Goal: Task Accomplishment & Management: Use online tool/utility

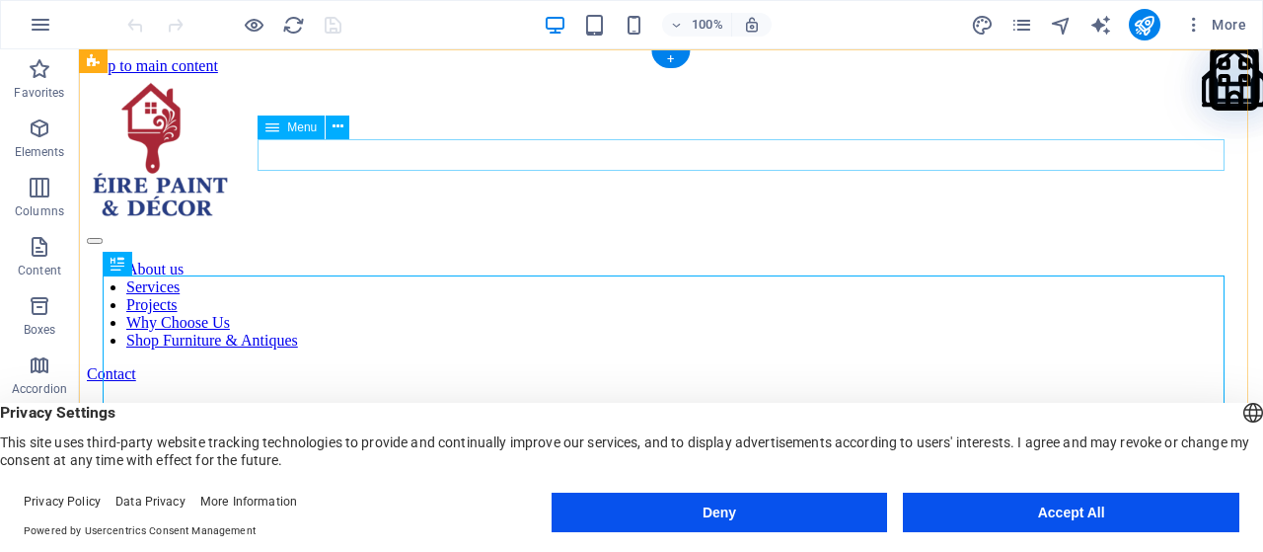
click at [989, 261] on nav "About us Services Projects Why Choose Us Shop Furniture & Antiques" at bounding box center [671, 305] width 1168 height 89
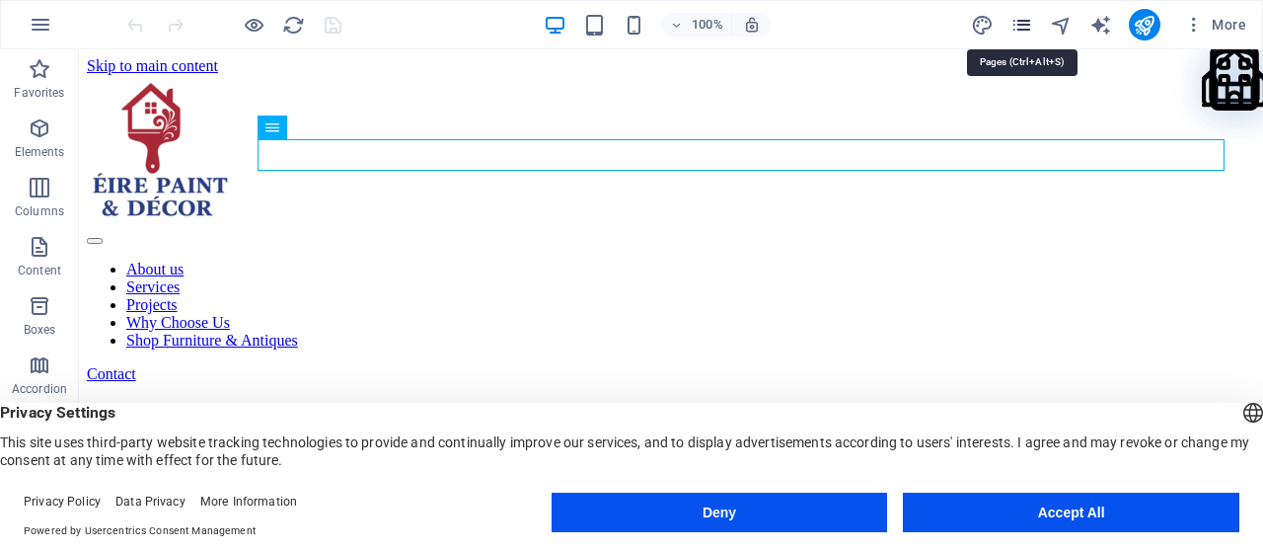
click at [1025, 30] on icon "pages" at bounding box center [1022, 25] width 23 height 23
click at [1023, 20] on icon "pages" at bounding box center [1022, 25] width 23 height 23
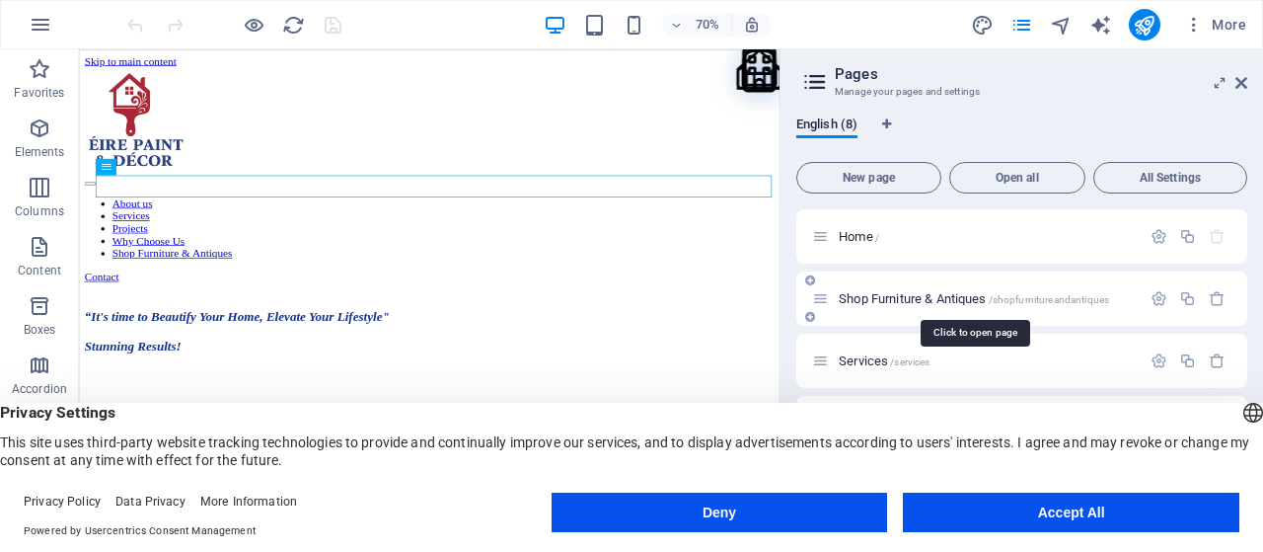
click at [926, 293] on span "Shop Furniture & Antiques /shopfurnitureandantiques" at bounding box center [974, 298] width 270 height 15
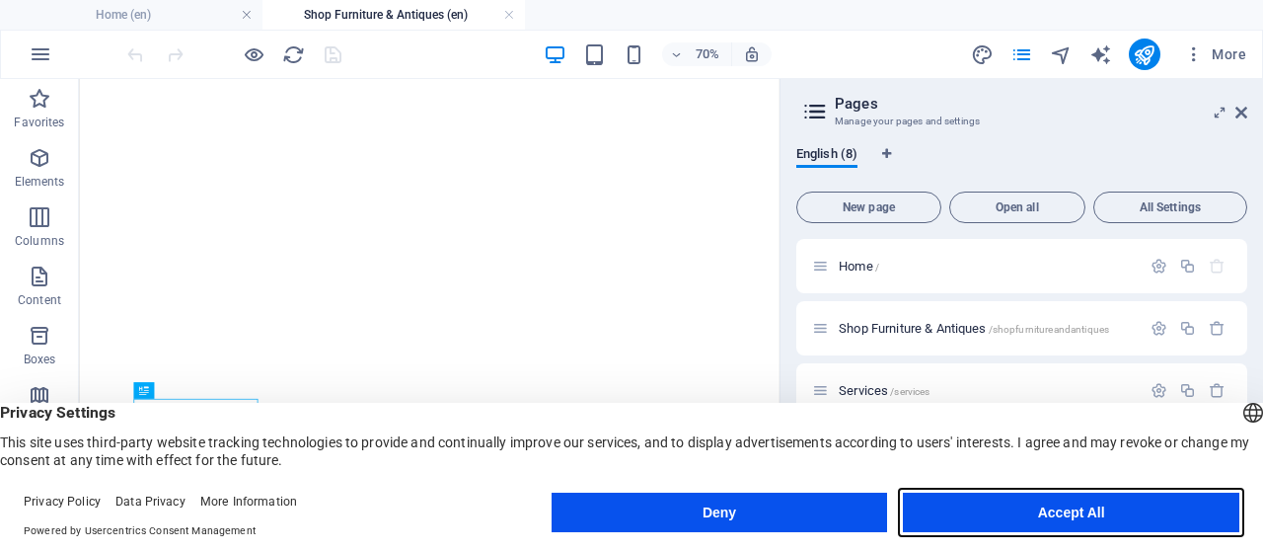
click at [1101, 516] on button "Accept All" at bounding box center [1071, 511] width 337 height 39
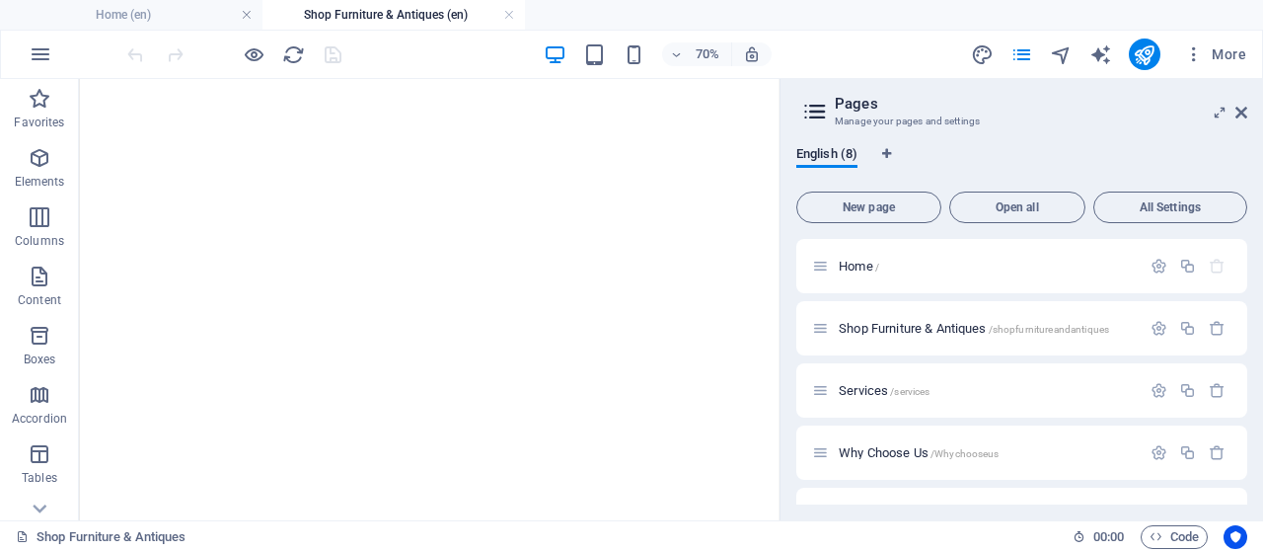
drag, startPoint x: 1249, startPoint y: 281, endPoint x: 1245, endPoint y: 334, distance: 52.5
click at [1245, 334] on div "English (8) New page Open all All Settings Home / Shop Furniture & Antiques /sh…" at bounding box center [1022, 325] width 483 height 390
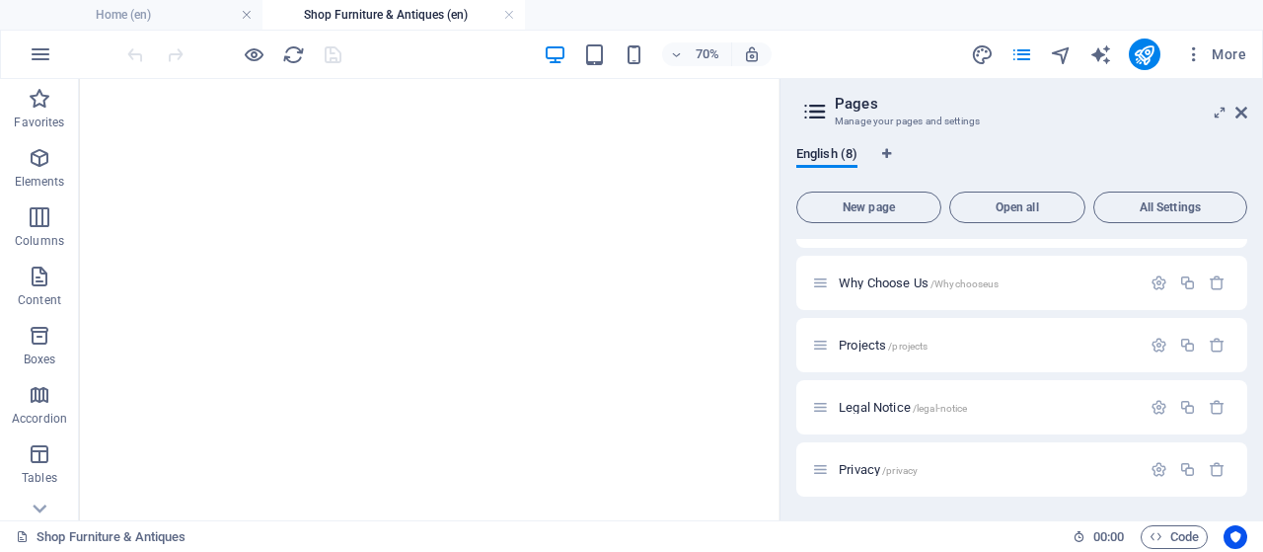
scroll to position [200, 0]
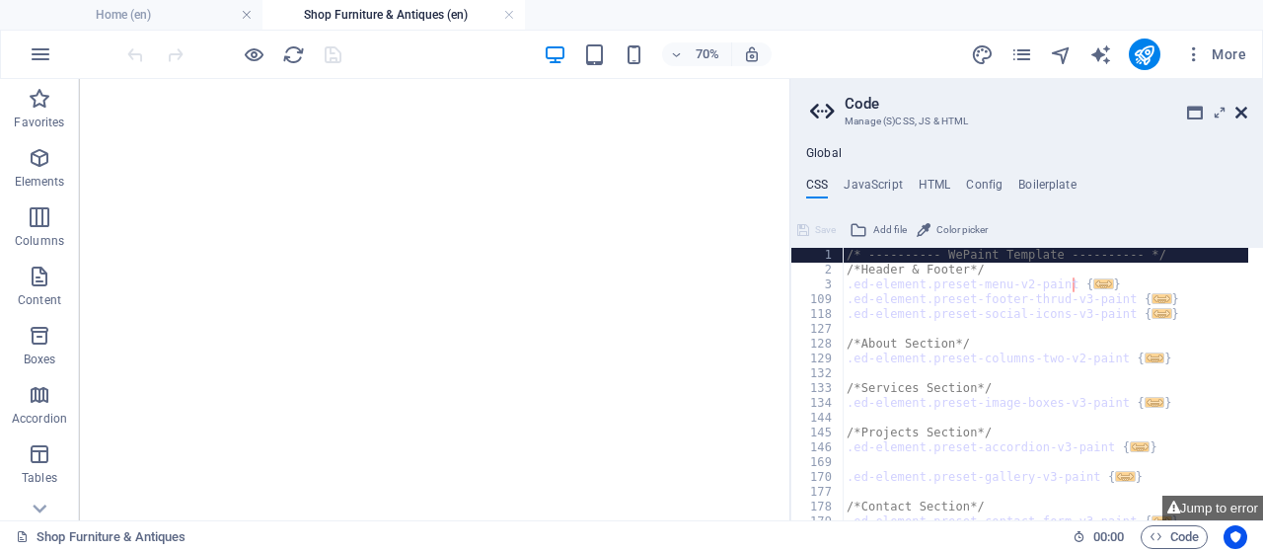
click at [1243, 115] on icon at bounding box center [1242, 113] width 12 height 16
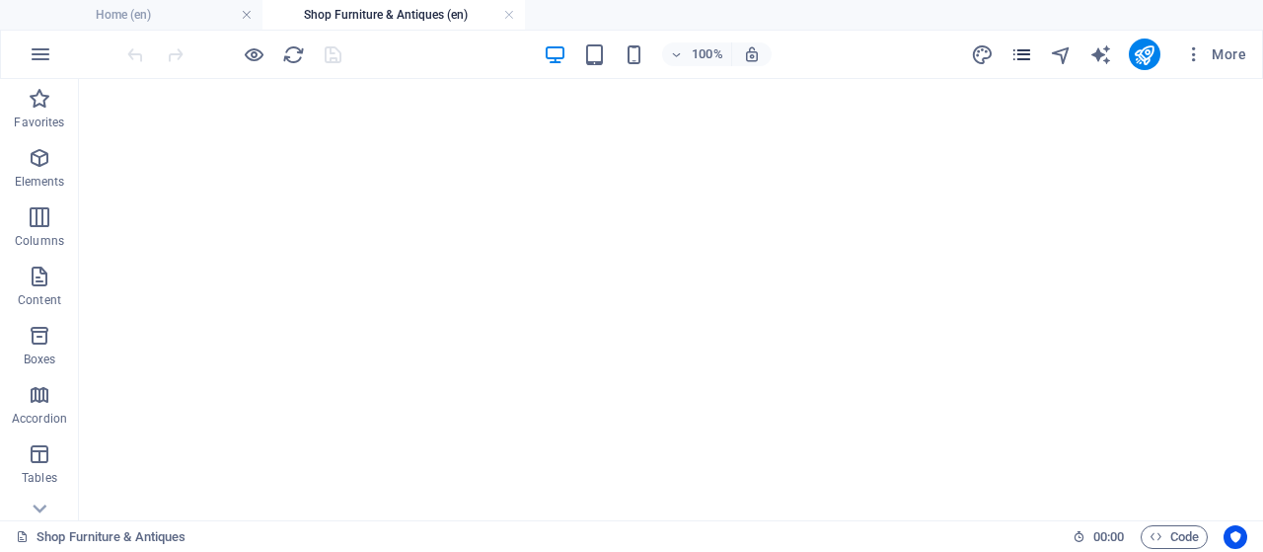
click at [1034, 58] on span "pages" at bounding box center [1023, 54] width 24 height 23
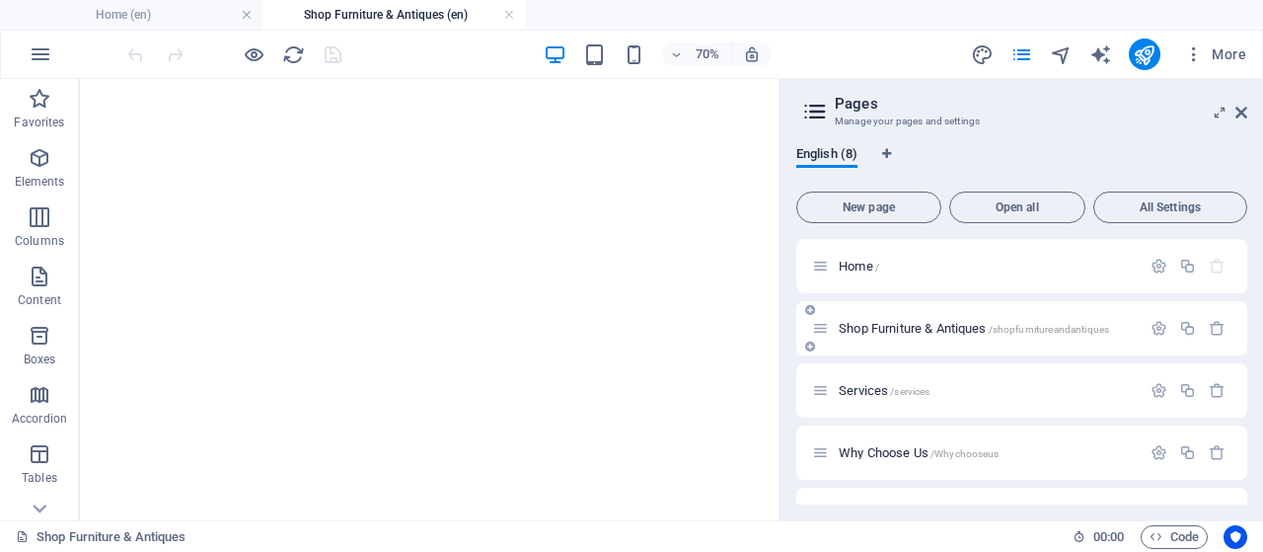
click at [894, 326] on span "Shop Furniture & Antiques /shopfurnitureandantiques" at bounding box center [974, 328] width 270 height 15
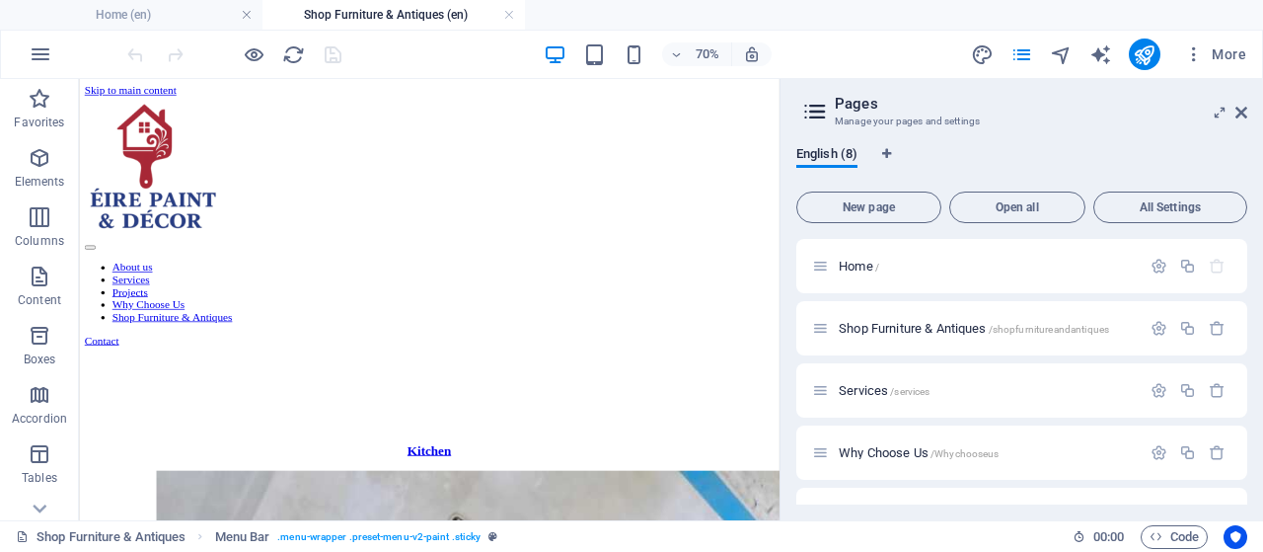
scroll to position [1668, 0]
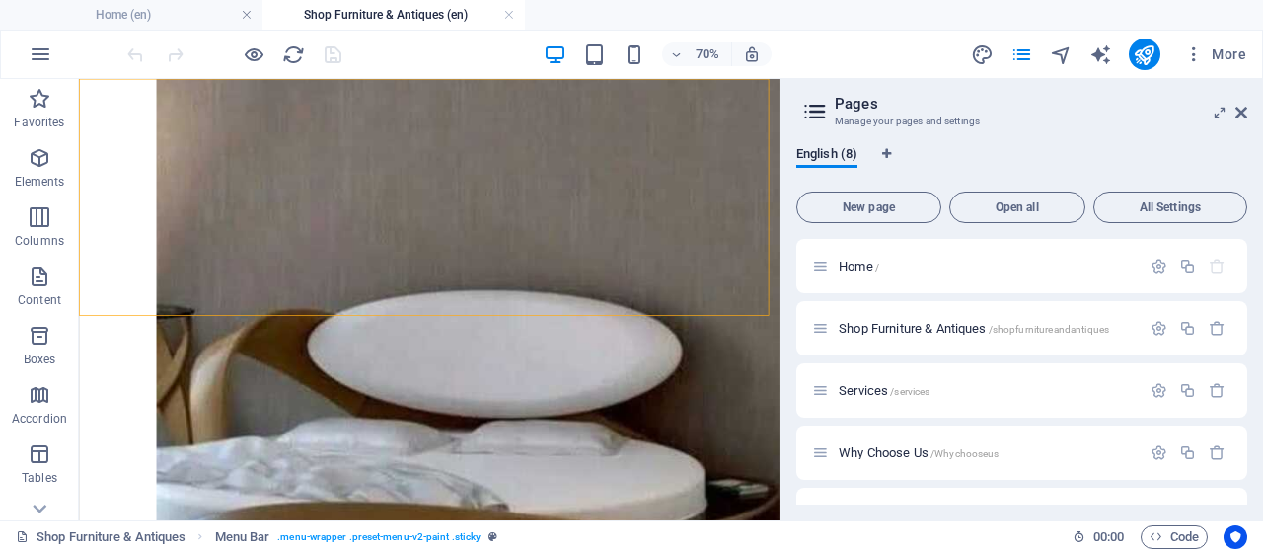
click at [911, 327] on span "Shop Furniture & Antiques /shopfurnitureandantiques" at bounding box center [974, 328] width 270 height 15
click at [851, 327] on span "Shop Furniture & Antiques /shopfurnitureandantiques" at bounding box center [974, 328] width 270 height 15
drag, startPoint x: 866, startPoint y: 335, endPoint x: 852, endPoint y: 324, distance: 18.4
click at [852, 324] on div "Shop Furniture & Antiques /shopfurnitureandantiques" at bounding box center [976, 328] width 329 height 23
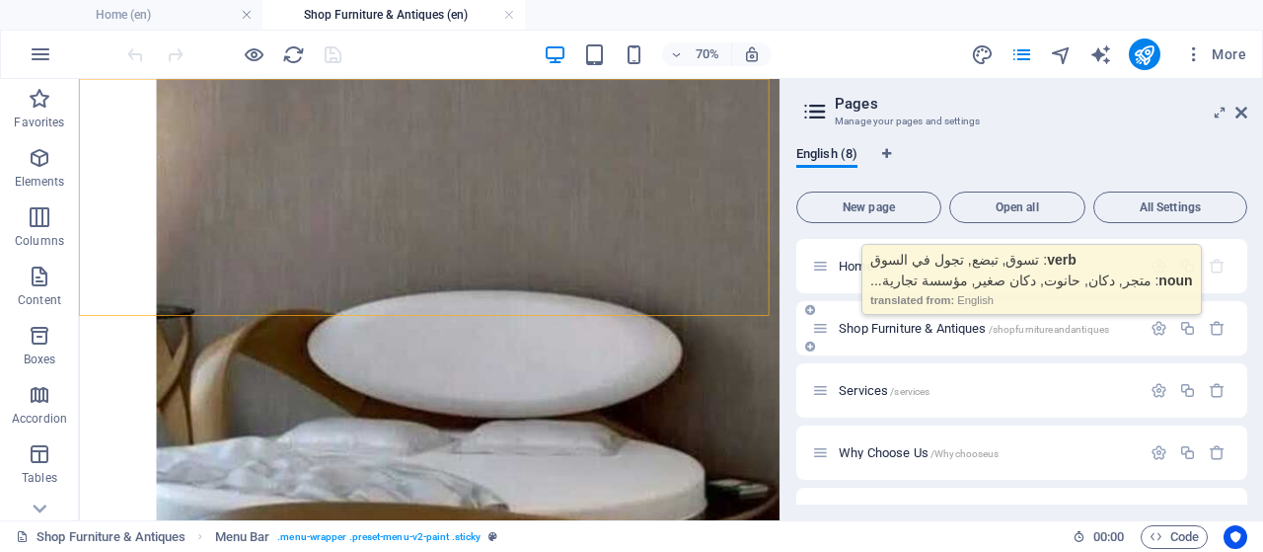
click at [852, 324] on span "Shop Furniture & Antiques /shopfurnitureandantiques" at bounding box center [974, 328] width 270 height 15
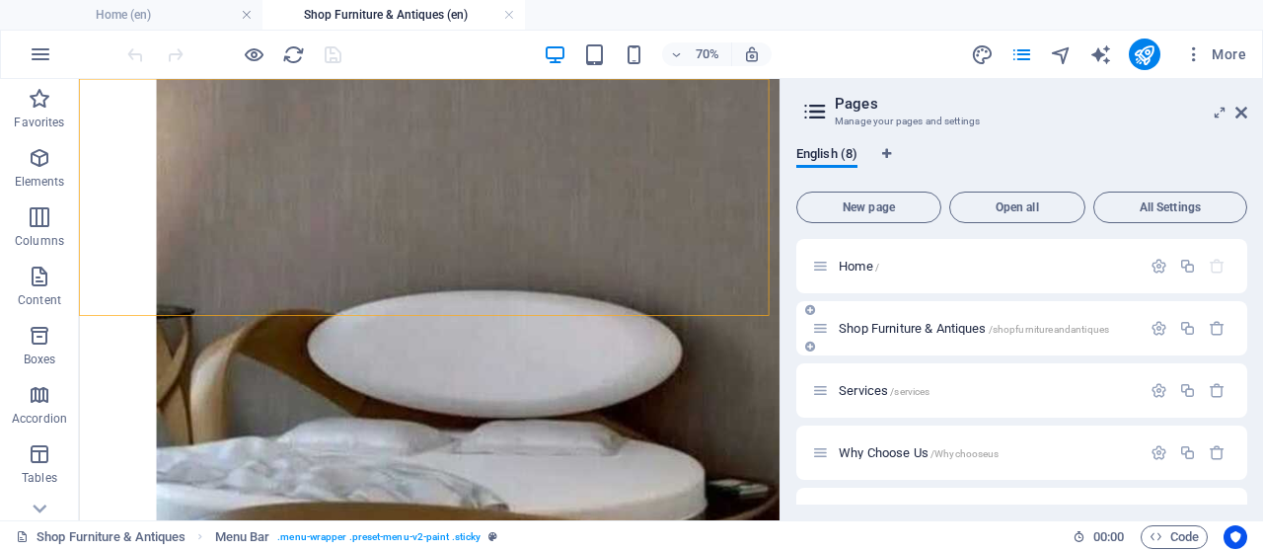
click at [905, 327] on span "Shop Furniture & Antiques /shopfurnitureandantiques" at bounding box center [974, 328] width 270 height 15
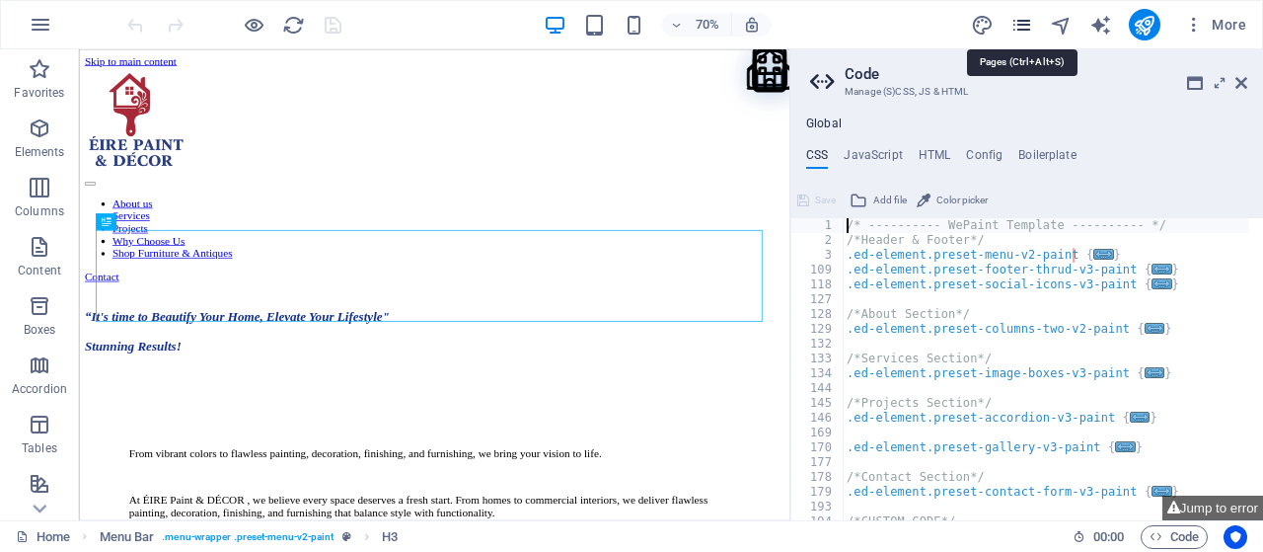
click at [1028, 25] on icon "pages" at bounding box center [1022, 25] width 23 height 23
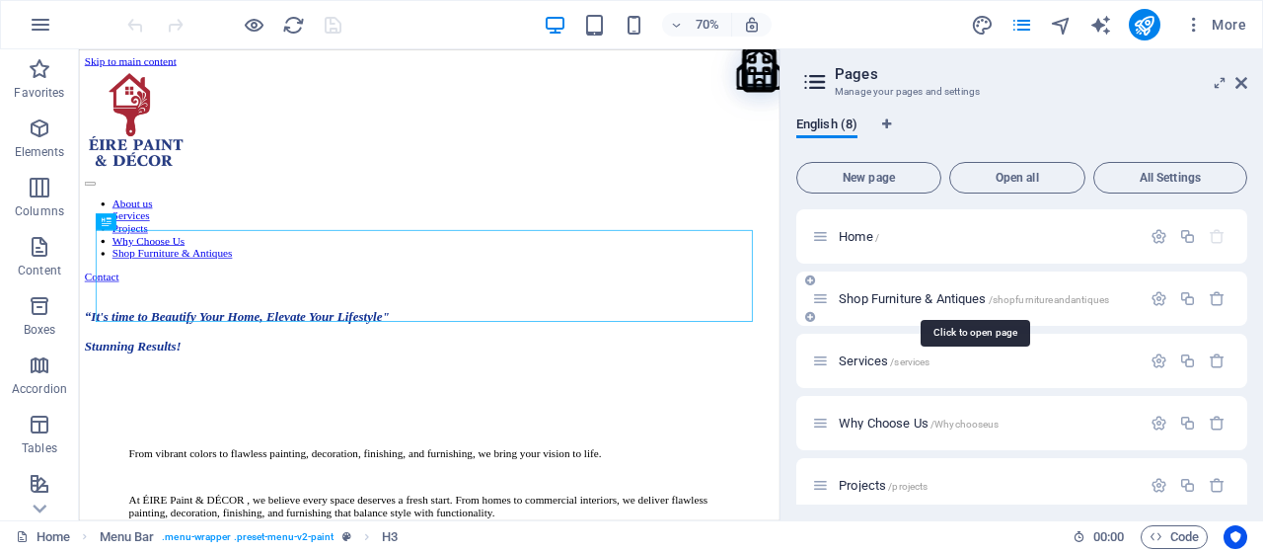
click at [933, 299] on span "Shop Furniture & Antiques /shopfurnitureandantiques" at bounding box center [974, 298] width 270 height 15
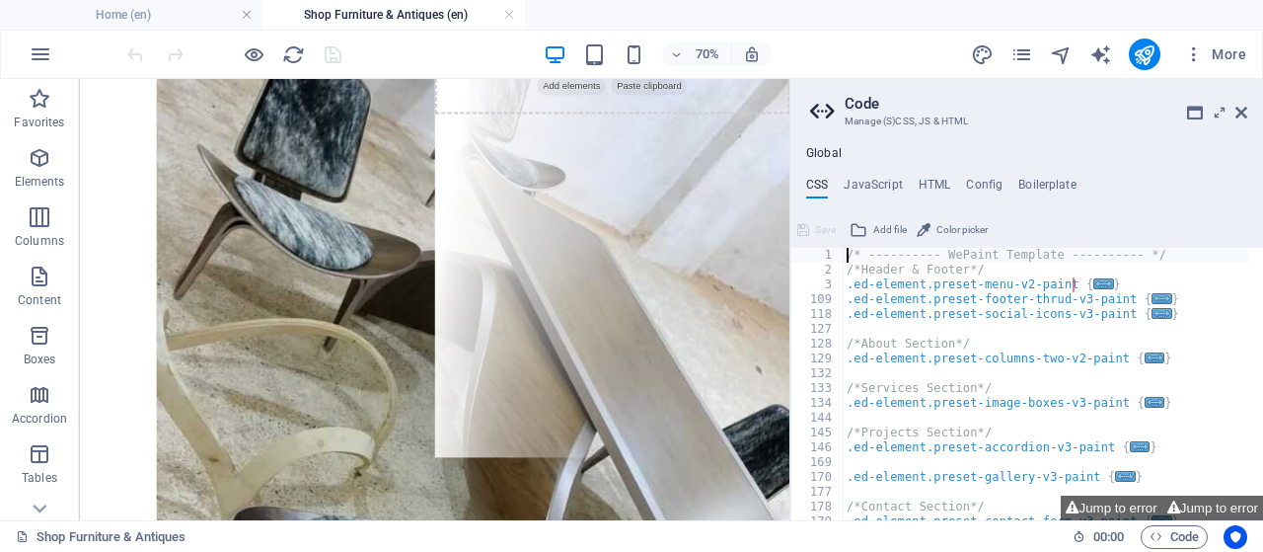
scroll to position [967, 0]
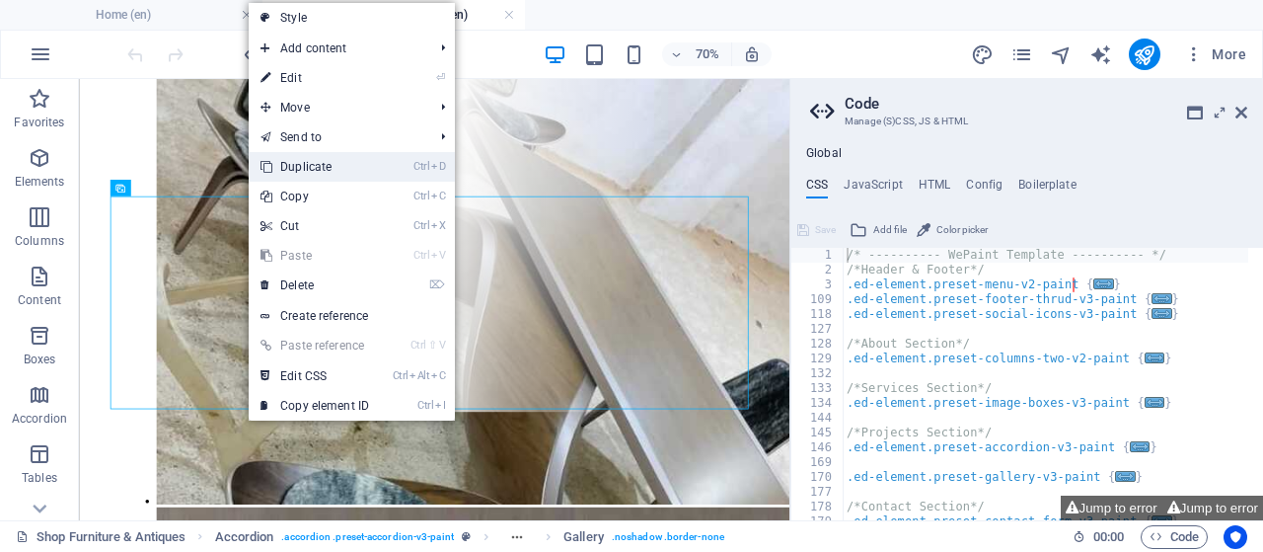
click at [367, 171] on link "Ctrl D Duplicate" at bounding box center [315, 167] width 132 height 30
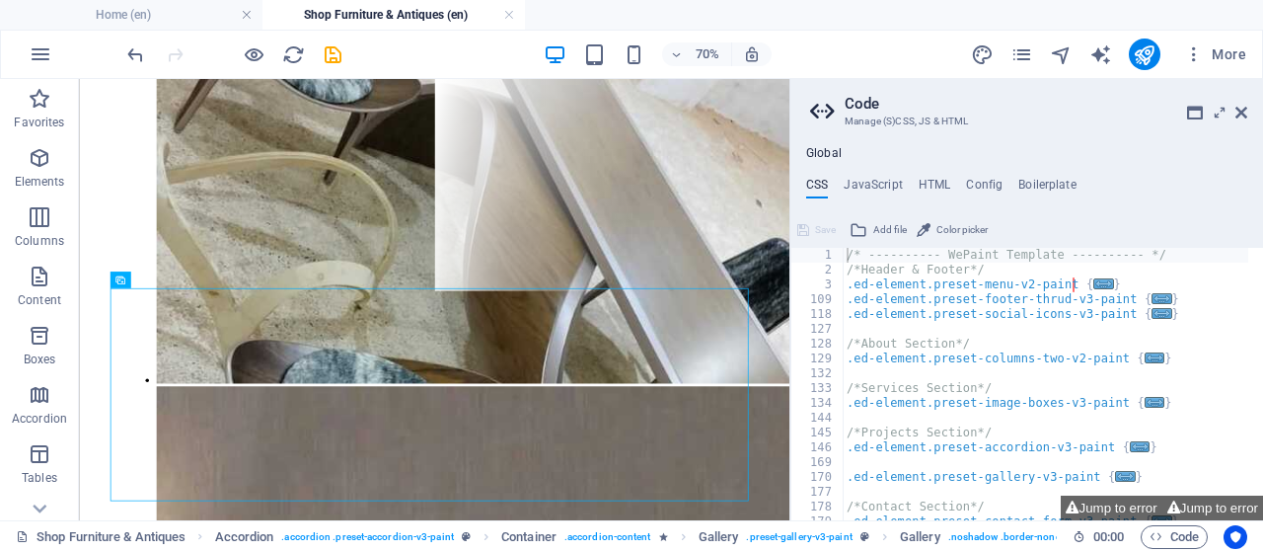
scroll to position [1161, 0]
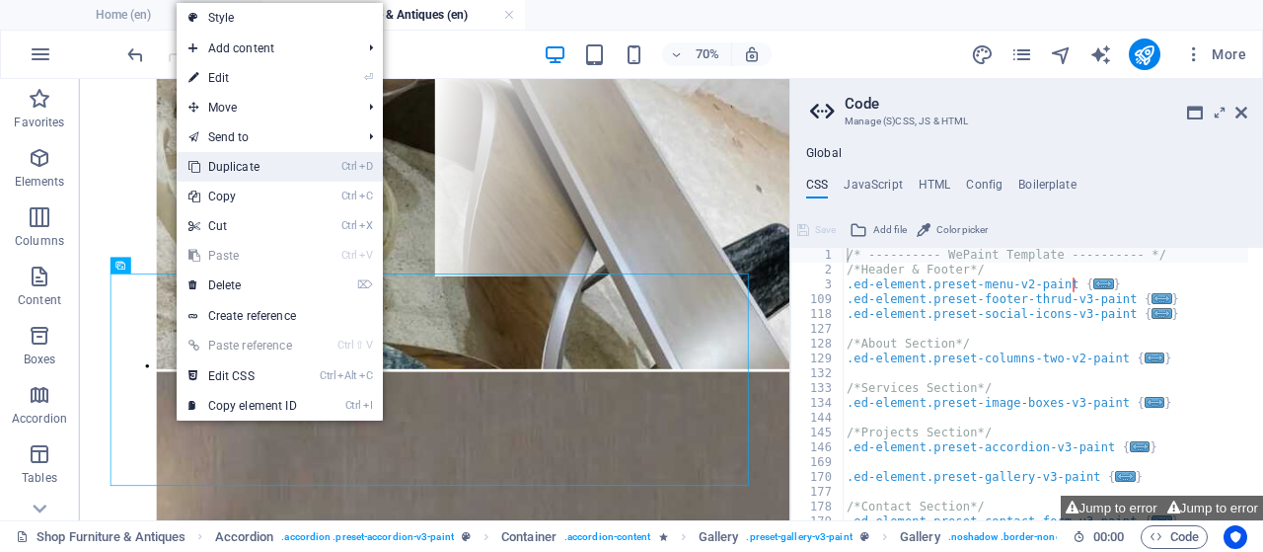
click at [311, 167] on li "Ctrl D Duplicate" at bounding box center [280, 167] width 206 height 30
click at [256, 167] on link "Ctrl D Duplicate" at bounding box center [243, 167] width 132 height 30
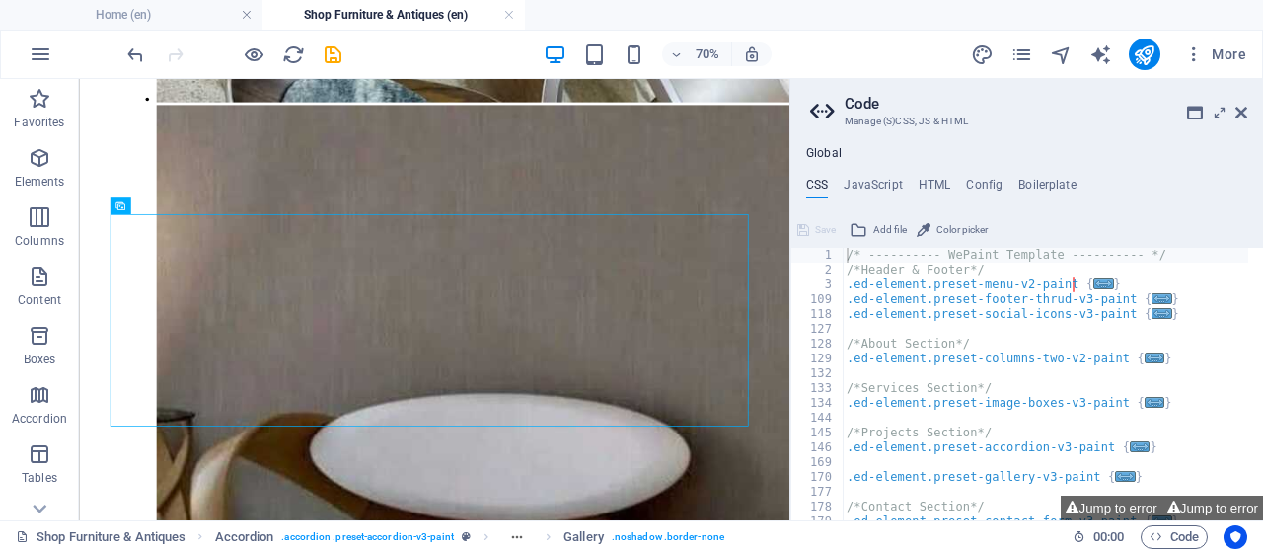
scroll to position [1564, 0]
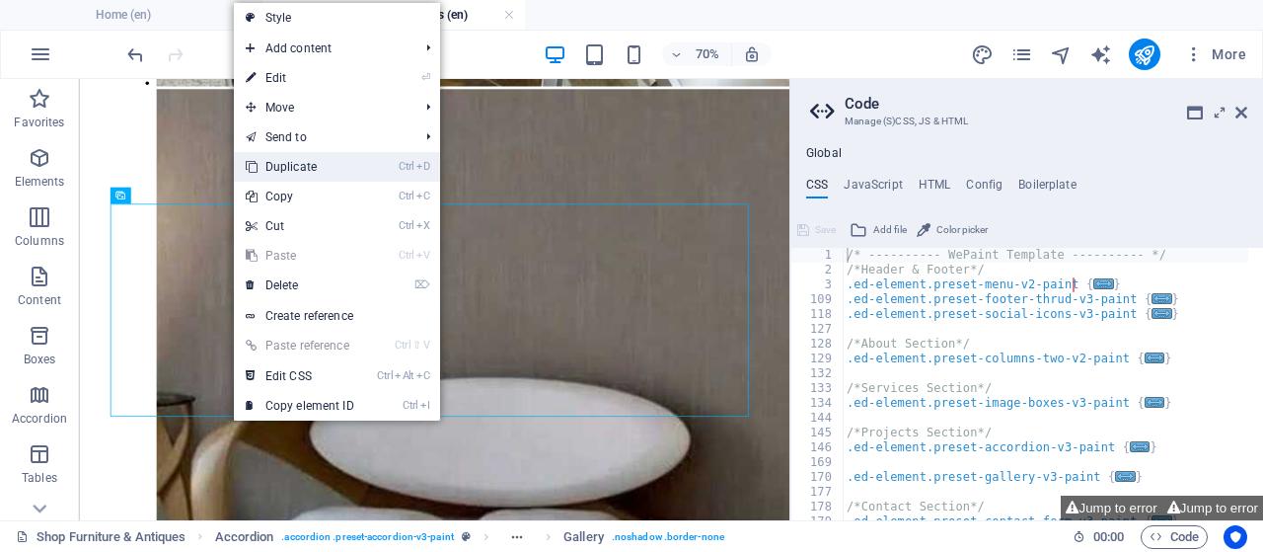
click at [355, 171] on link "Ctrl D Duplicate" at bounding box center [300, 167] width 132 height 30
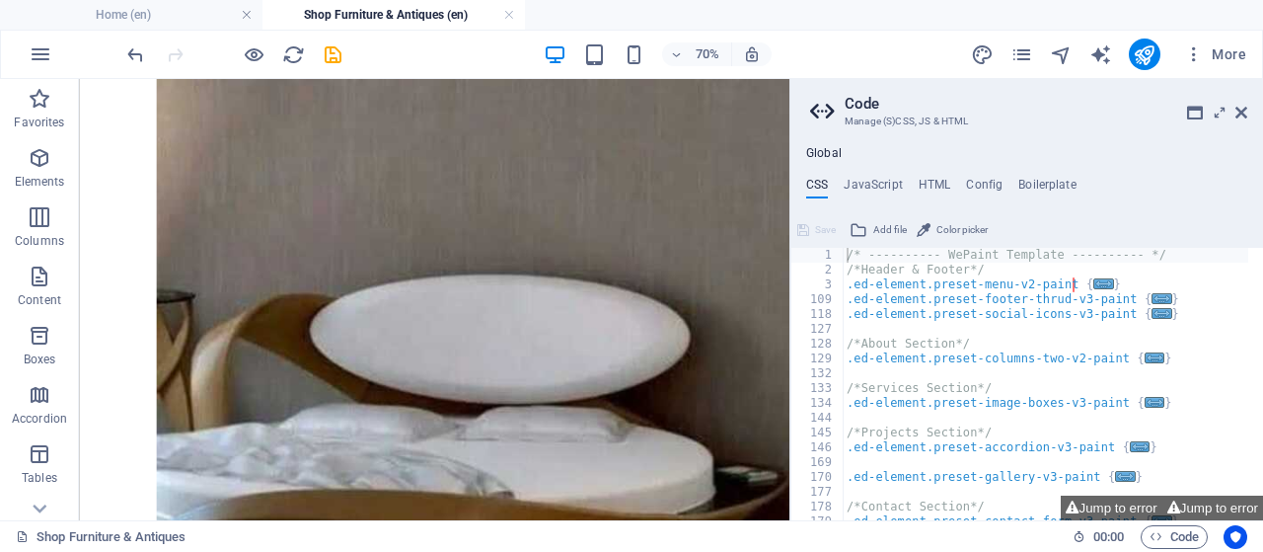
scroll to position [1765, 0]
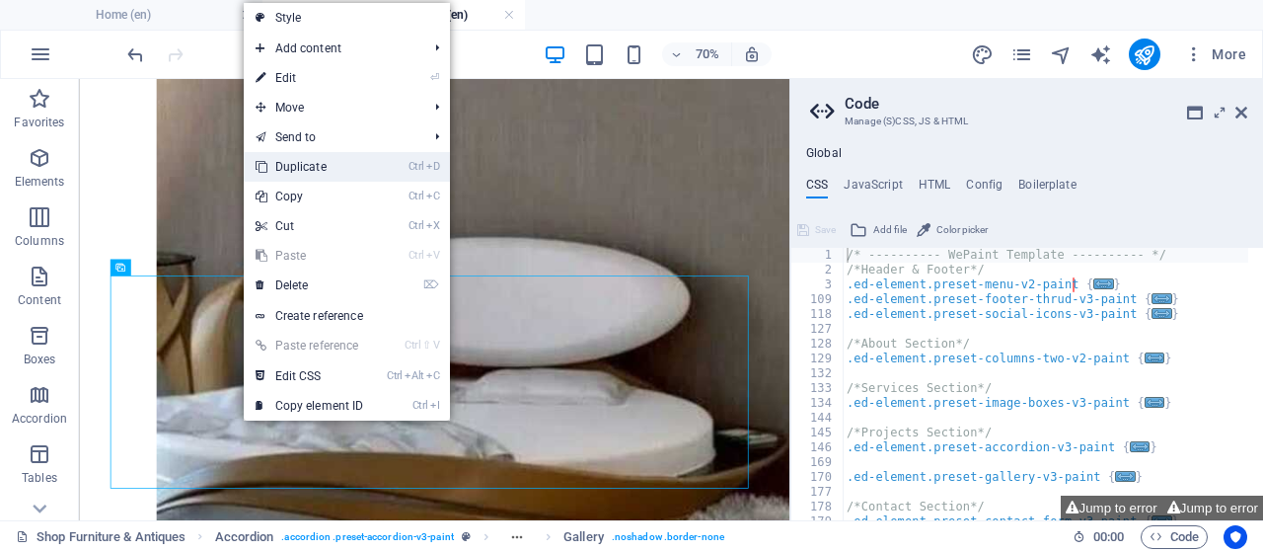
click at [367, 162] on link "Ctrl D Duplicate" at bounding box center [310, 167] width 132 height 30
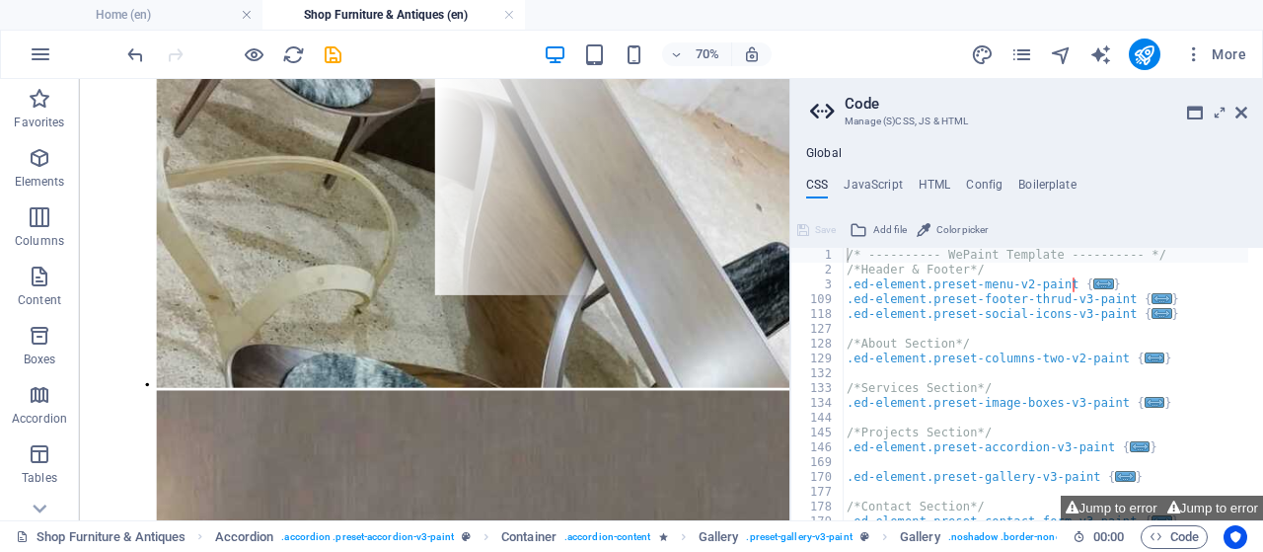
scroll to position [1180, 0]
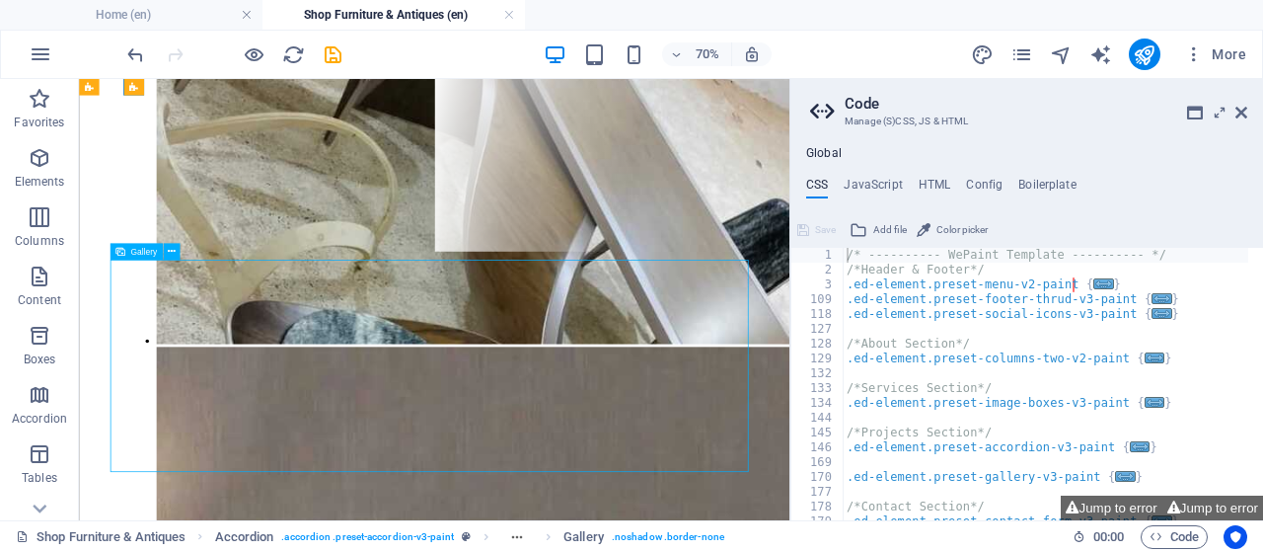
select select "4"
select select "px"
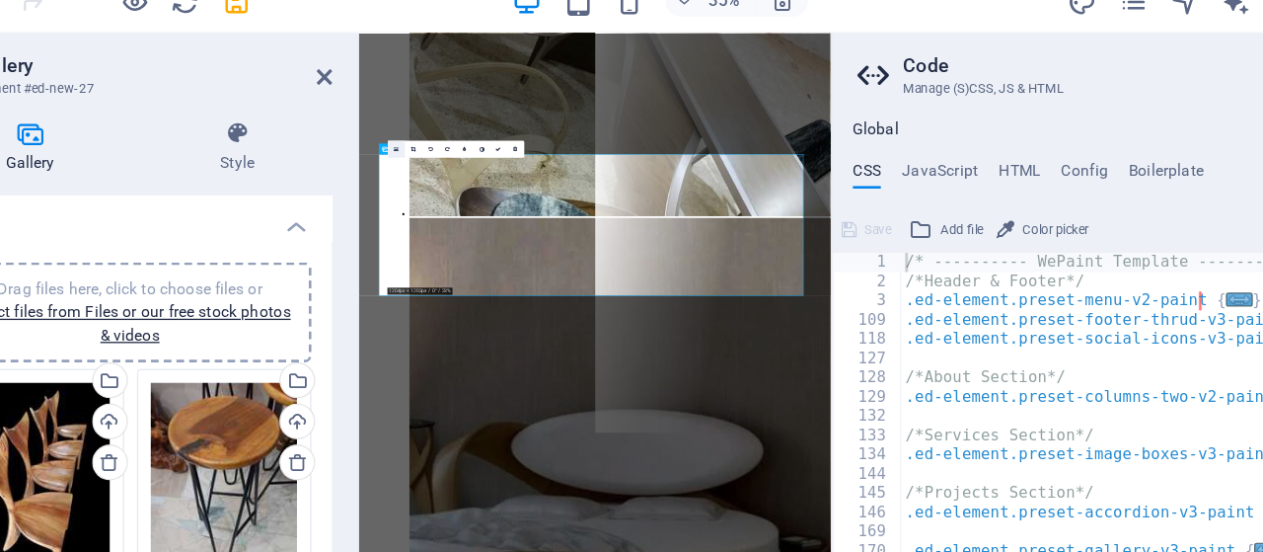
click at [454, 168] on icon at bounding box center [455, 168] width 4 height 5
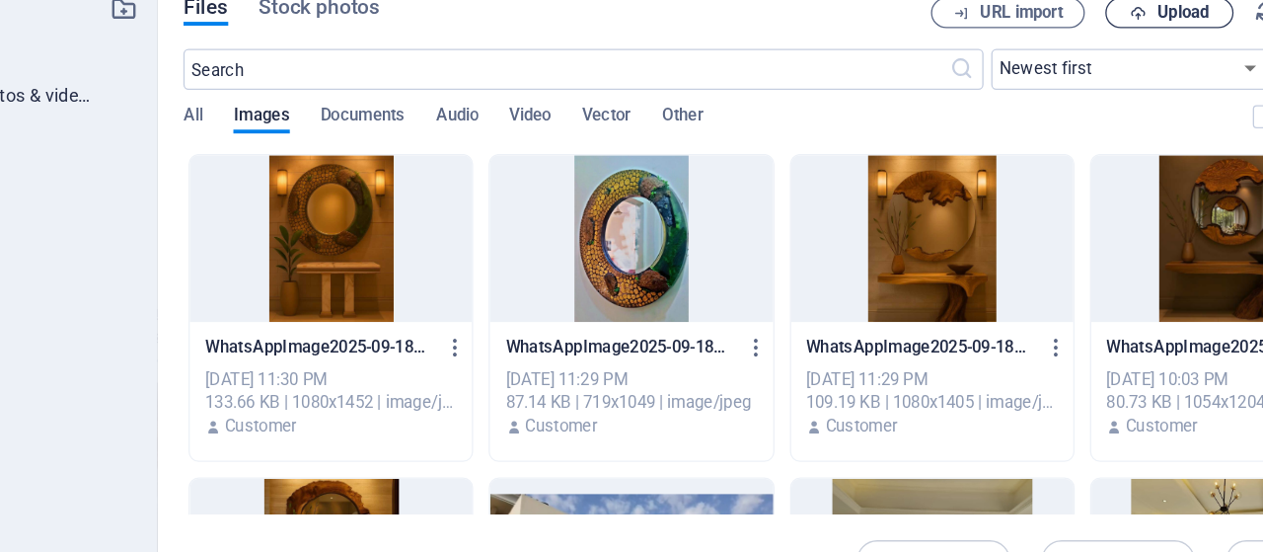
click at [1050, 69] on span "Upload" at bounding box center [1060, 63] width 40 height 12
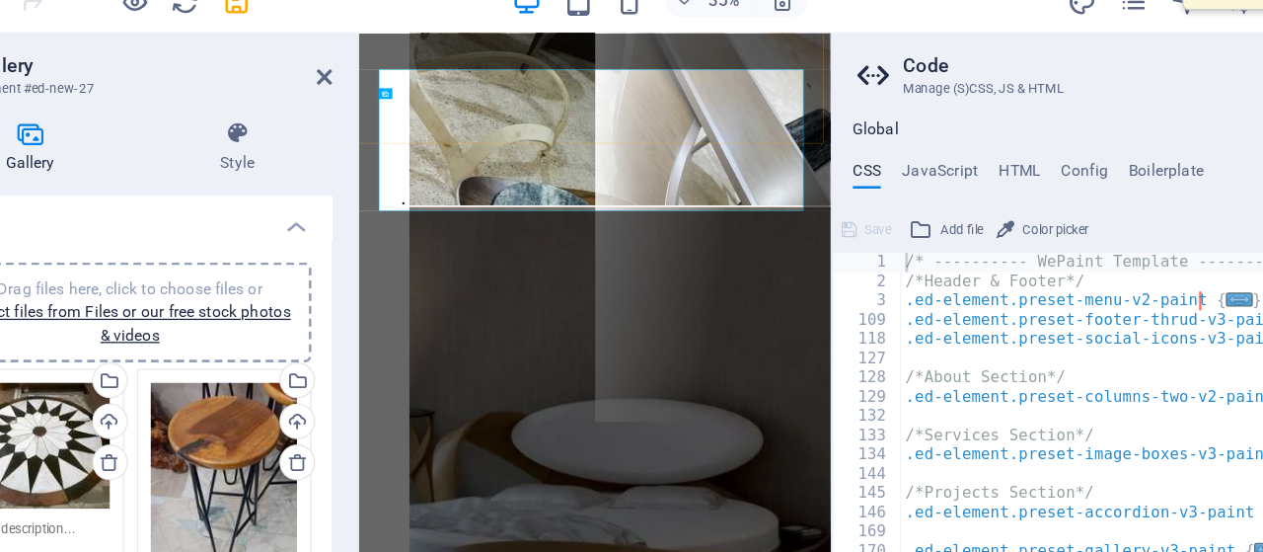
scroll to position [1317, 0]
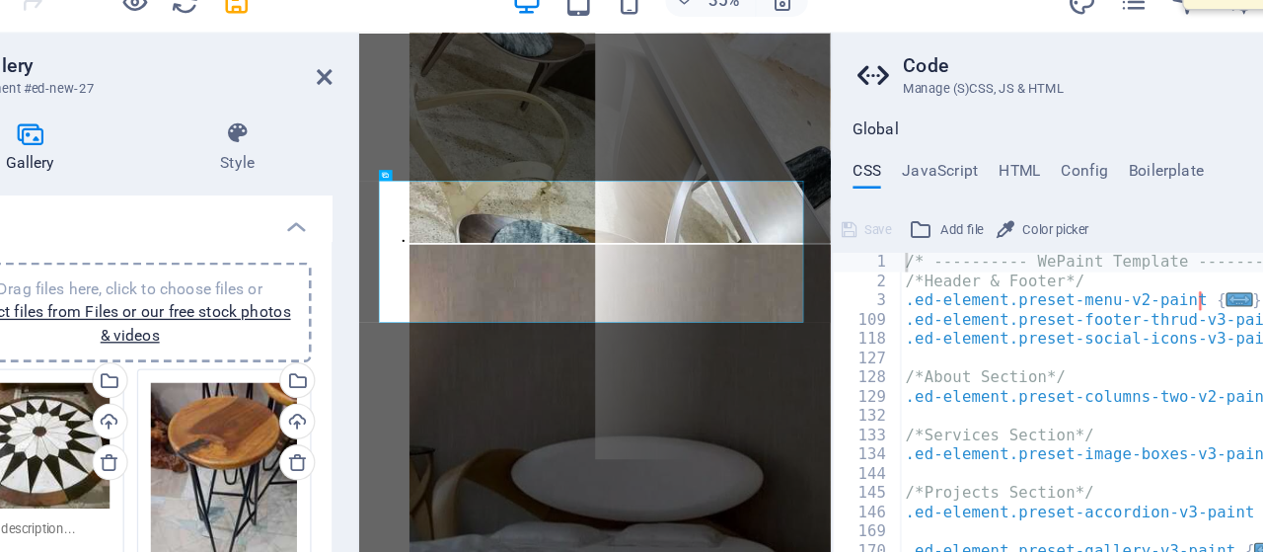
scroll to position [1094, 0]
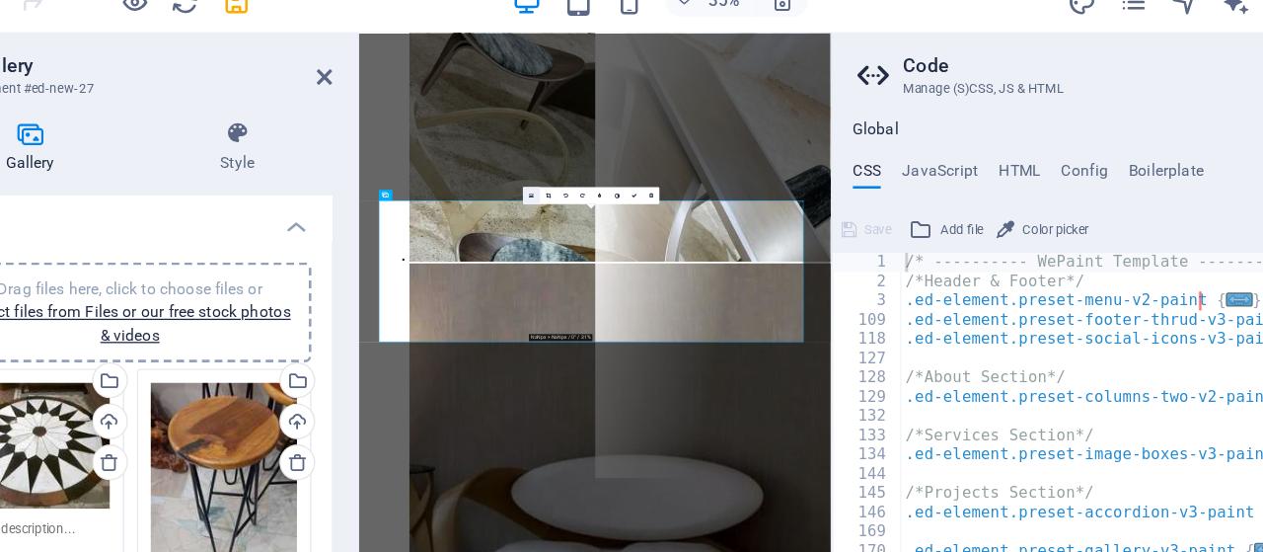
click at [559, 203] on icon at bounding box center [560, 203] width 4 height 5
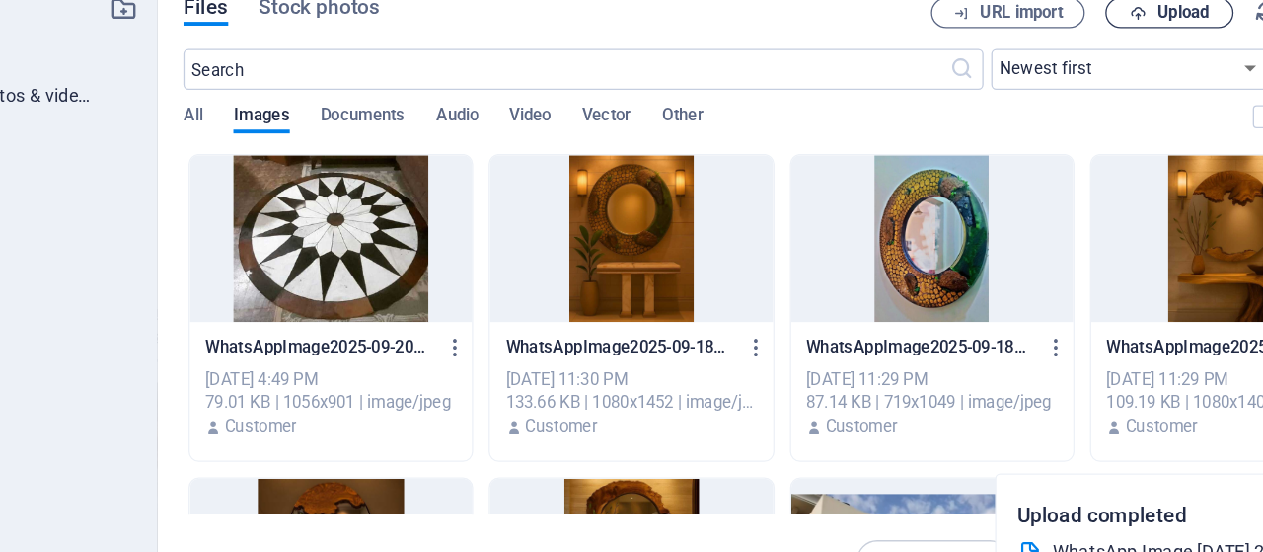
click at [1047, 62] on span "Upload" at bounding box center [1060, 63] width 40 height 12
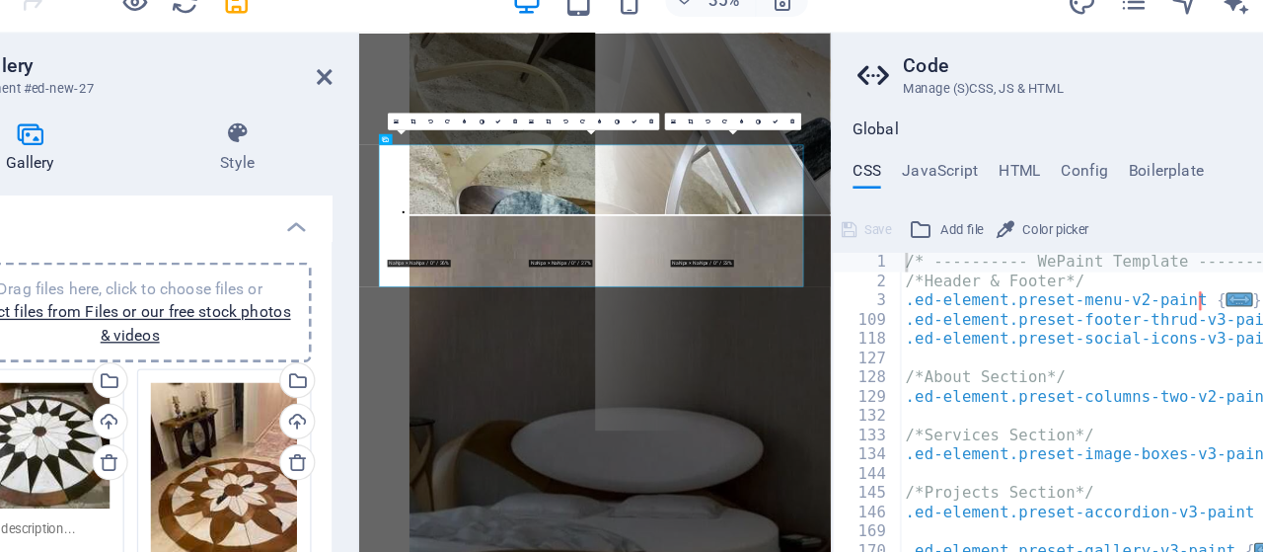
scroll to position [1216, 0]
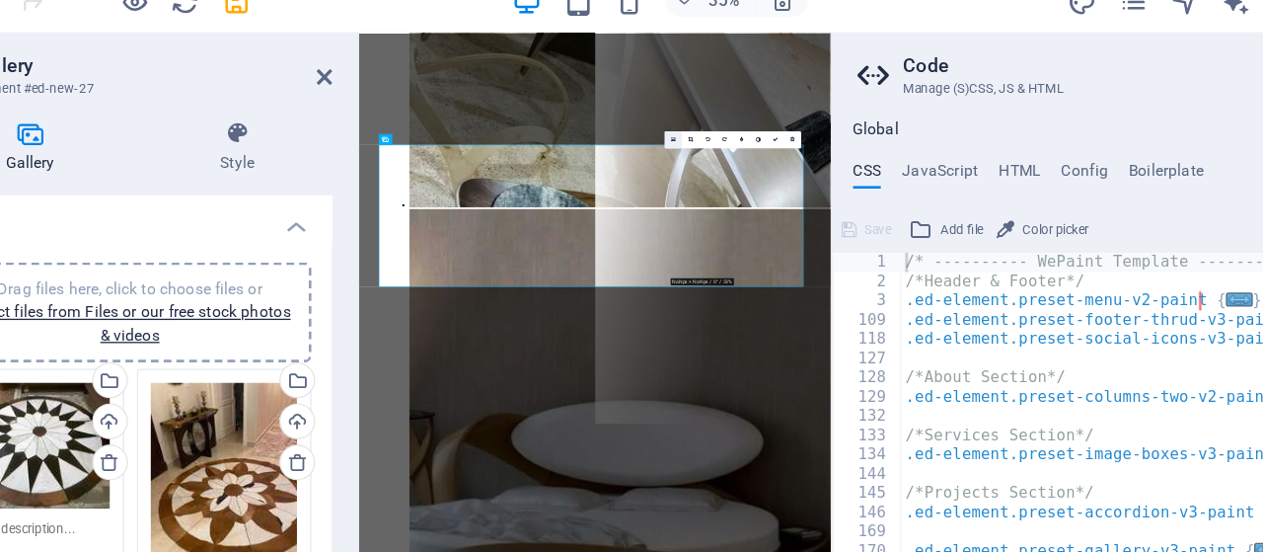
click at [668, 159] on icon at bounding box center [668, 161] width 4 height 5
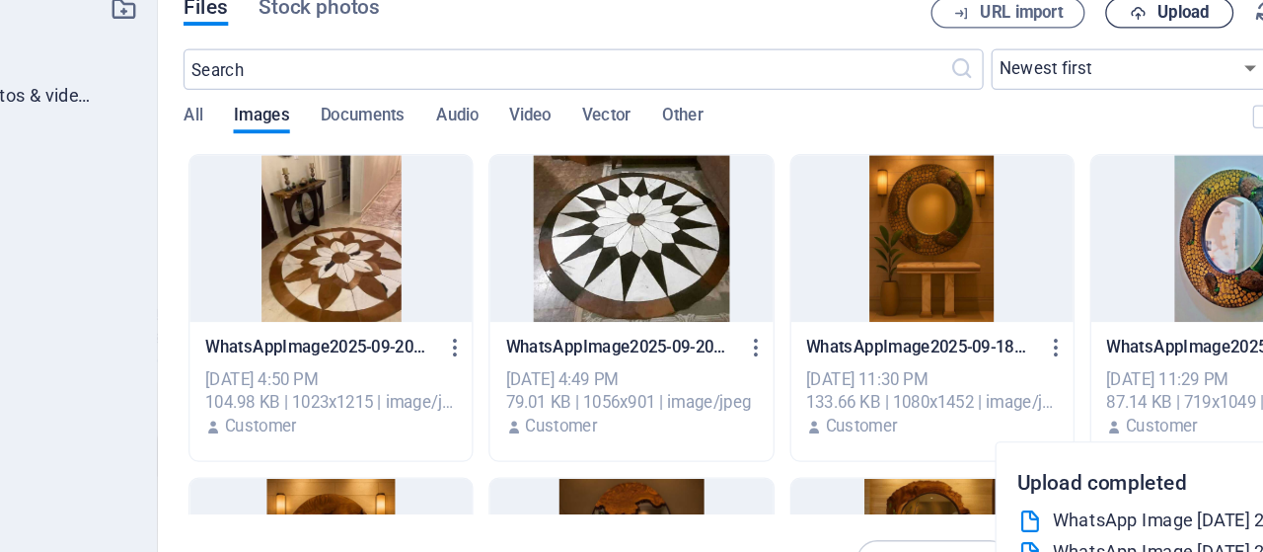
click at [1061, 68] on span "Upload" at bounding box center [1060, 63] width 40 height 12
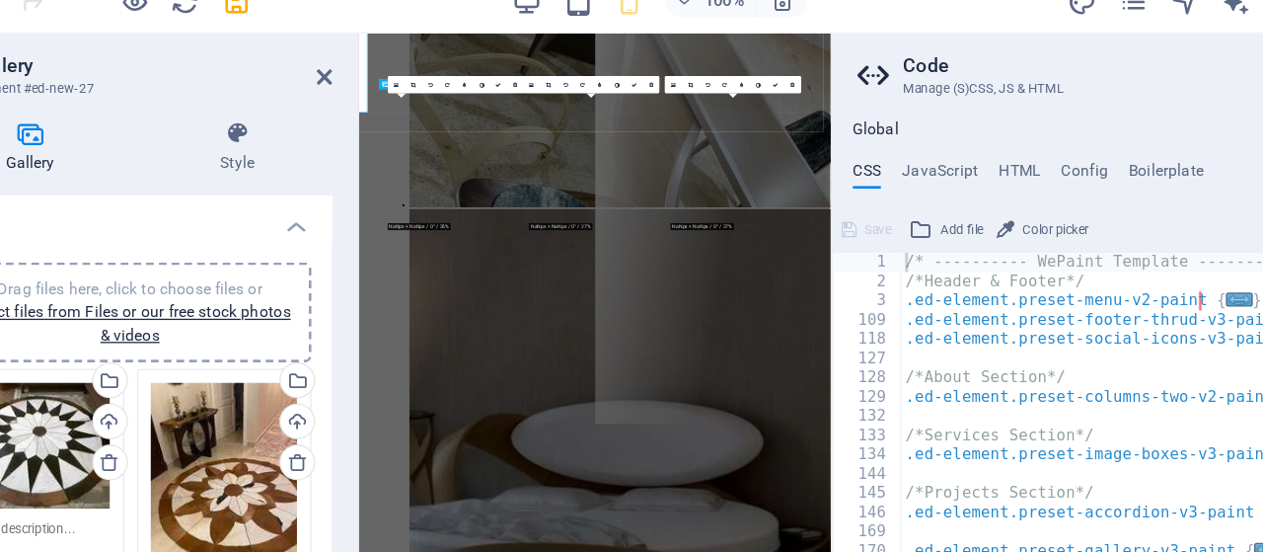
scroll to position [1338, 0]
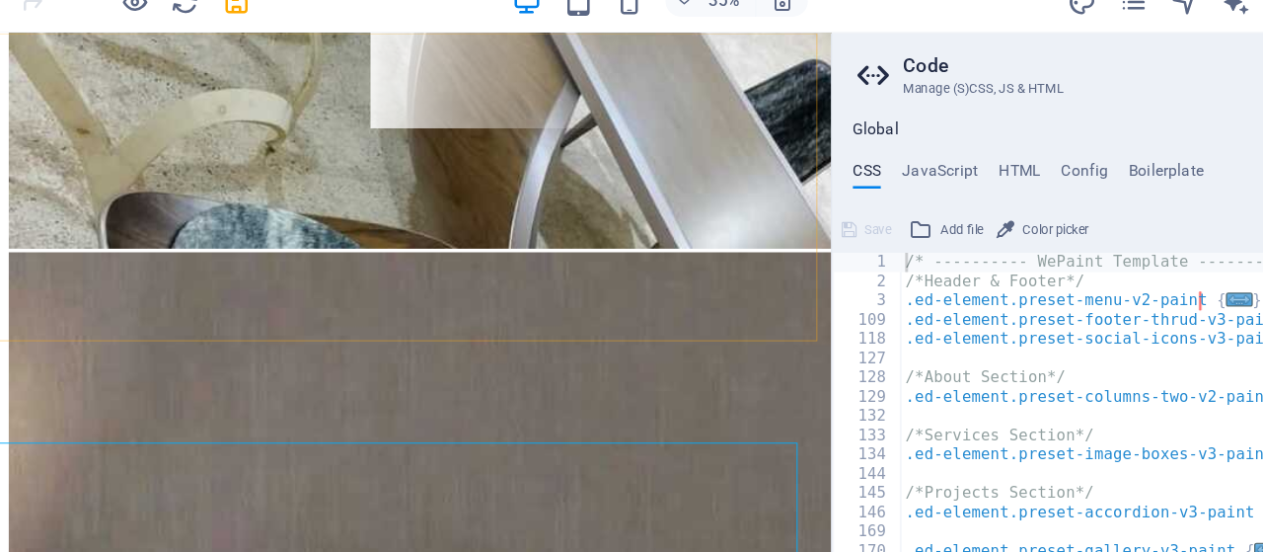
scroll to position [1322, 0]
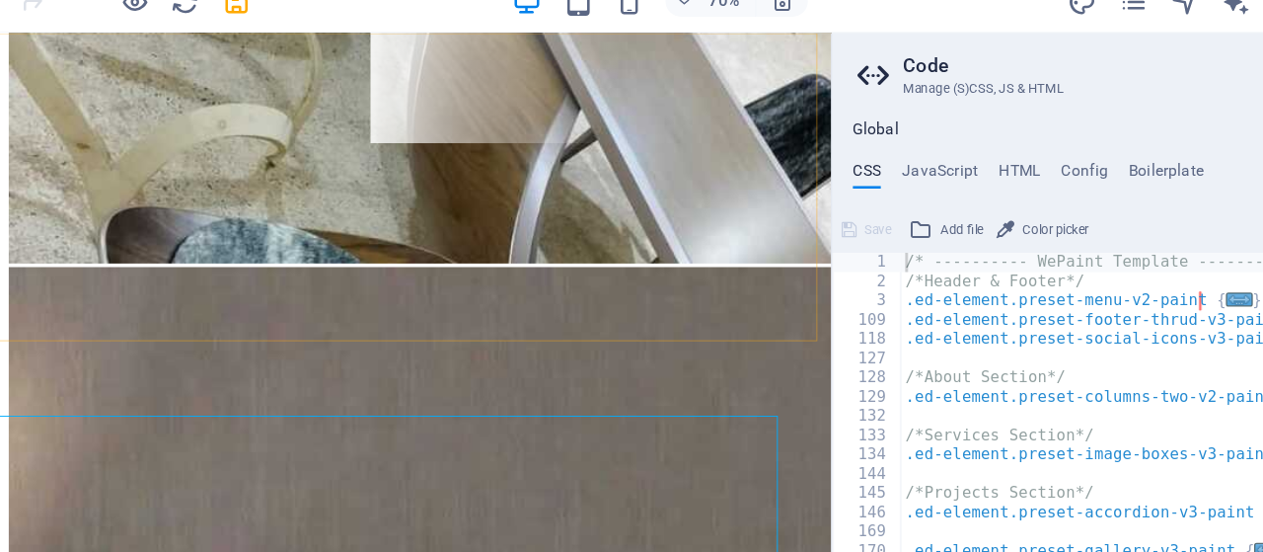
drag, startPoint x: 33, startPoint y: 563, endPoint x: 467, endPoint y: 297, distance: 509.0
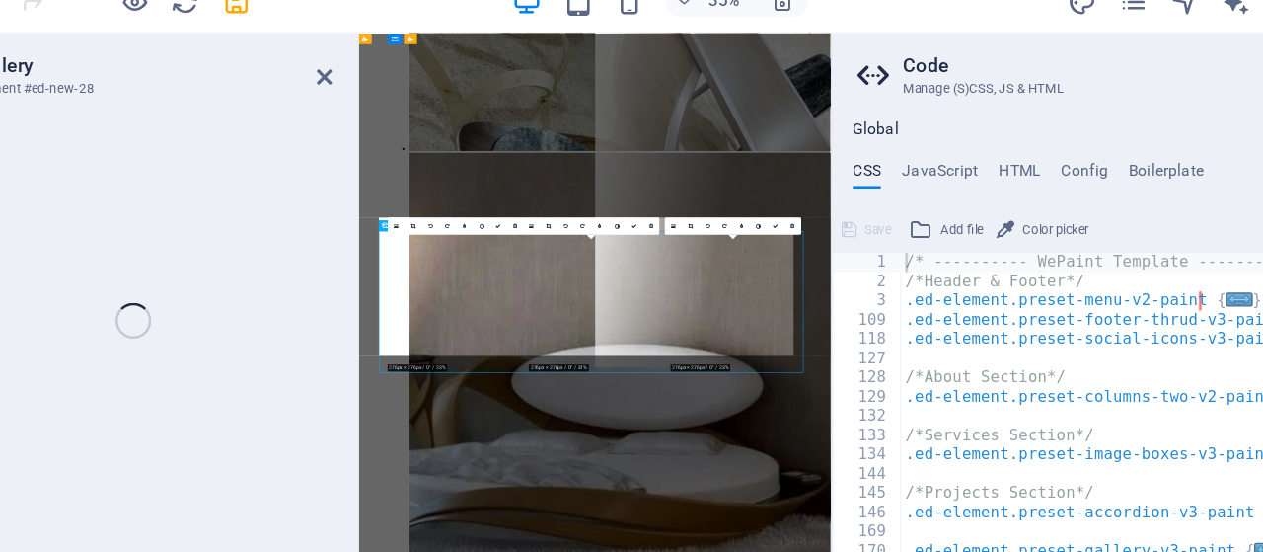
select select "4"
select select "px"
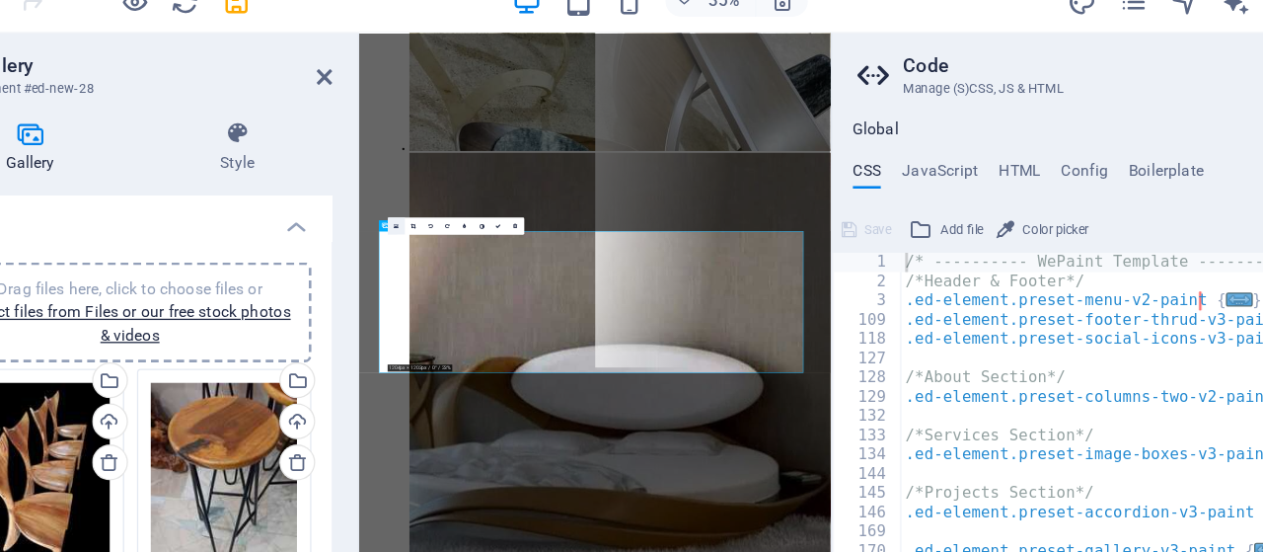
click at [457, 228] on link at bounding box center [455, 227] width 13 height 13
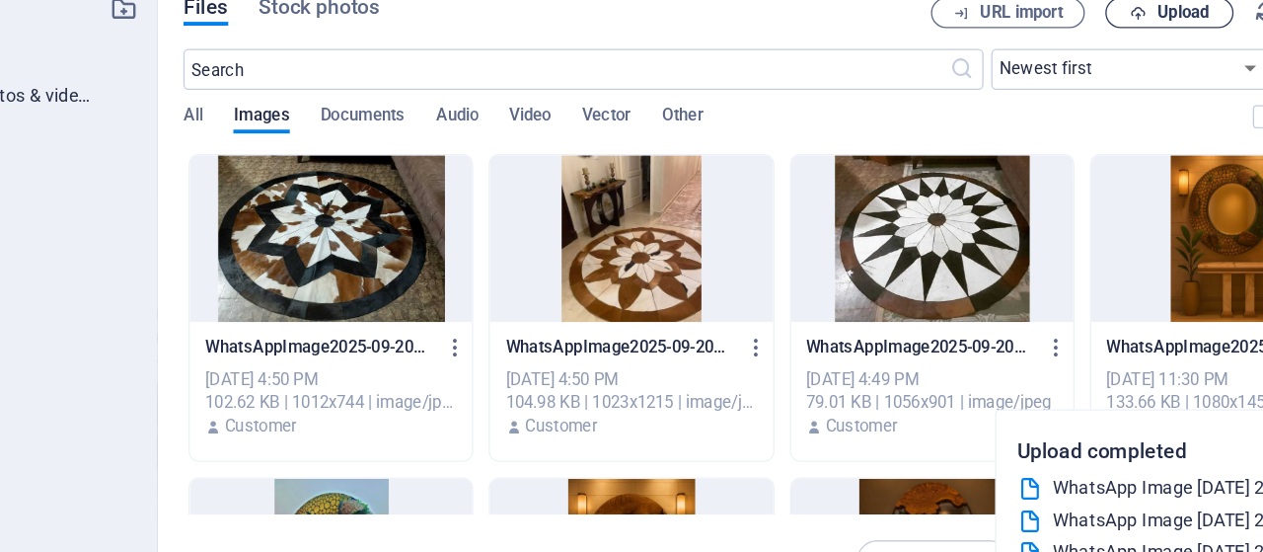
click at [1053, 63] on span "Upload" at bounding box center [1060, 63] width 40 height 12
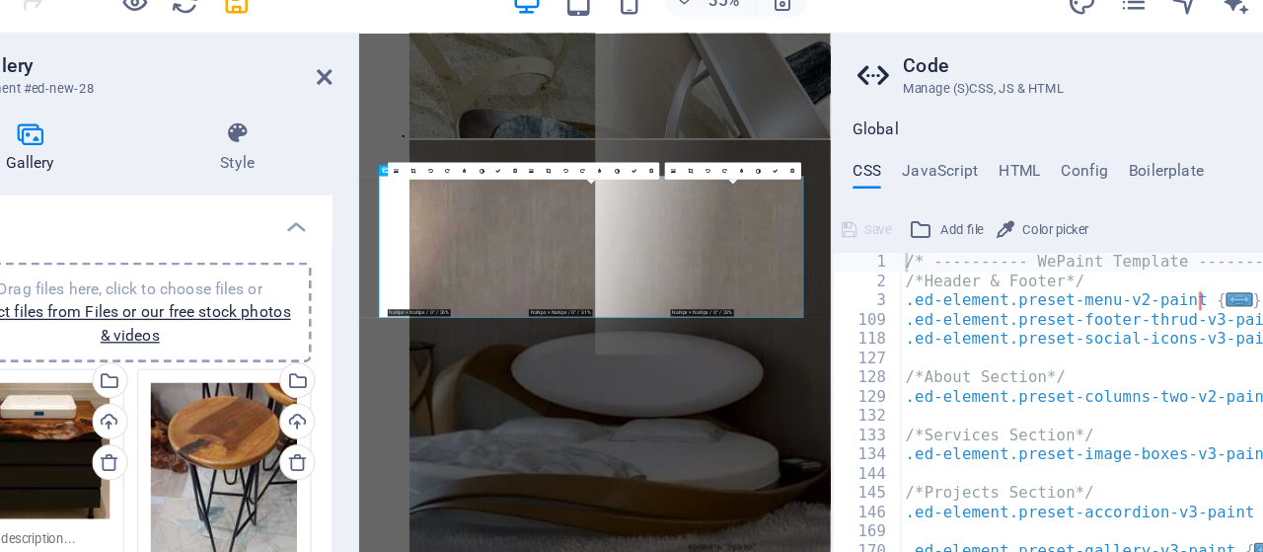
scroll to position [1460, 0]
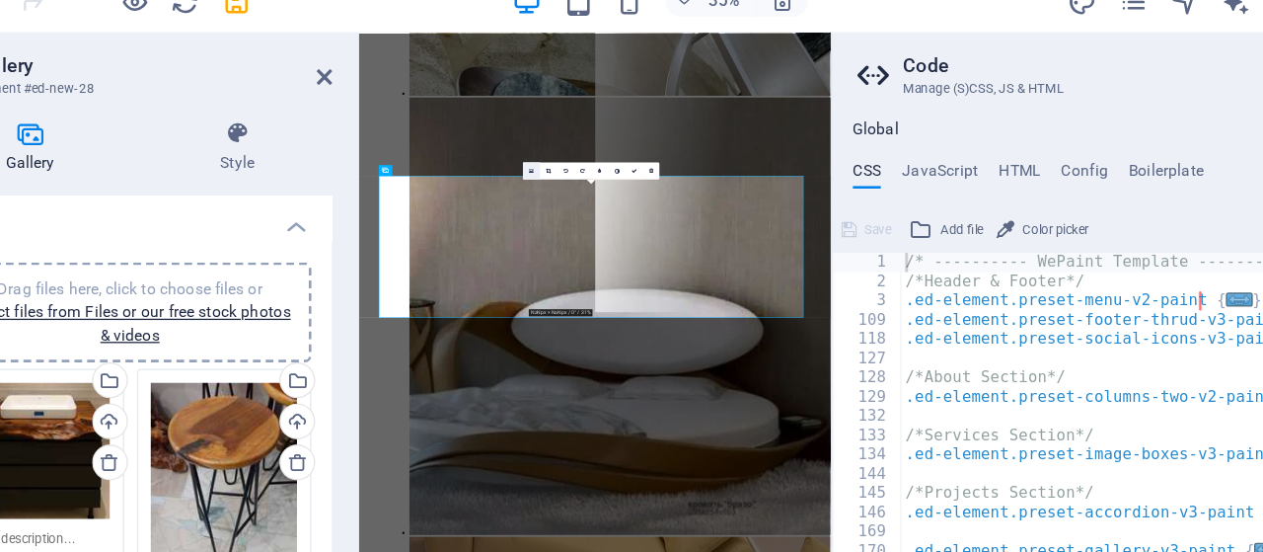
click at [562, 187] on link at bounding box center [559, 184] width 13 height 13
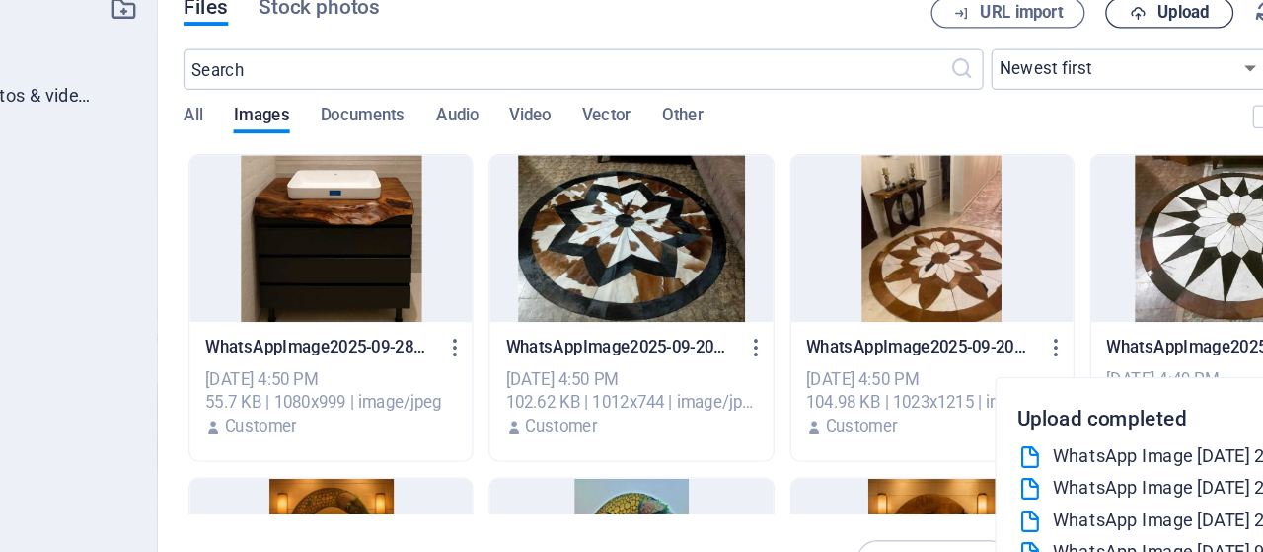
click at [1055, 65] on span "Upload" at bounding box center [1060, 63] width 40 height 12
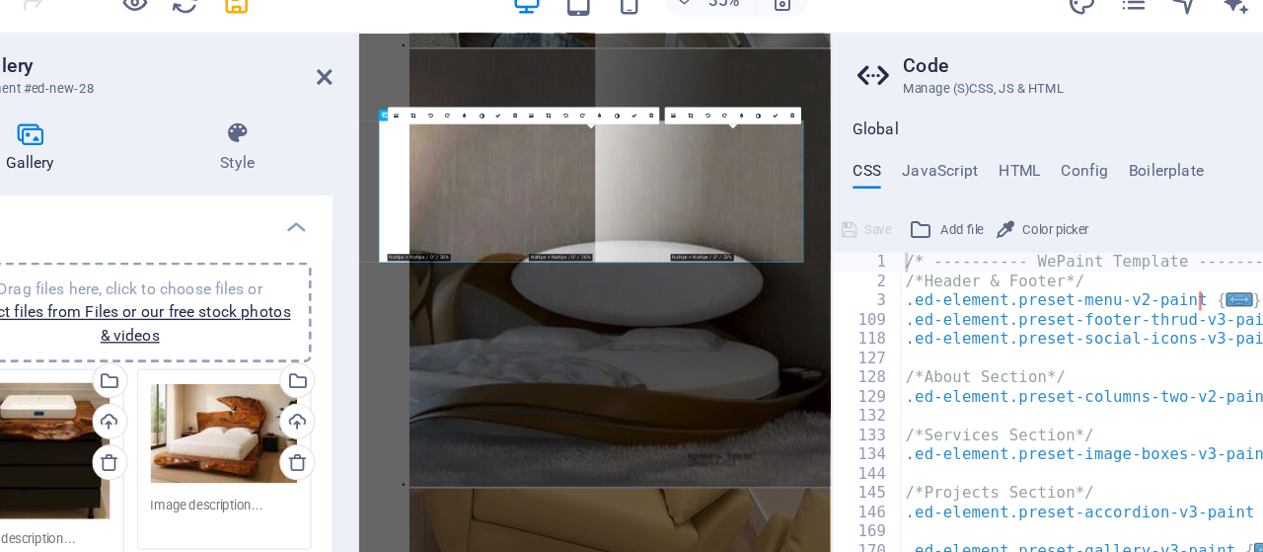
scroll to position [1581, 0]
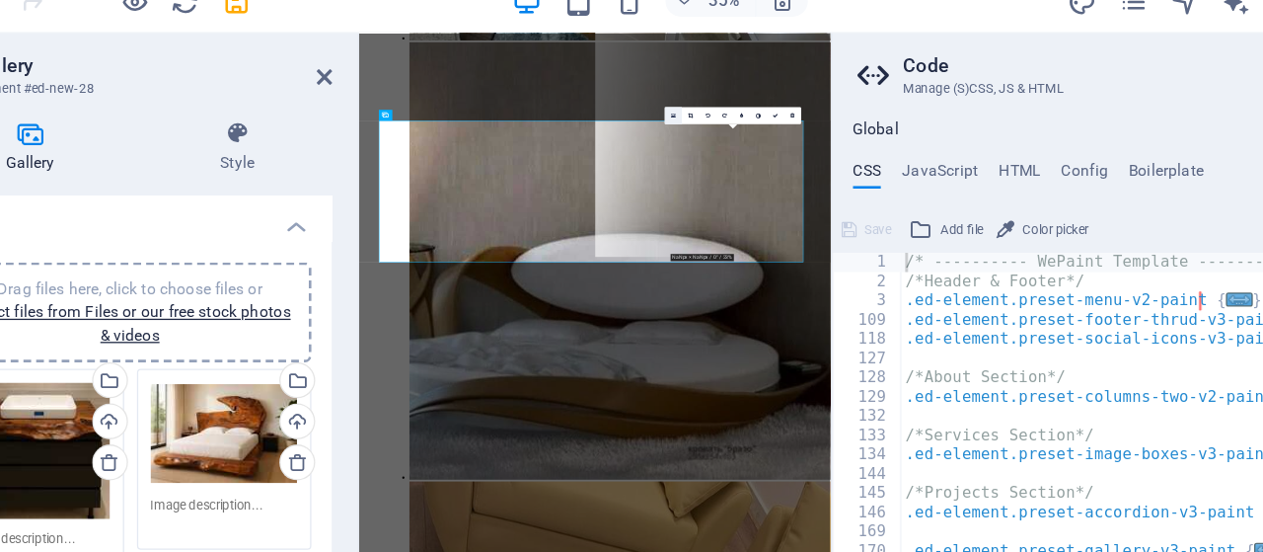
click at [668, 143] on icon at bounding box center [668, 142] width 4 height 5
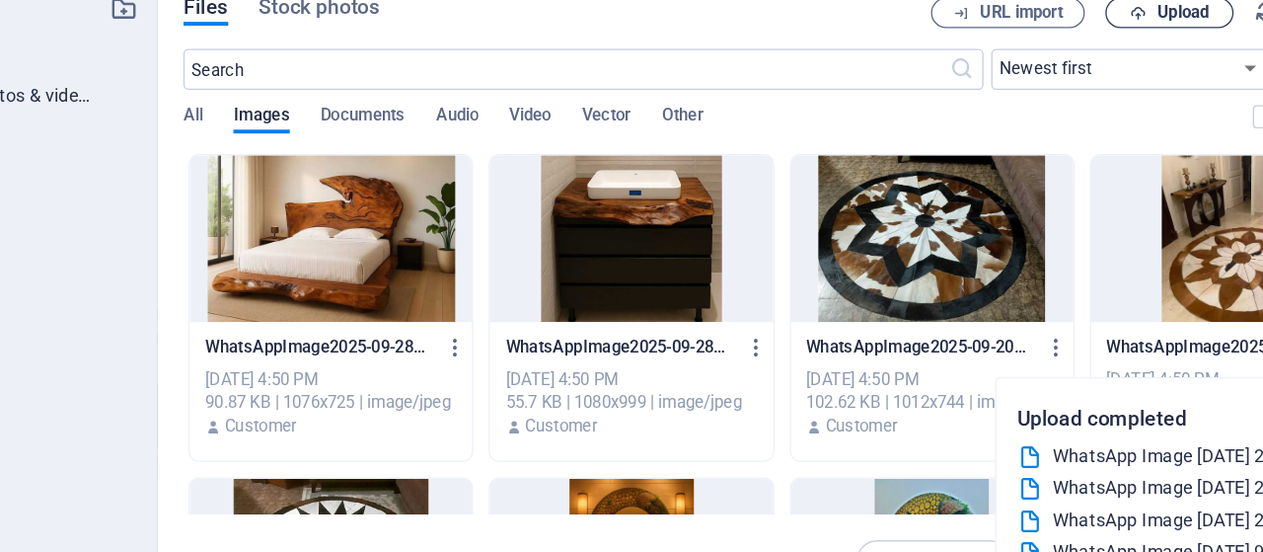
click at [1045, 65] on span "Upload" at bounding box center [1060, 63] width 40 height 12
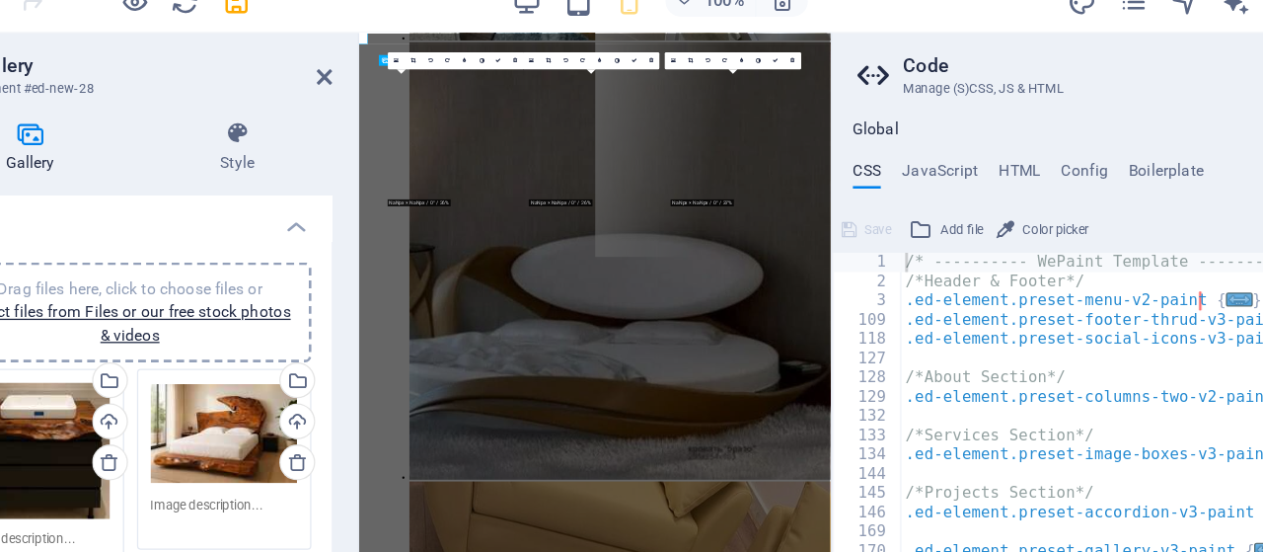
scroll to position [1701, 0]
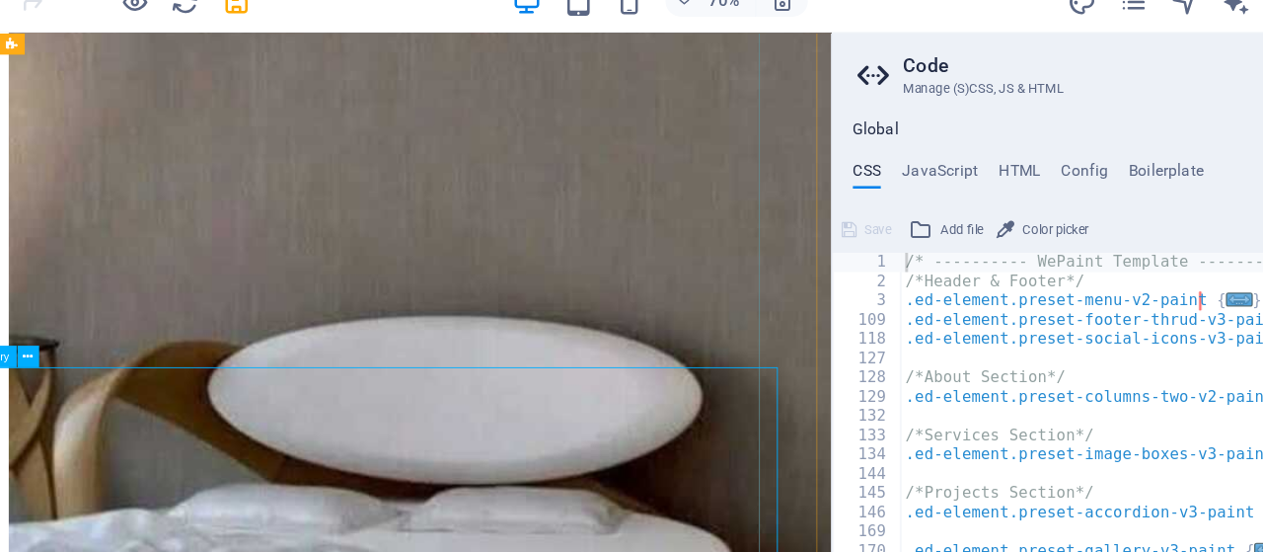
select select "4"
select select "px"
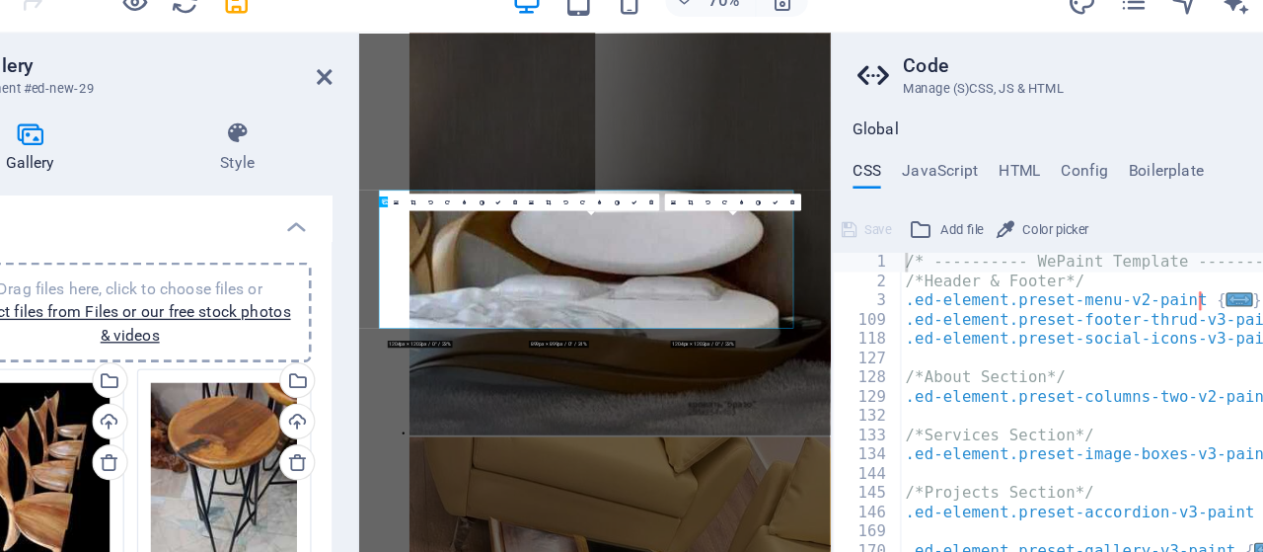
scroll to position [1701, 0]
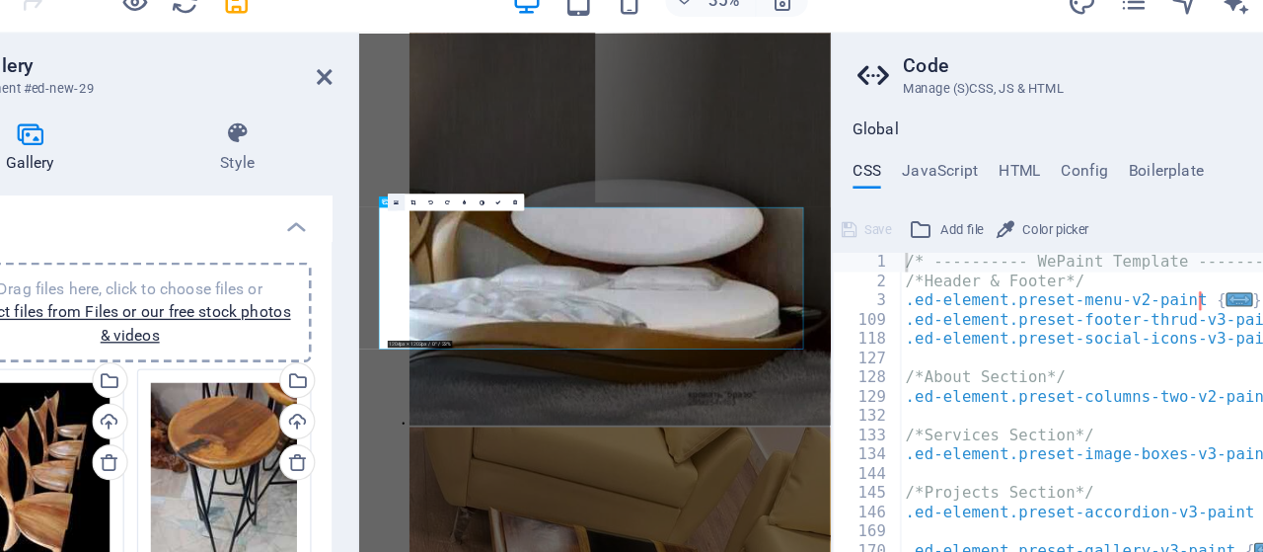
click at [455, 209] on icon at bounding box center [455, 208] width 4 height 5
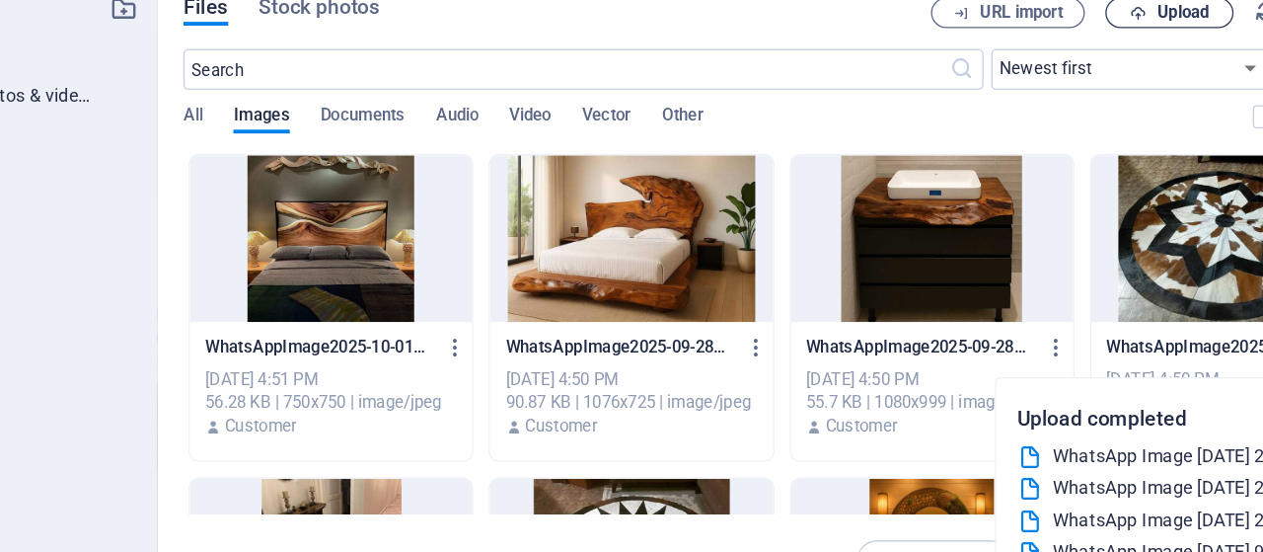
click at [1040, 65] on span "Upload" at bounding box center [1060, 63] width 40 height 12
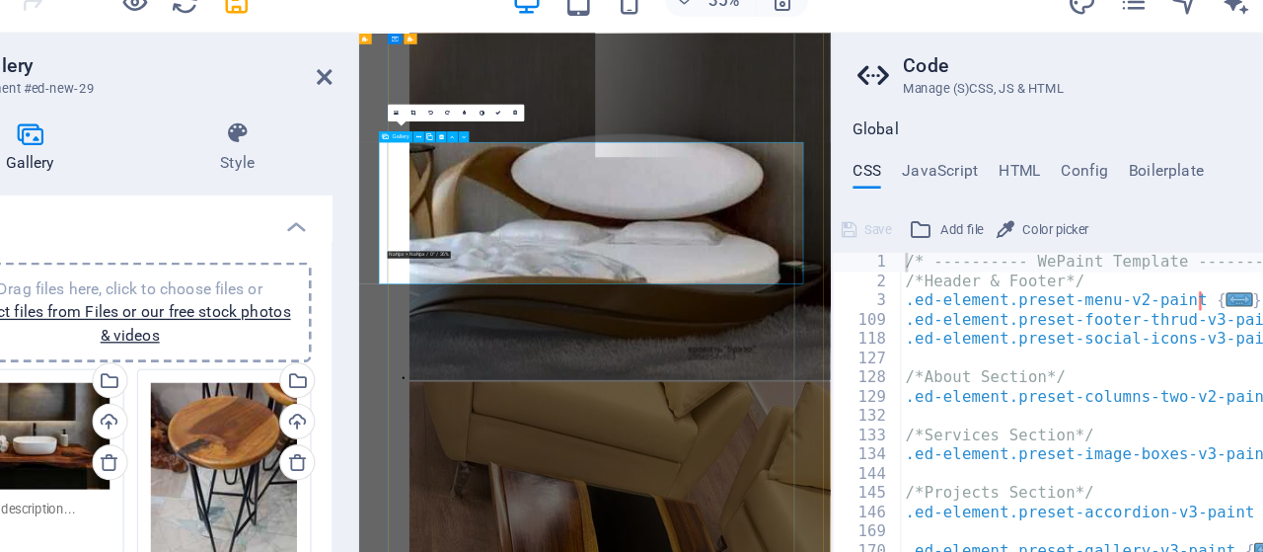
scroll to position [1824, 0]
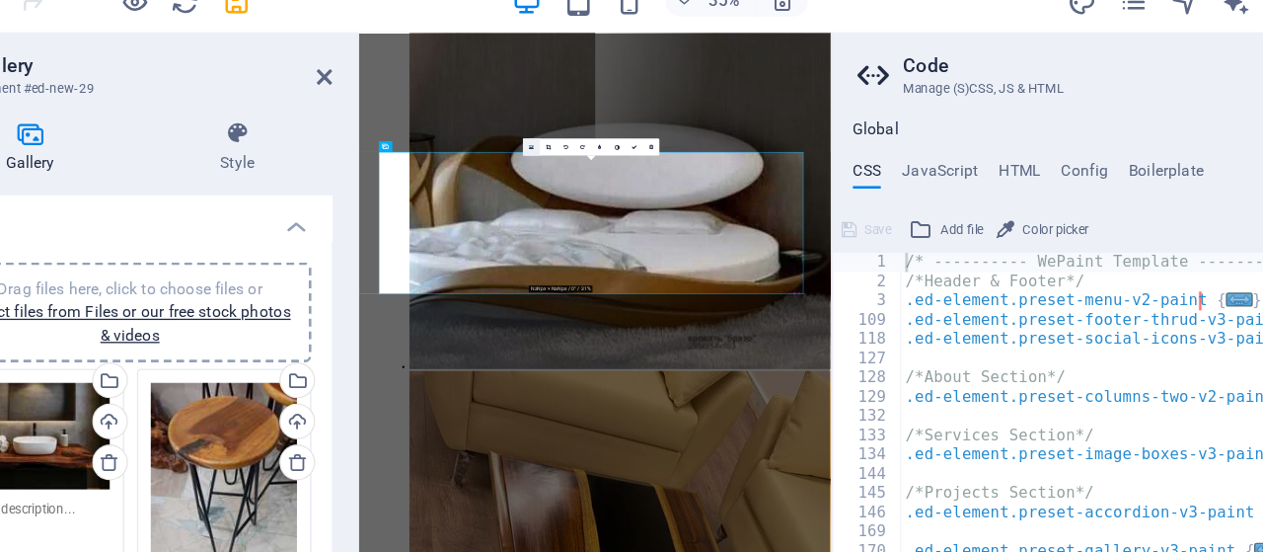
click at [560, 167] on icon at bounding box center [560, 166] width 4 height 5
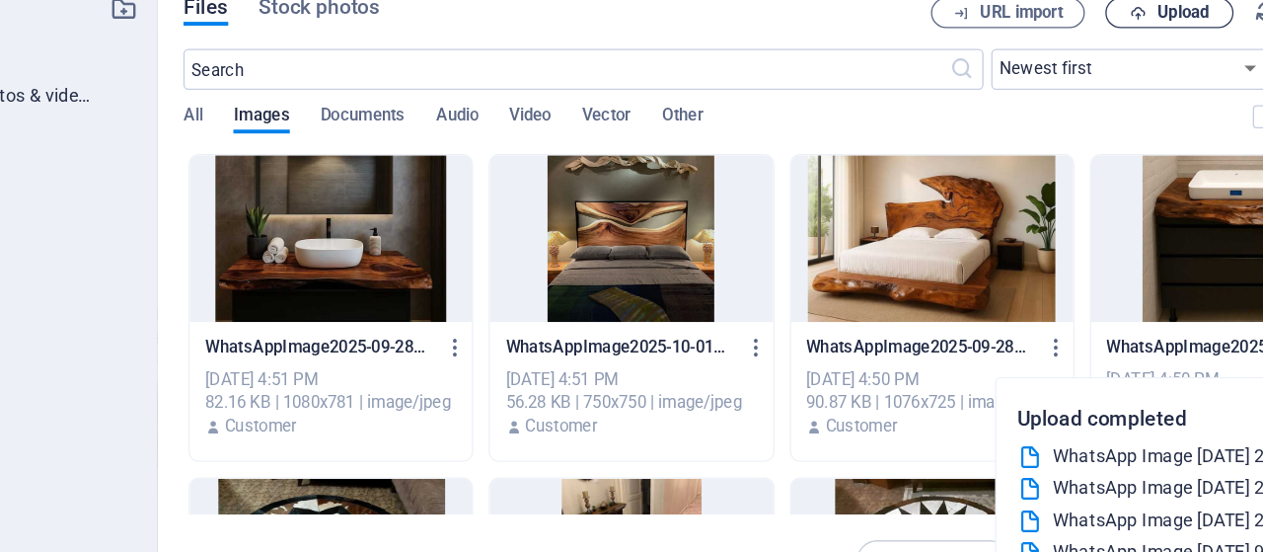
click at [1071, 62] on span "Upload" at bounding box center [1060, 63] width 40 height 12
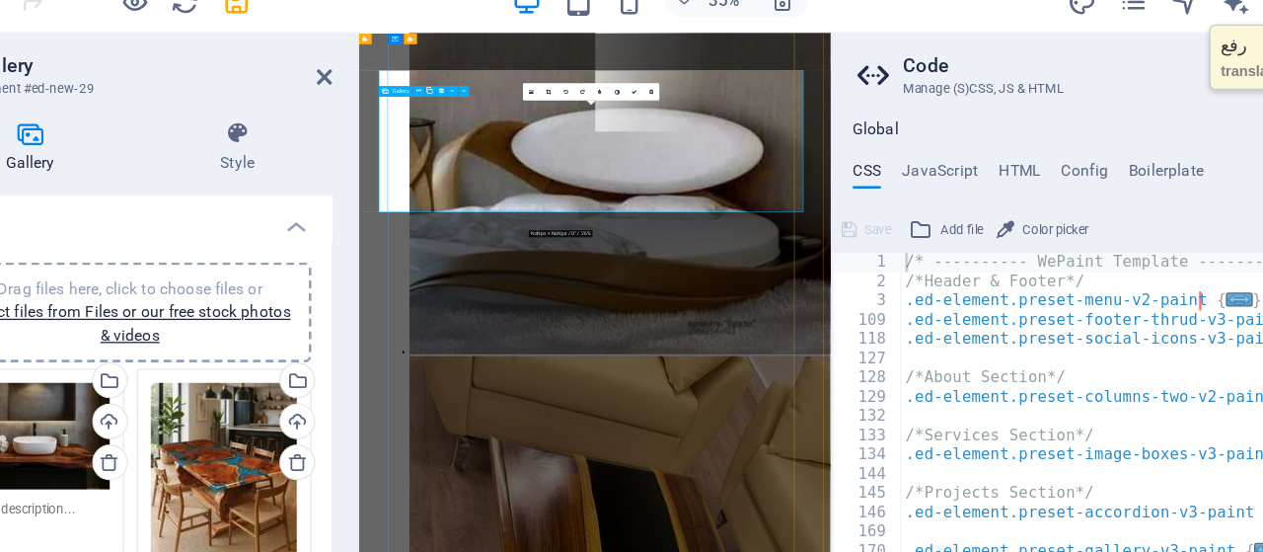
scroll to position [1945, 0]
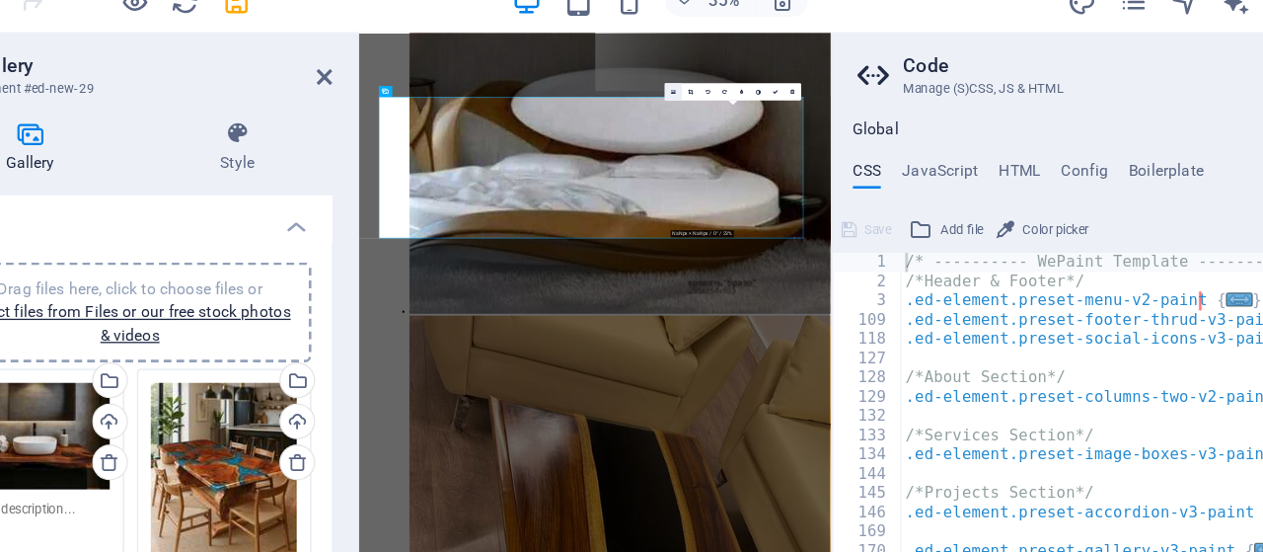
click at [669, 124] on icon at bounding box center [668, 123] width 4 height 5
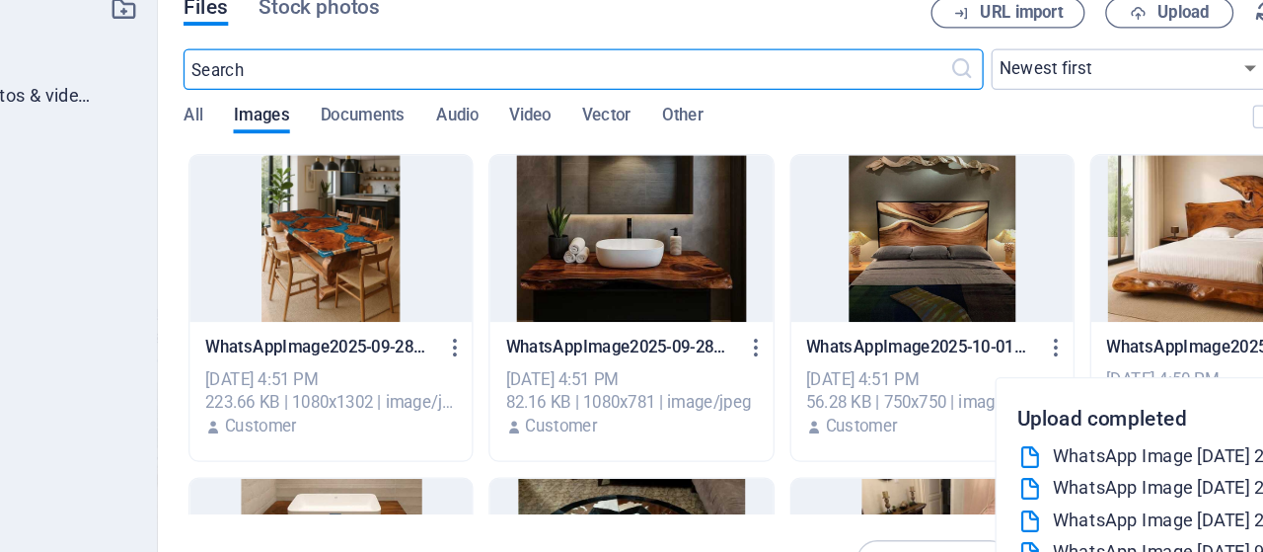
scroll to position [1626, 0]
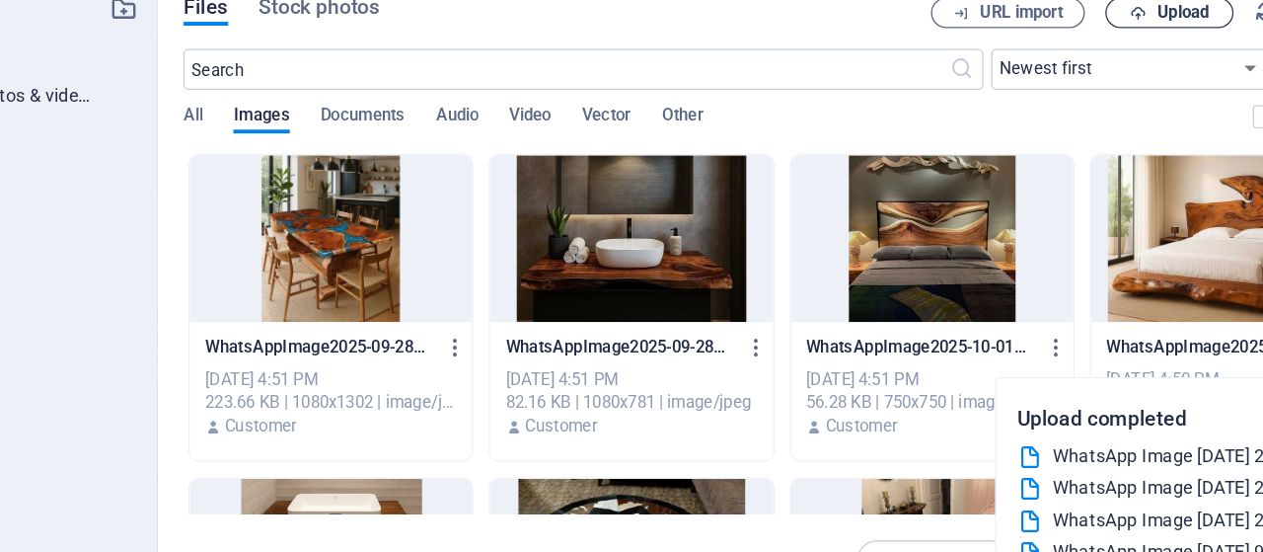
click at [1064, 69] on span "Upload" at bounding box center [1060, 63] width 40 height 12
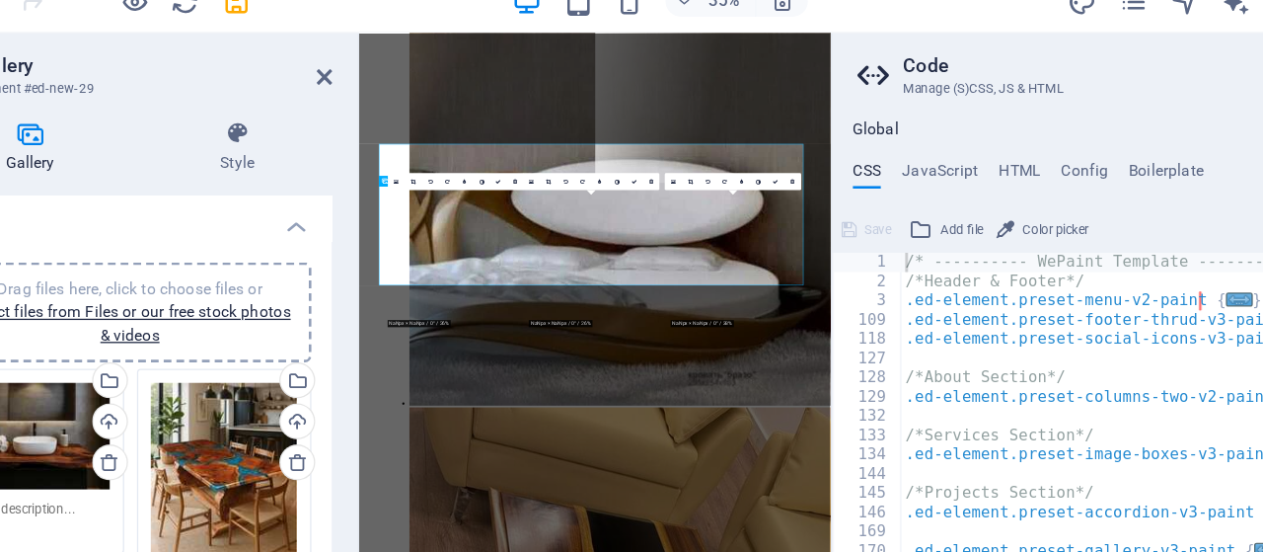
scroll to position [1748, 0]
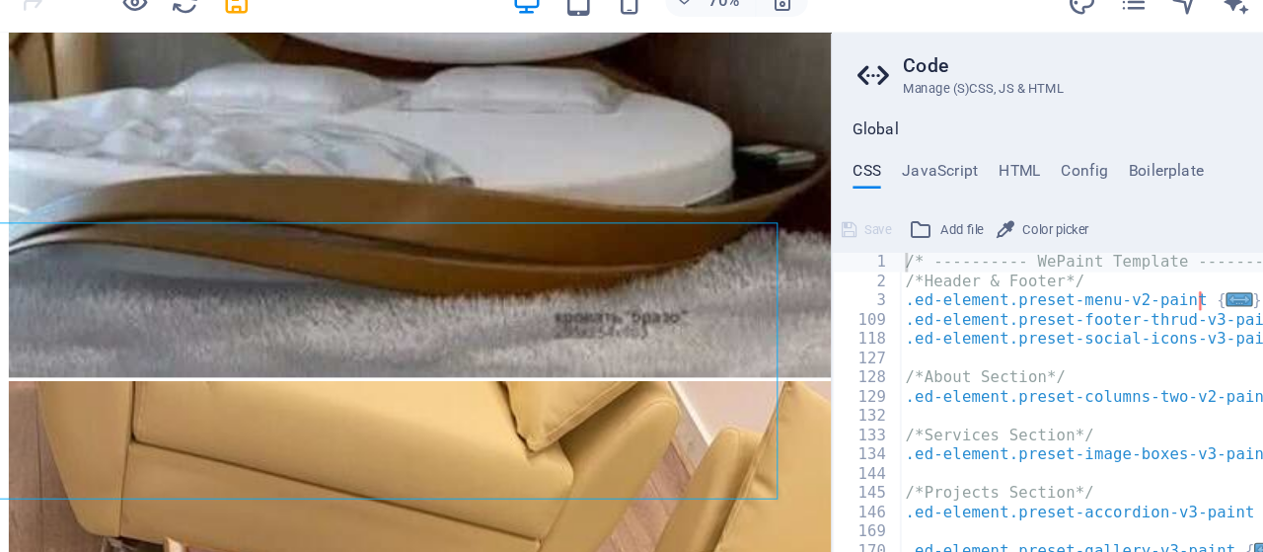
scroll to position [2134, 0]
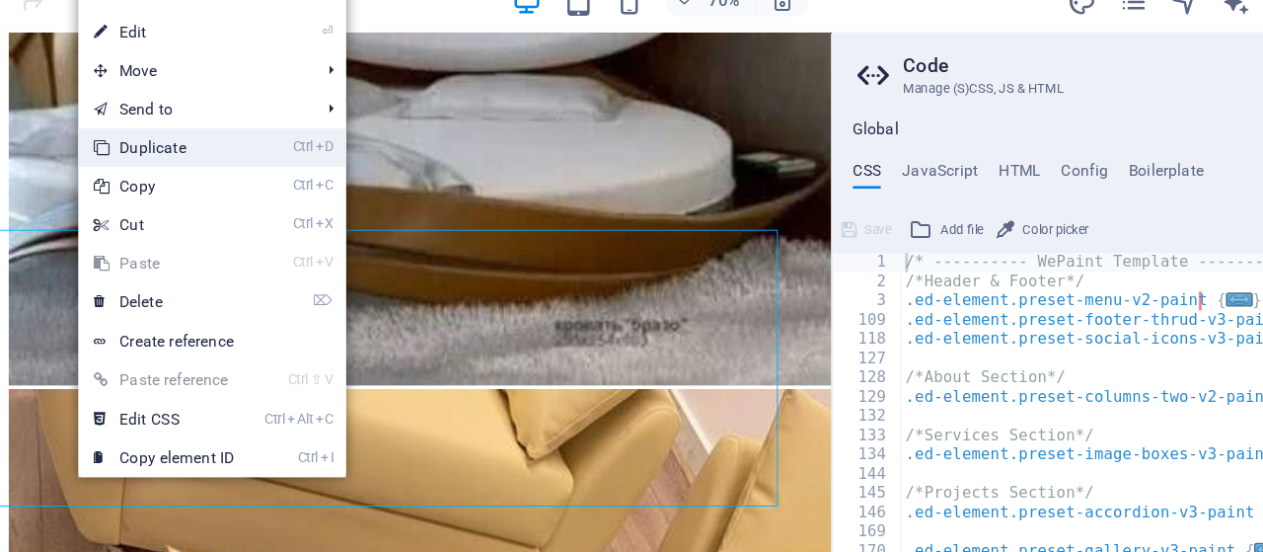
click at [297, 171] on link "Ctrl D Duplicate" at bounding box center [276, 167] width 132 height 30
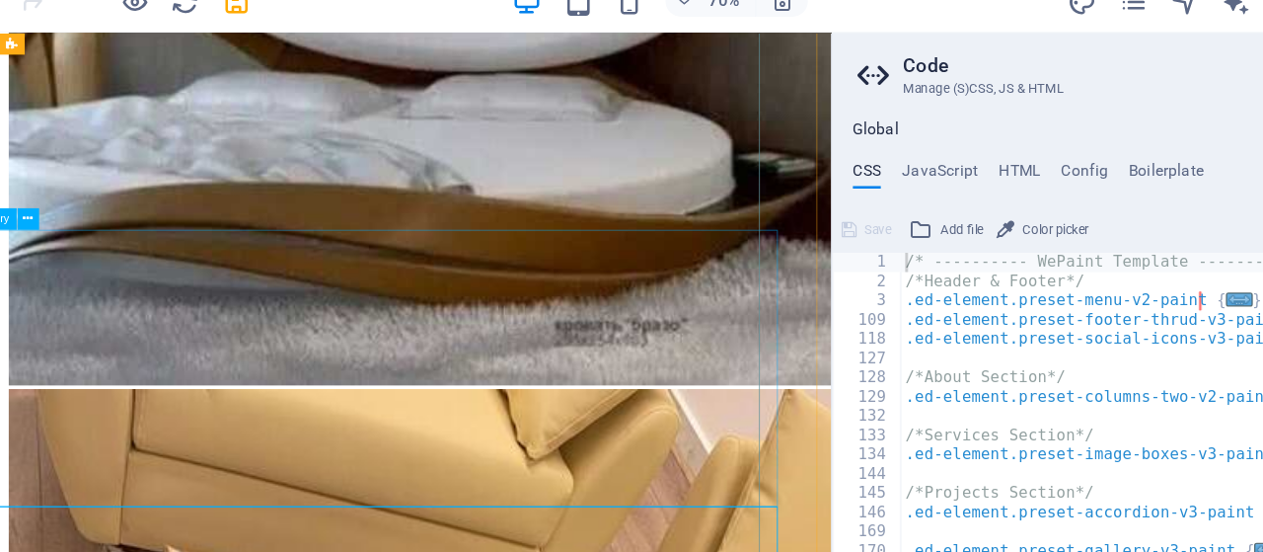
select select "4"
select select "px"
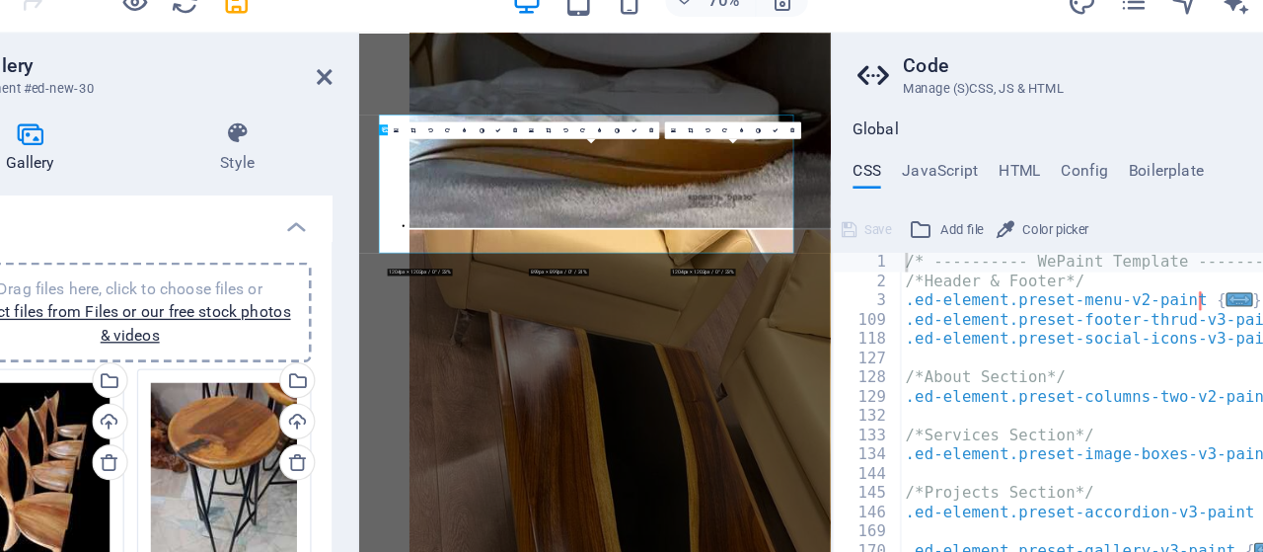
scroll to position [2171, 0]
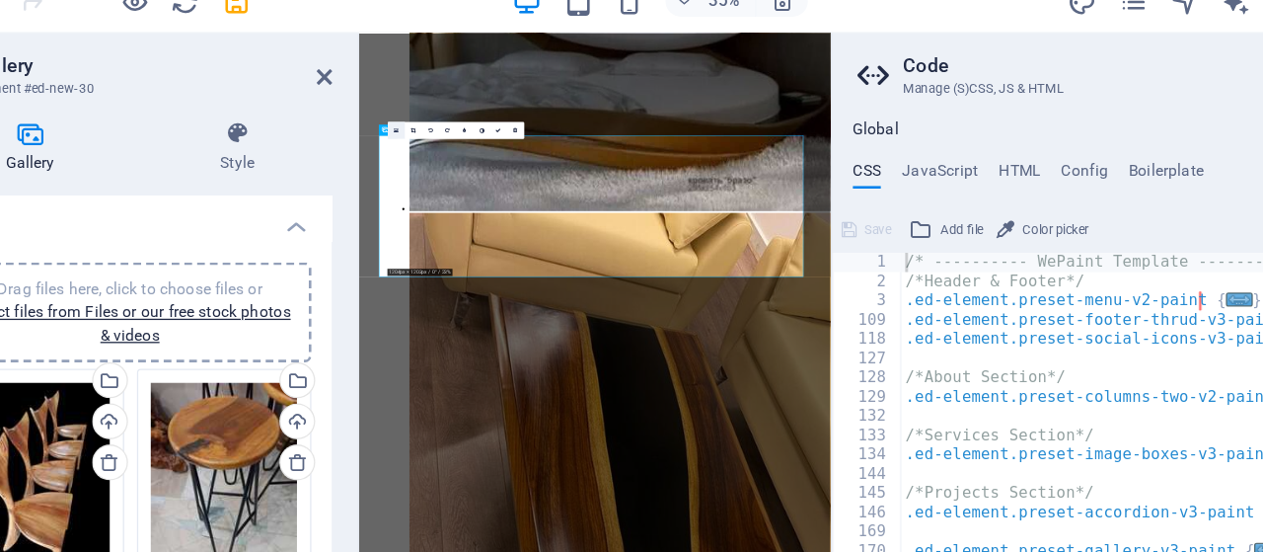
click at [455, 152] on icon at bounding box center [455, 153] width 4 height 5
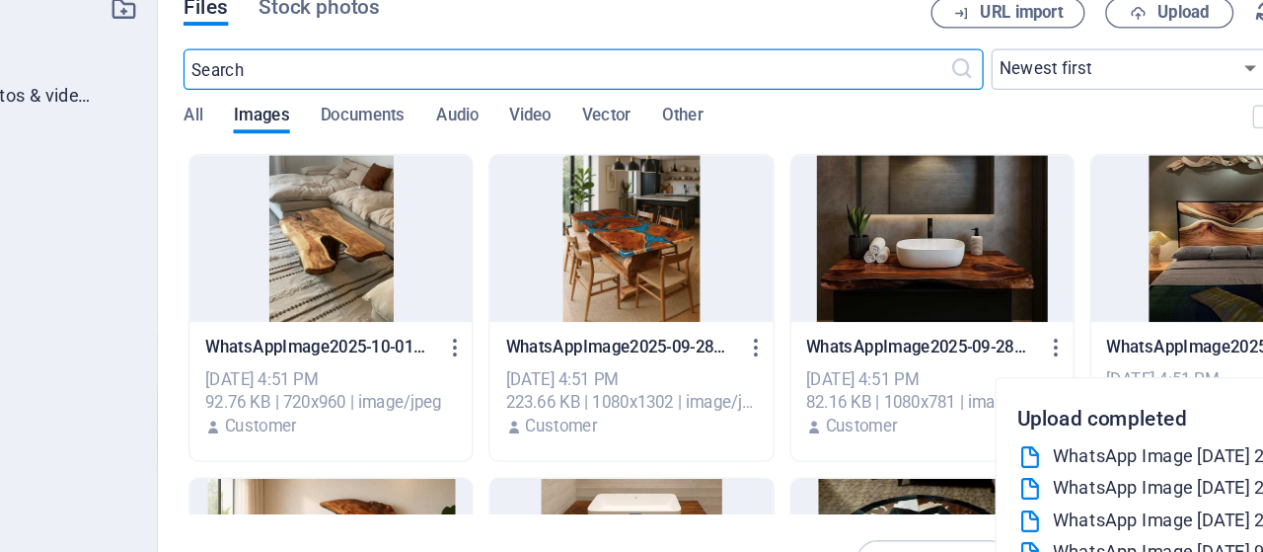
scroll to position [1842, 0]
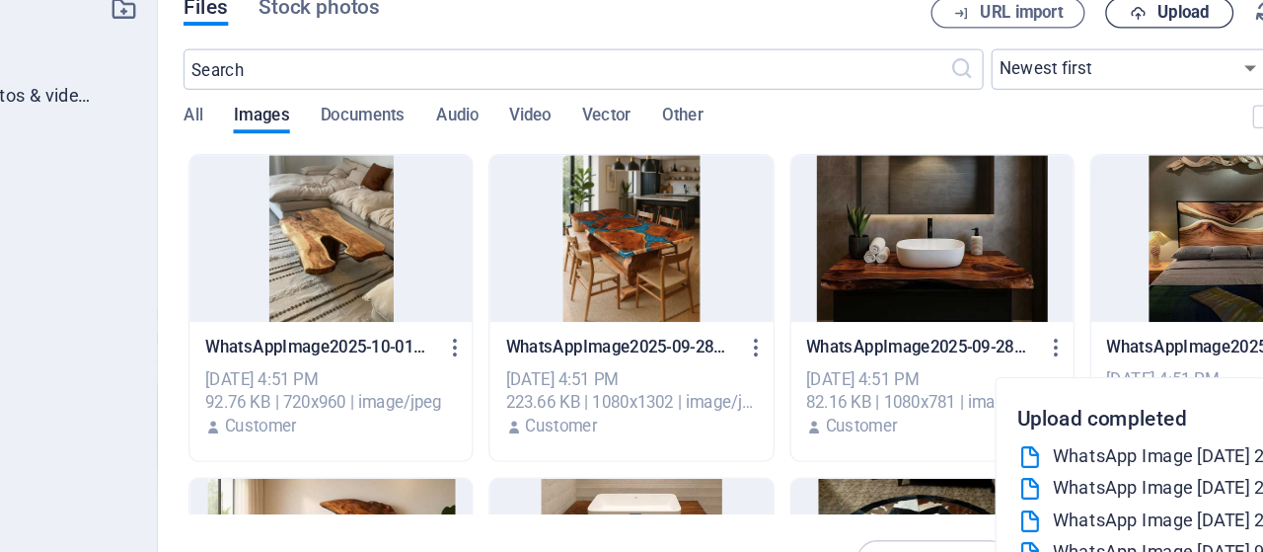
click at [1083, 70] on button "Upload" at bounding box center [1050, 63] width 99 height 24
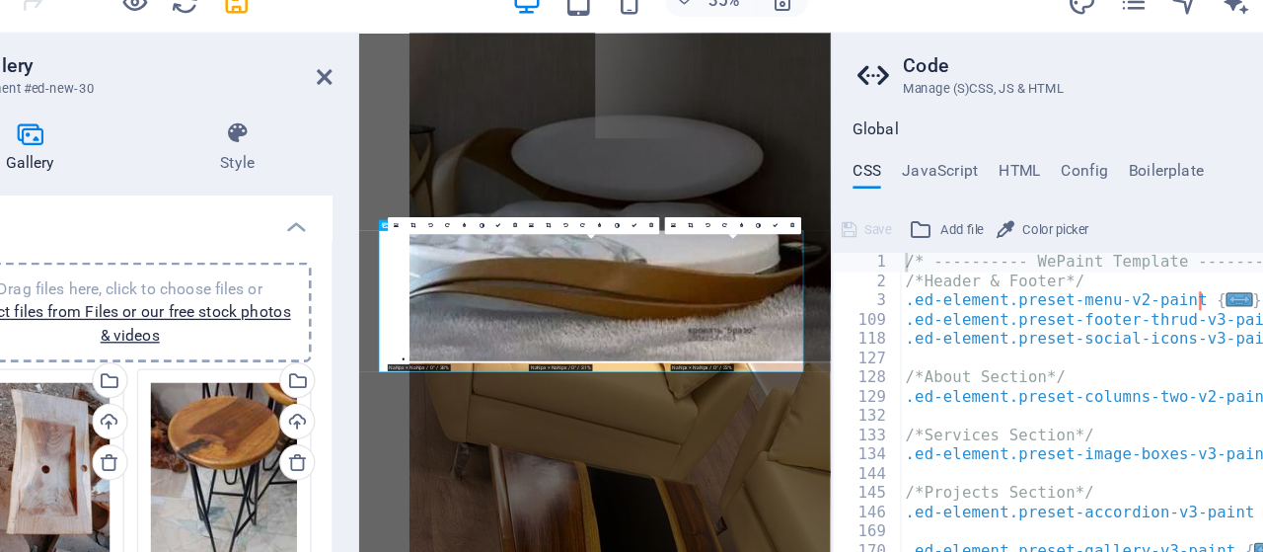
scroll to position [1963, 0]
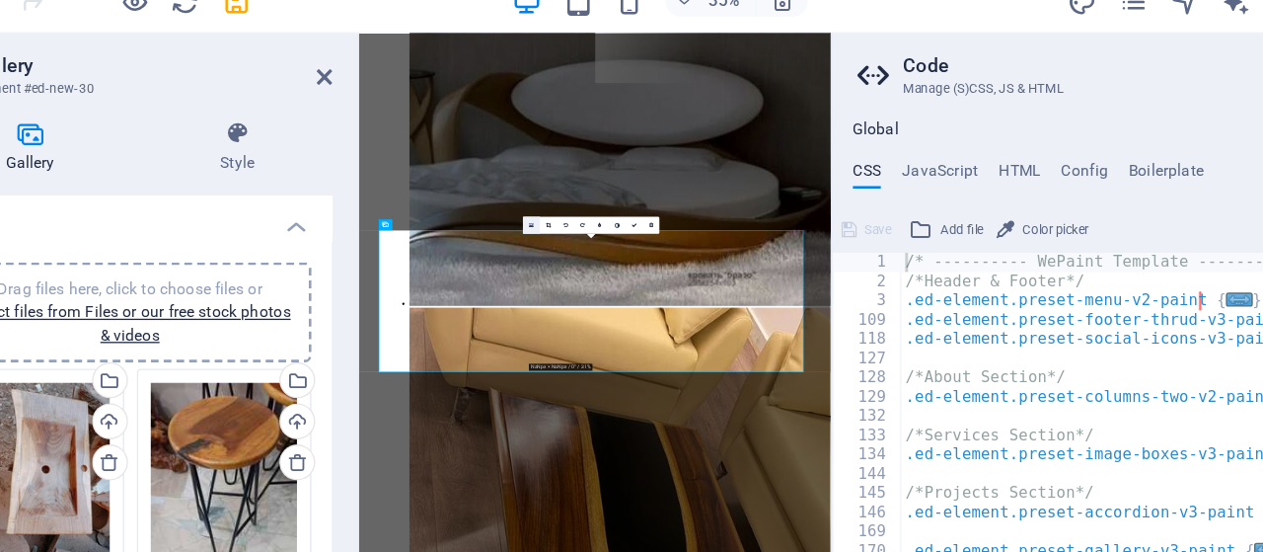
click at [561, 228] on icon at bounding box center [560, 226] width 4 height 5
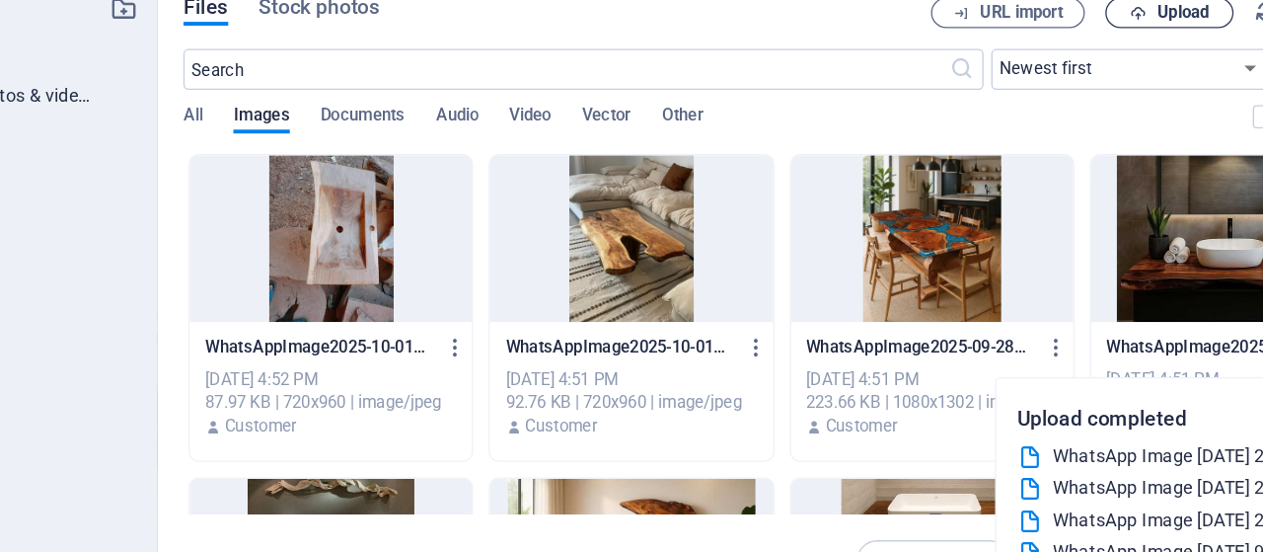
click at [1050, 65] on span "Upload" at bounding box center [1060, 63] width 40 height 12
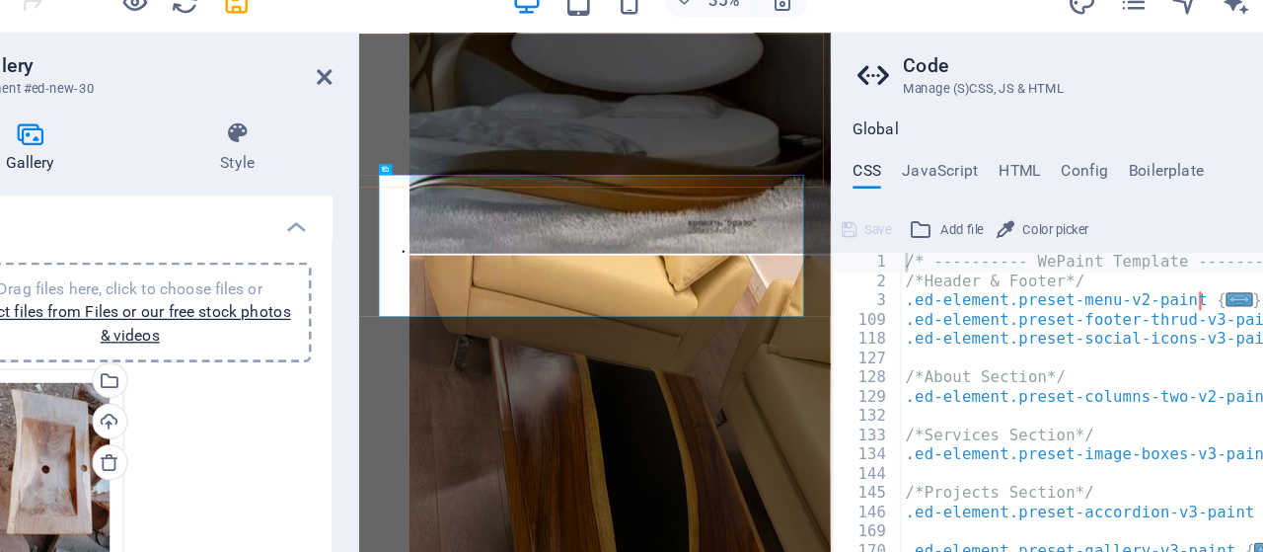
scroll to position [2084, 0]
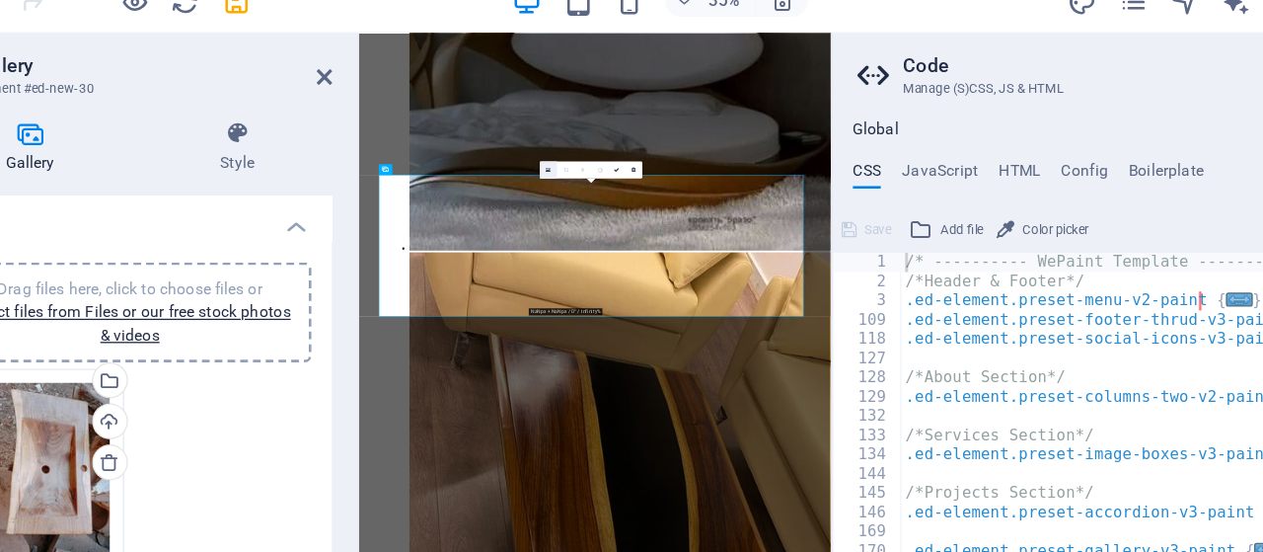
click at [571, 185] on icon at bounding box center [572, 184] width 4 height 5
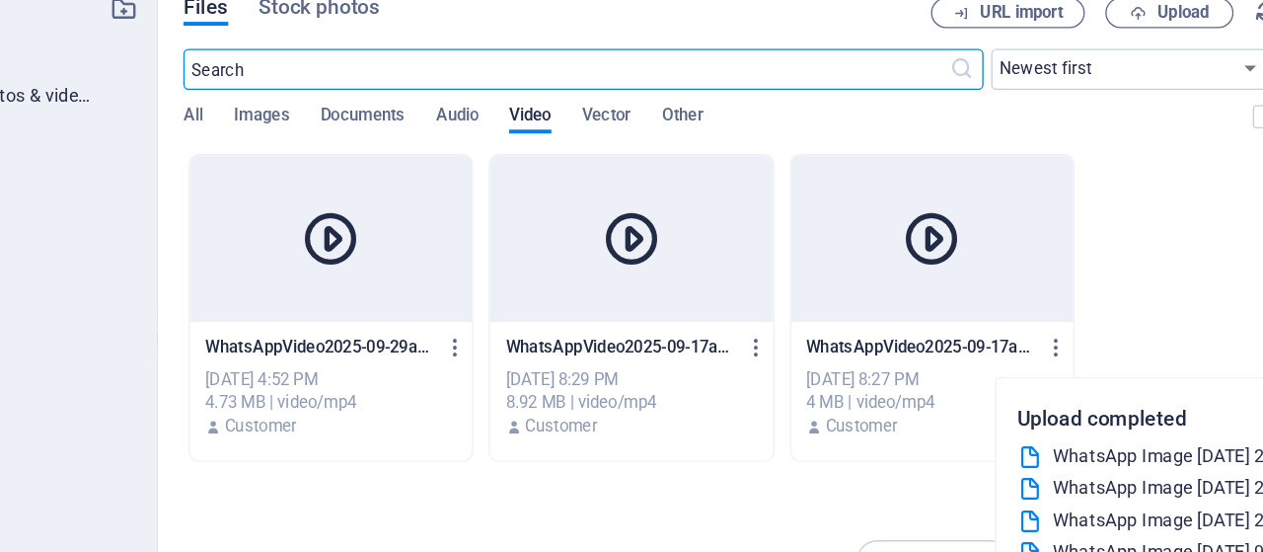
scroll to position [1743, 0]
click at [565, 141] on span "Video" at bounding box center [558, 144] width 32 height 28
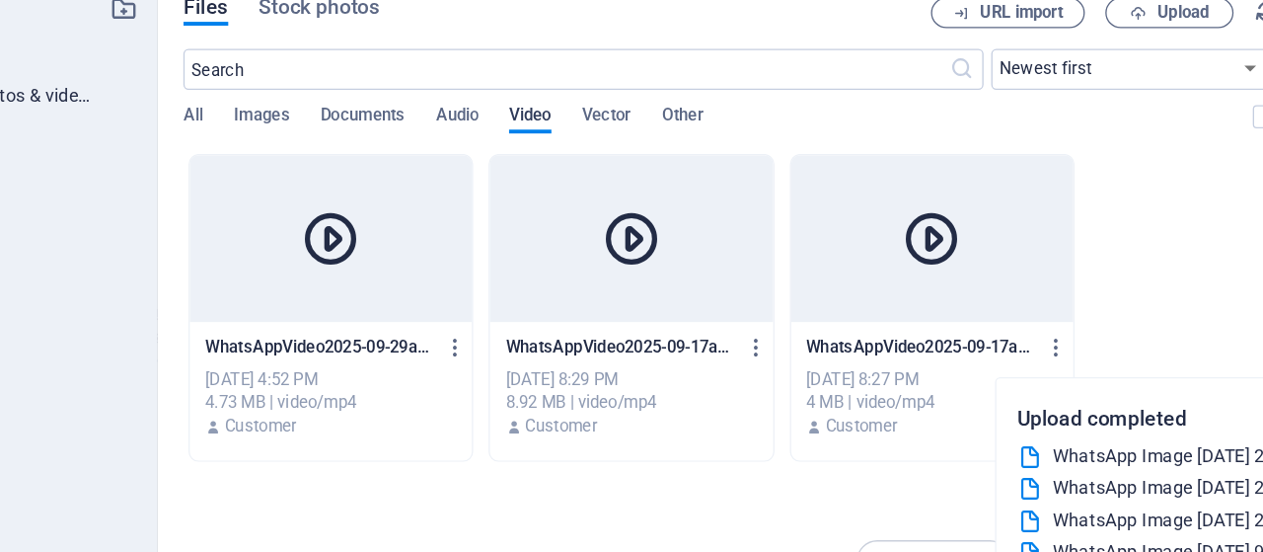
click at [565, 141] on span "Video" at bounding box center [558, 144] width 32 height 28
click at [1033, 66] on span "Upload" at bounding box center [1050, 63] width 81 height 13
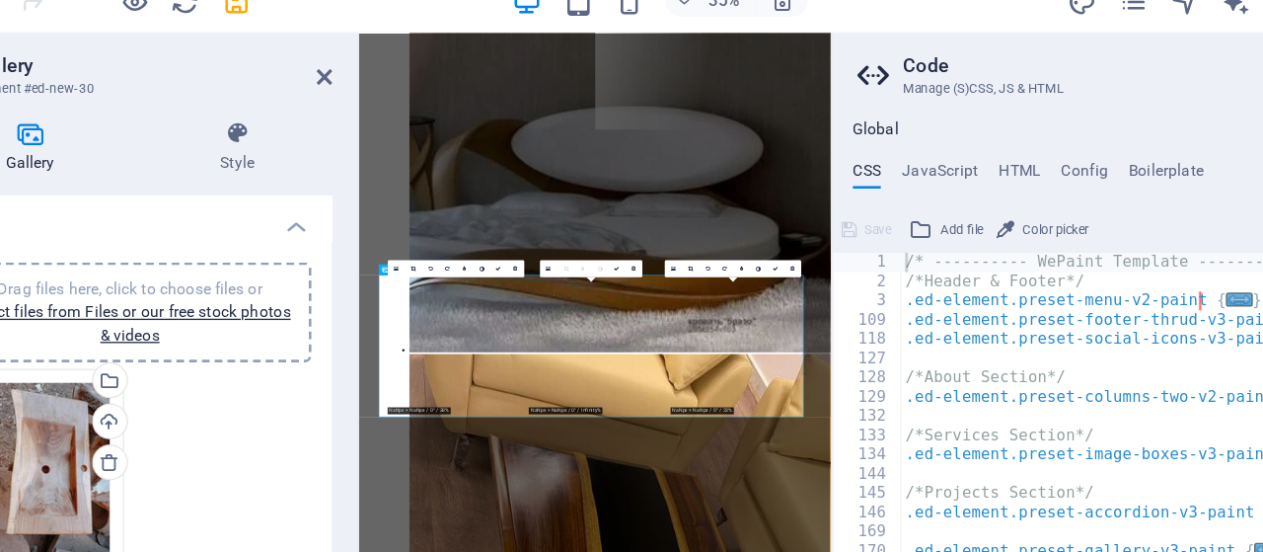
scroll to position [1864, 0]
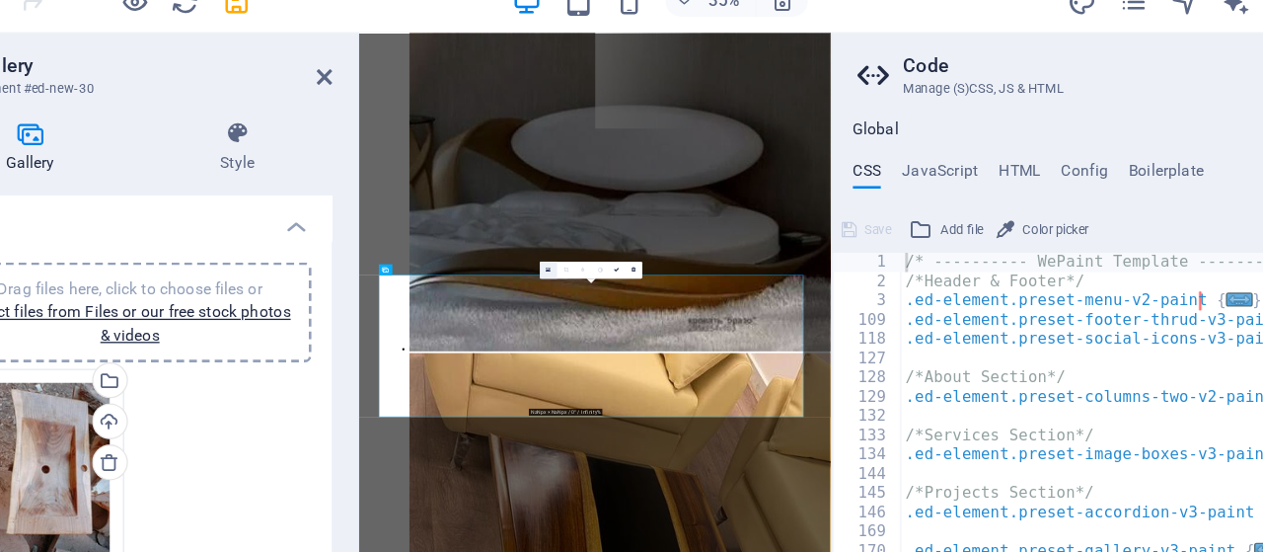
click at [570, 262] on icon at bounding box center [572, 261] width 4 height 5
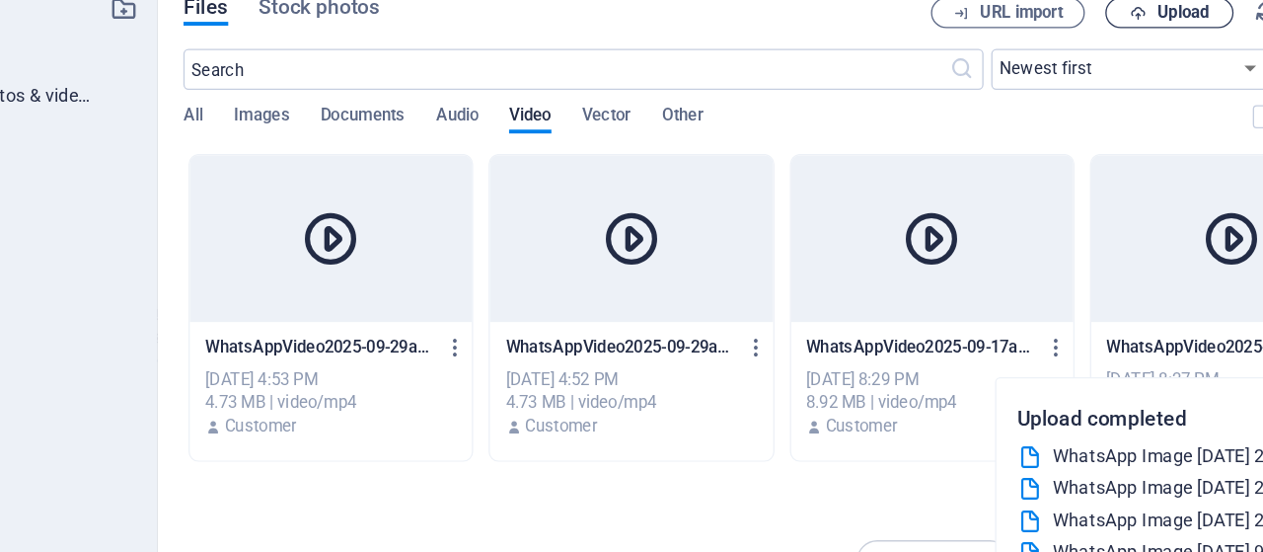
click at [1045, 65] on span "Upload" at bounding box center [1060, 63] width 40 height 12
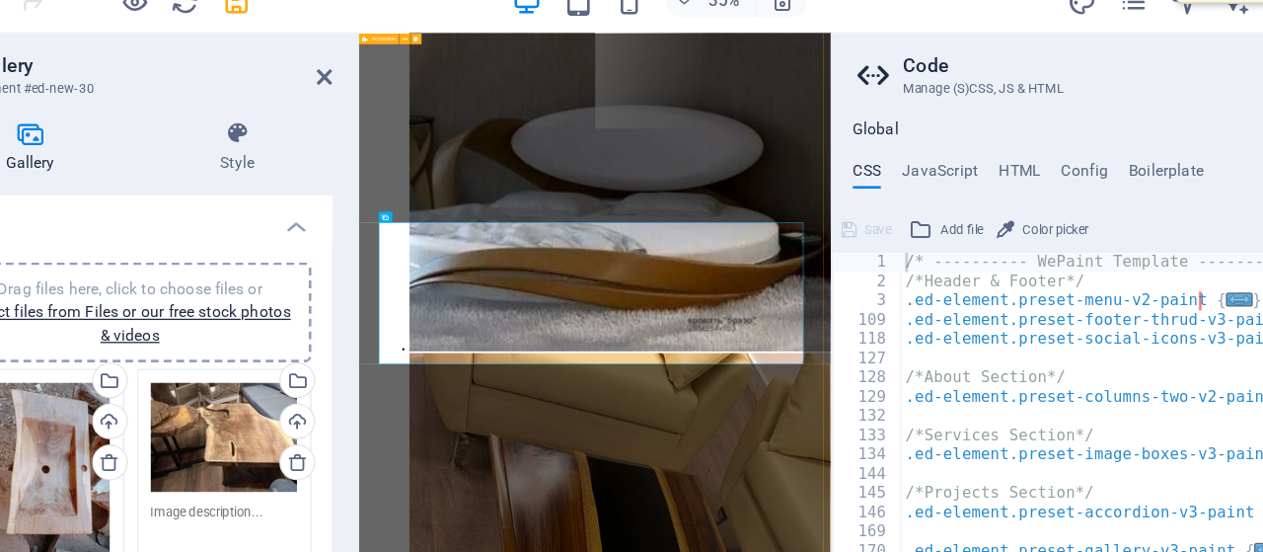
scroll to position [1986, 0]
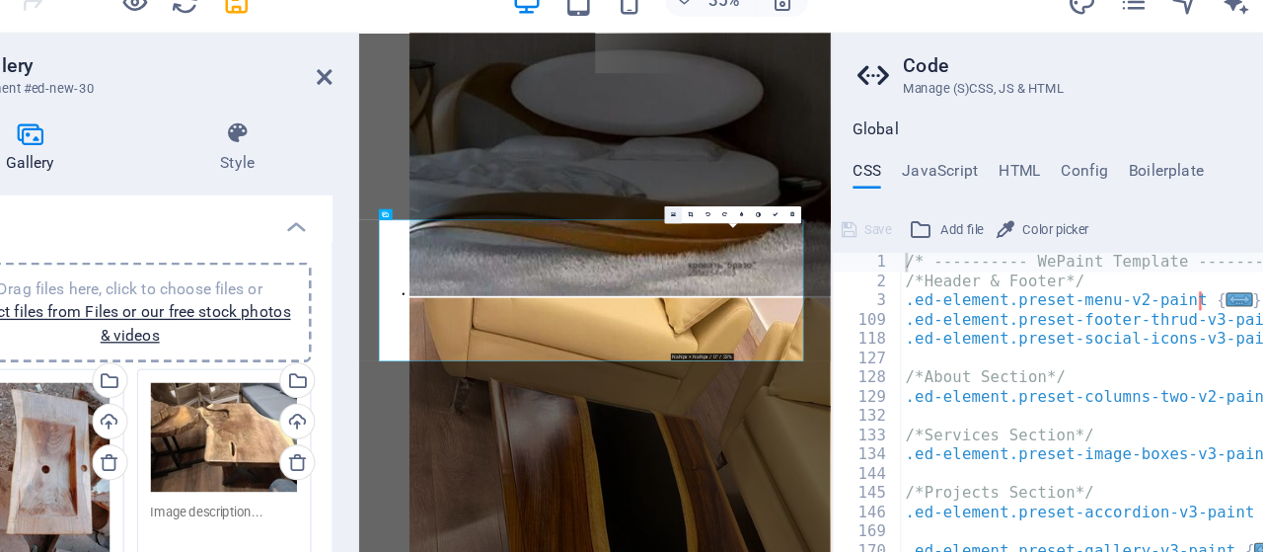
click at [667, 216] on icon at bounding box center [668, 218] width 4 height 5
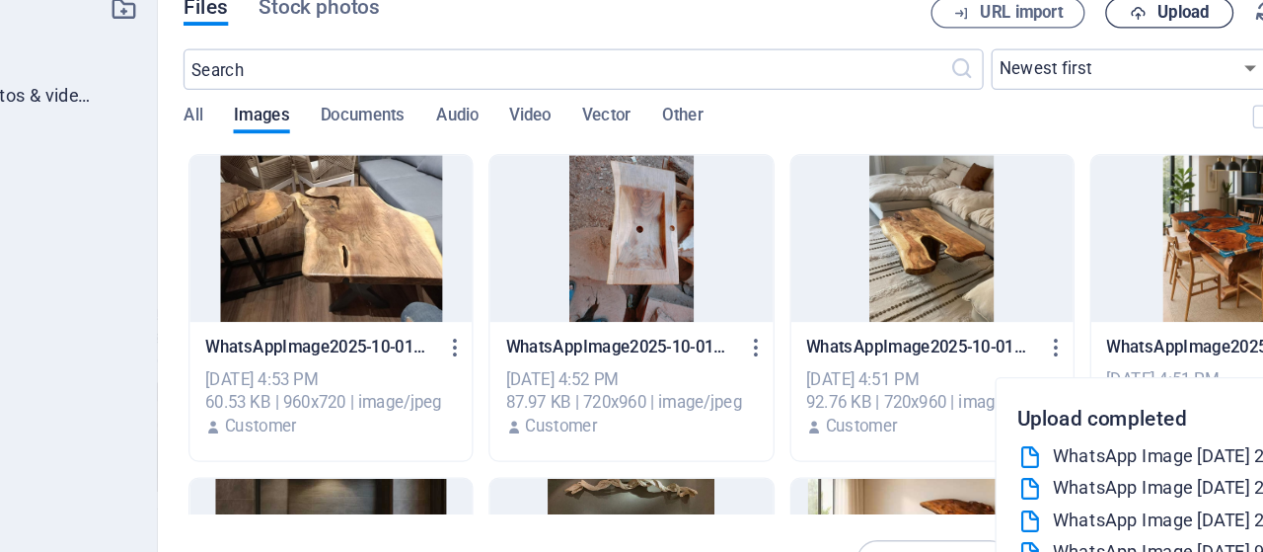
click at [1040, 59] on span "Upload" at bounding box center [1060, 63] width 40 height 12
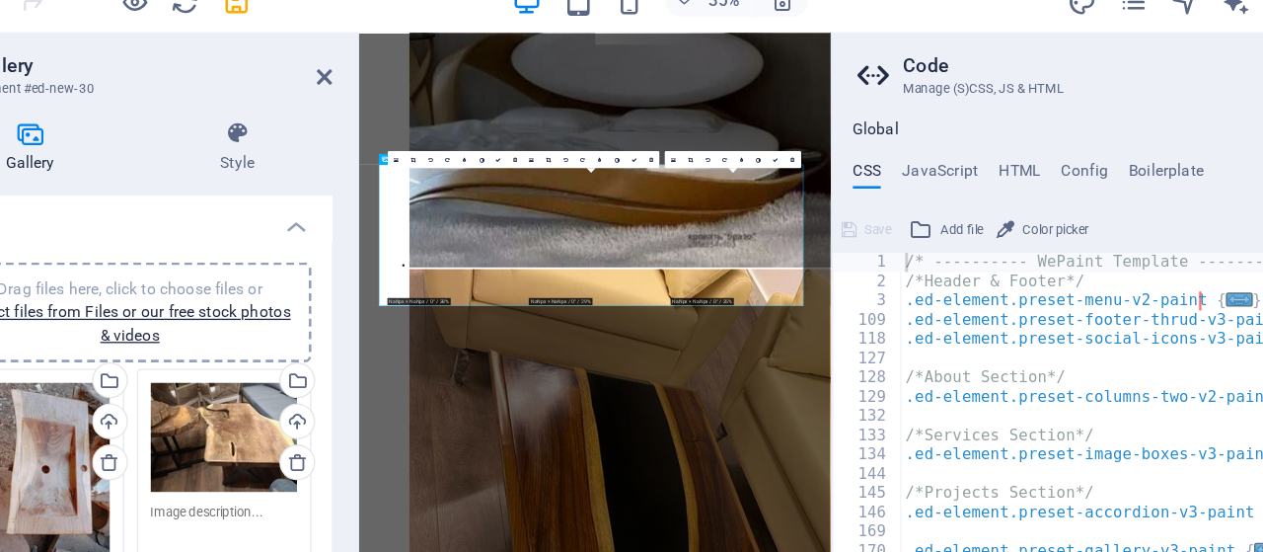
scroll to position [2108, 0]
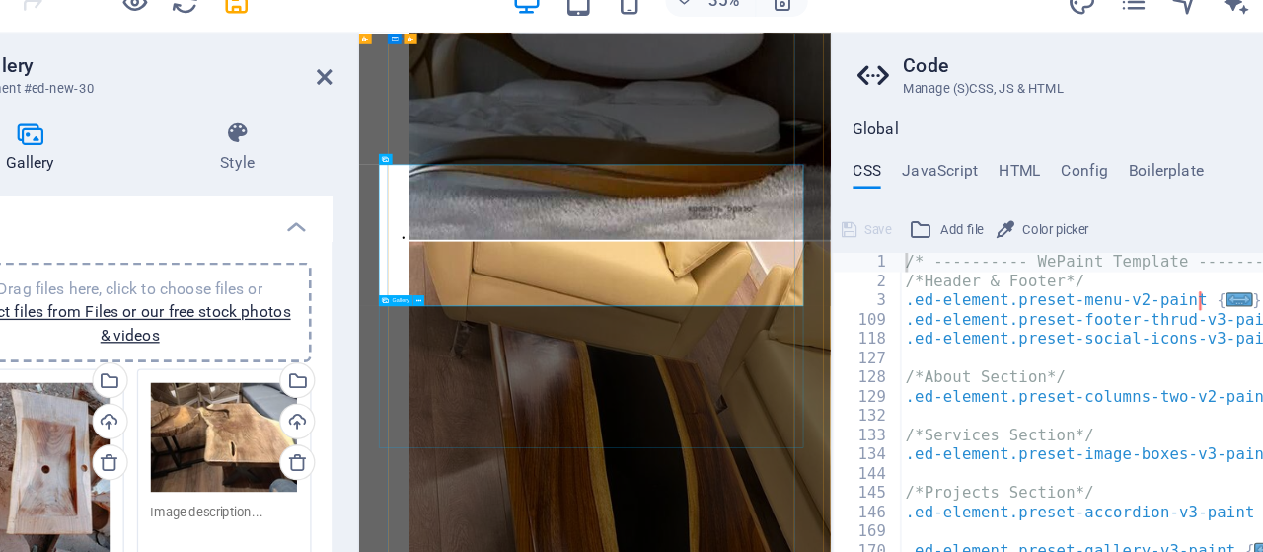
select select "4"
select select "px"
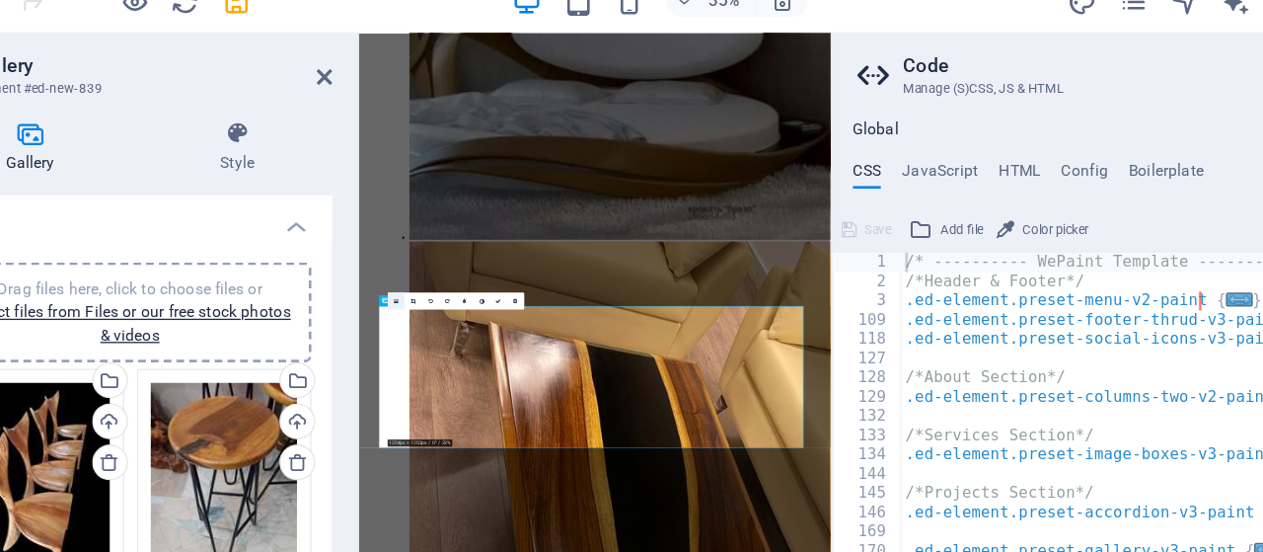
click at [457, 284] on link at bounding box center [455, 284] width 13 height 13
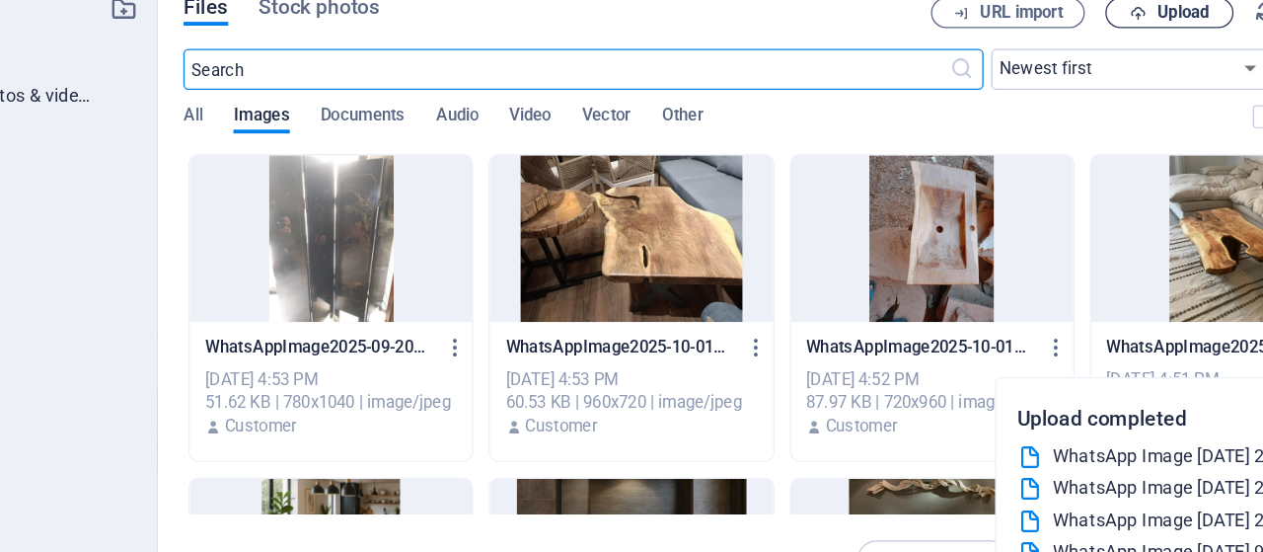
click at [1063, 65] on span "Upload" at bounding box center [1060, 63] width 40 height 12
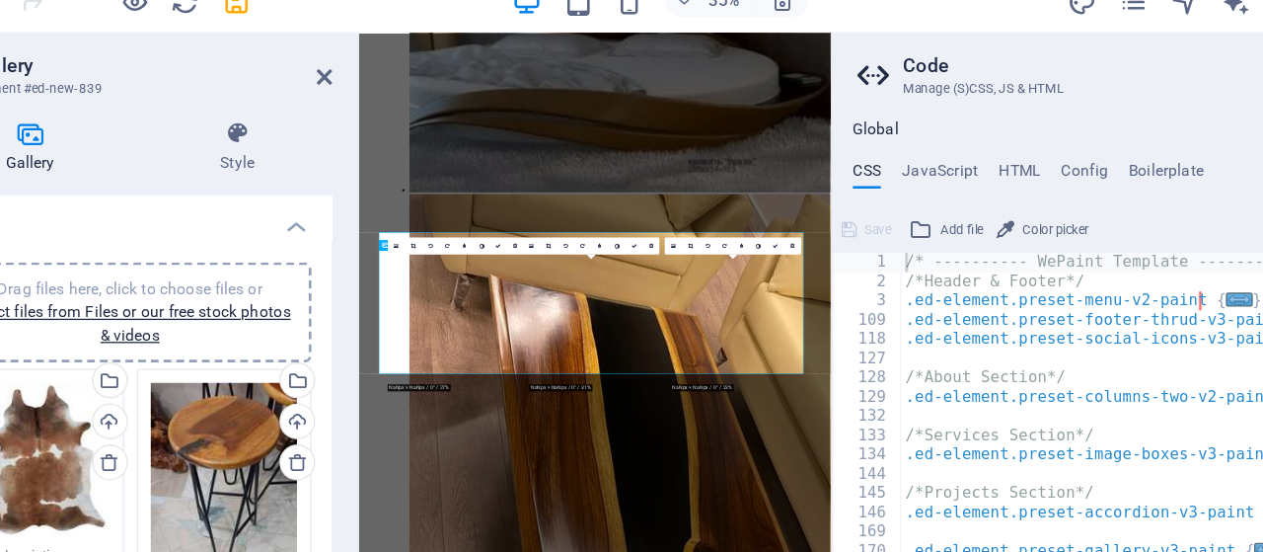
scroll to position [2229, 0]
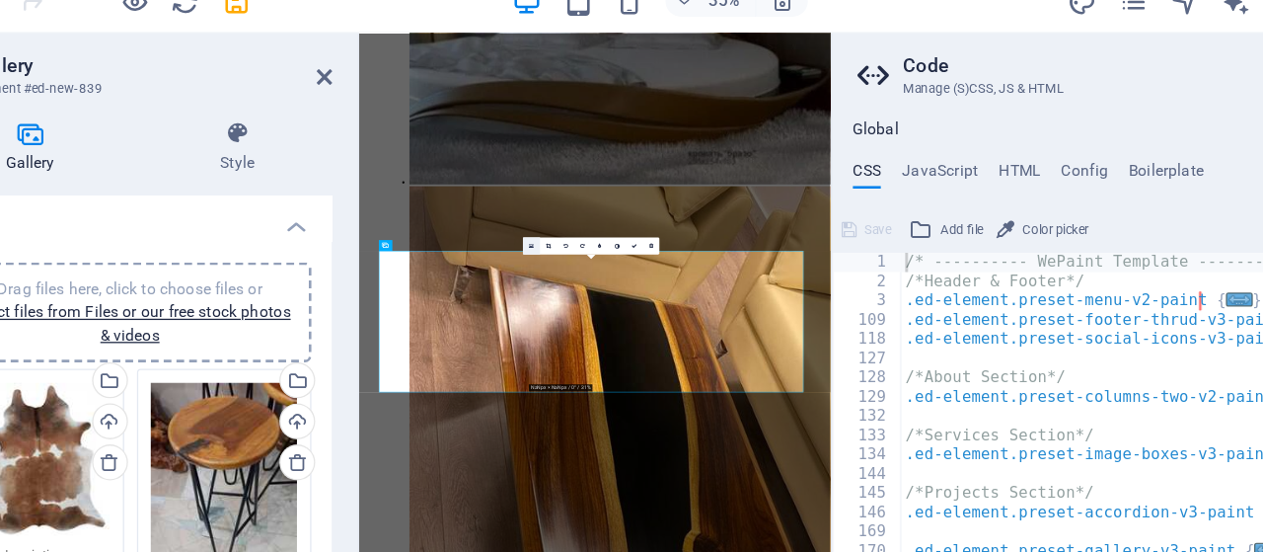
click at [561, 241] on link at bounding box center [559, 242] width 13 height 13
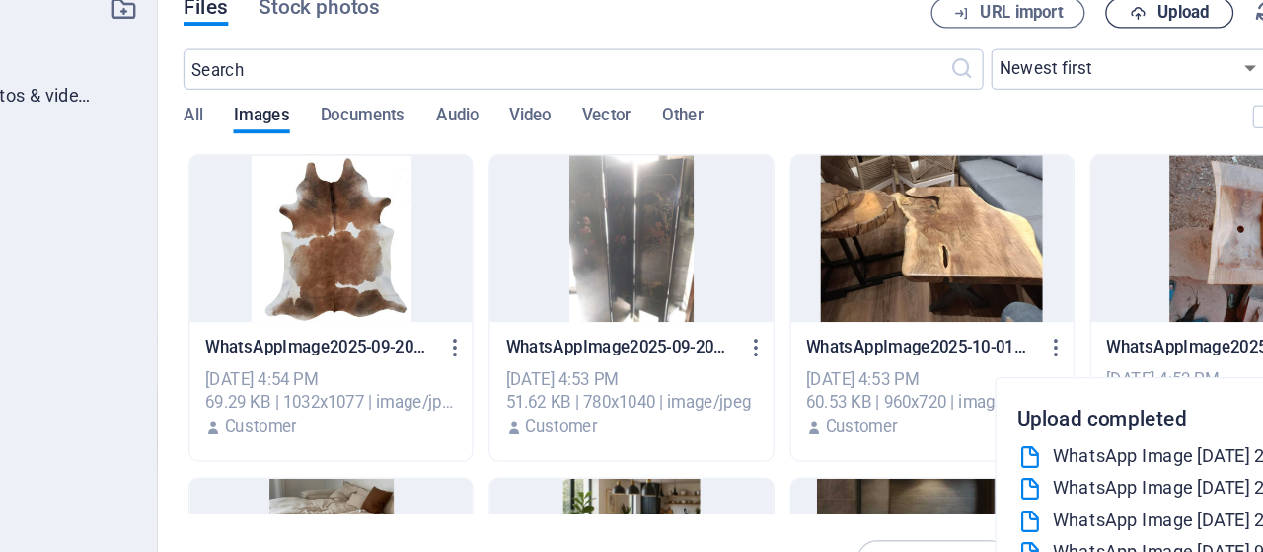
click at [1071, 60] on span "Upload" at bounding box center [1060, 63] width 40 height 12
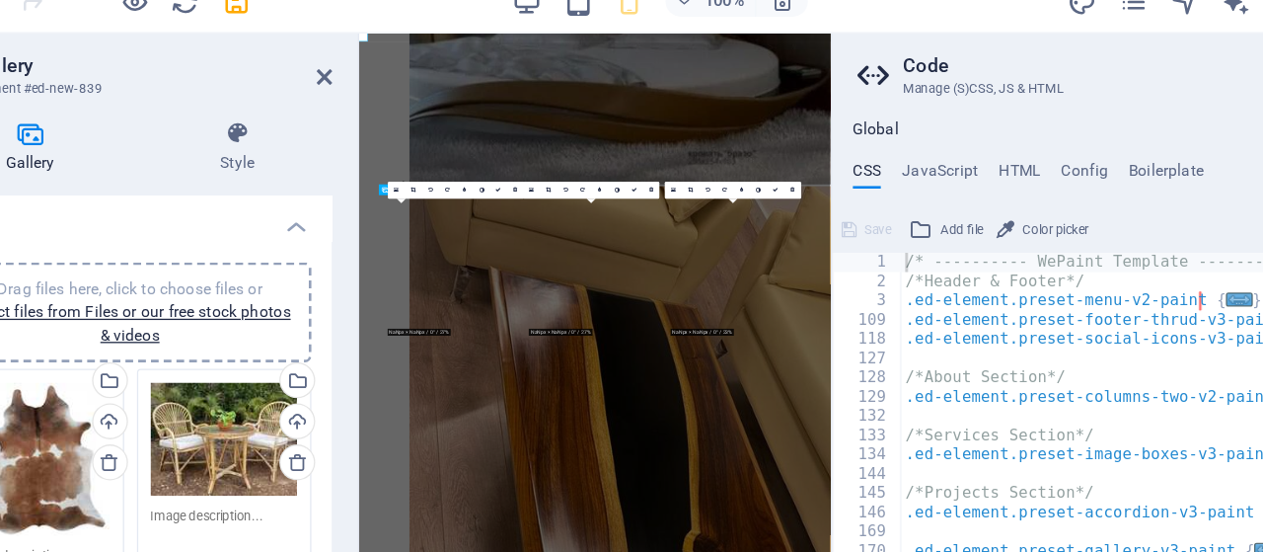
scroll to position [2351, 0]
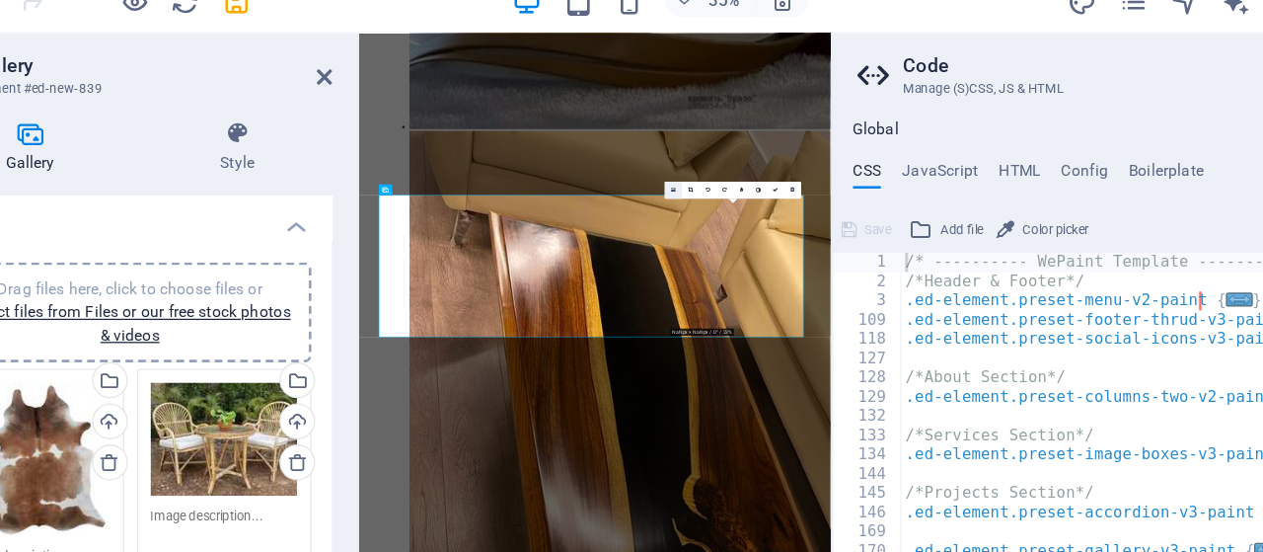
click at [669, 197] on icon at bounding box center [668, 199] width 4 height 5
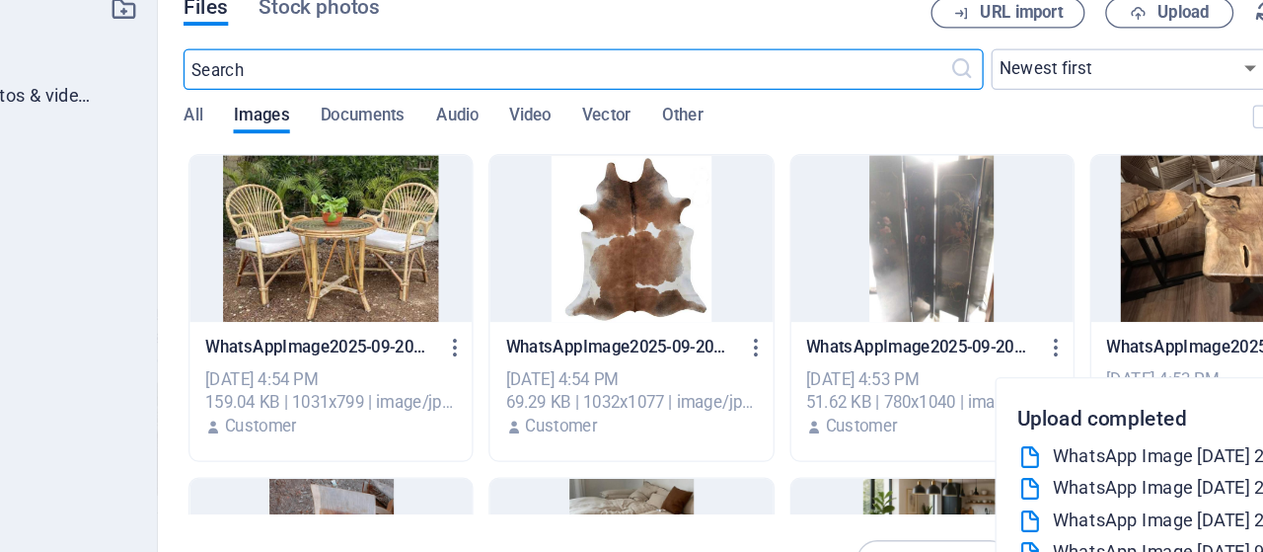
scroll to position [1957, 0]
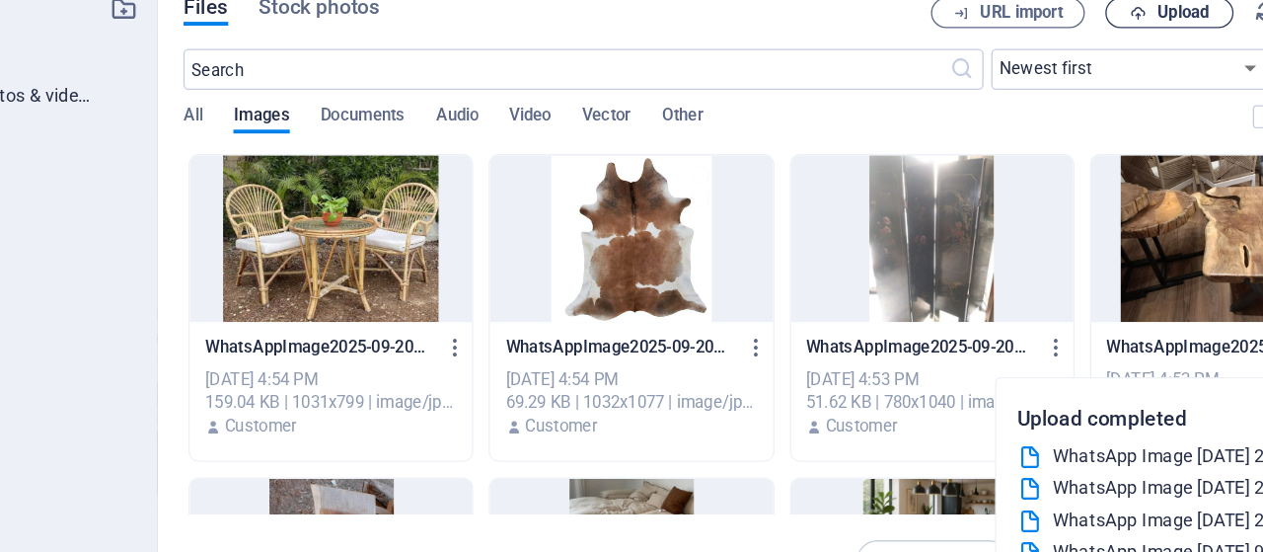
click at [1048, 57] on span "Upload" at bounding box center [1060, 63] width 40 height 12
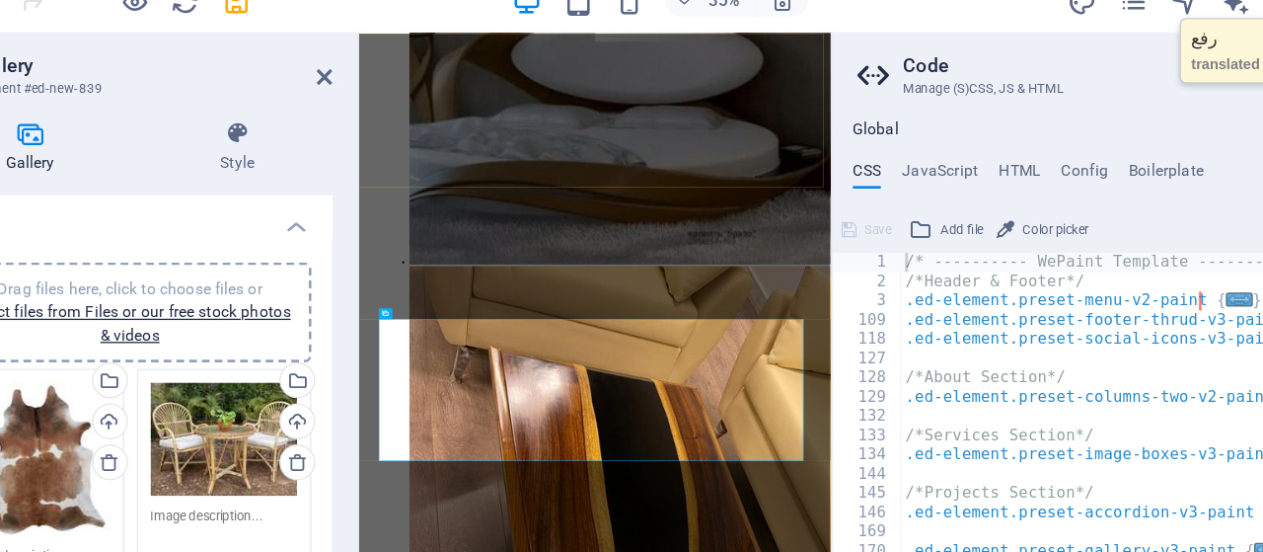
scroll to position [2078, 0]
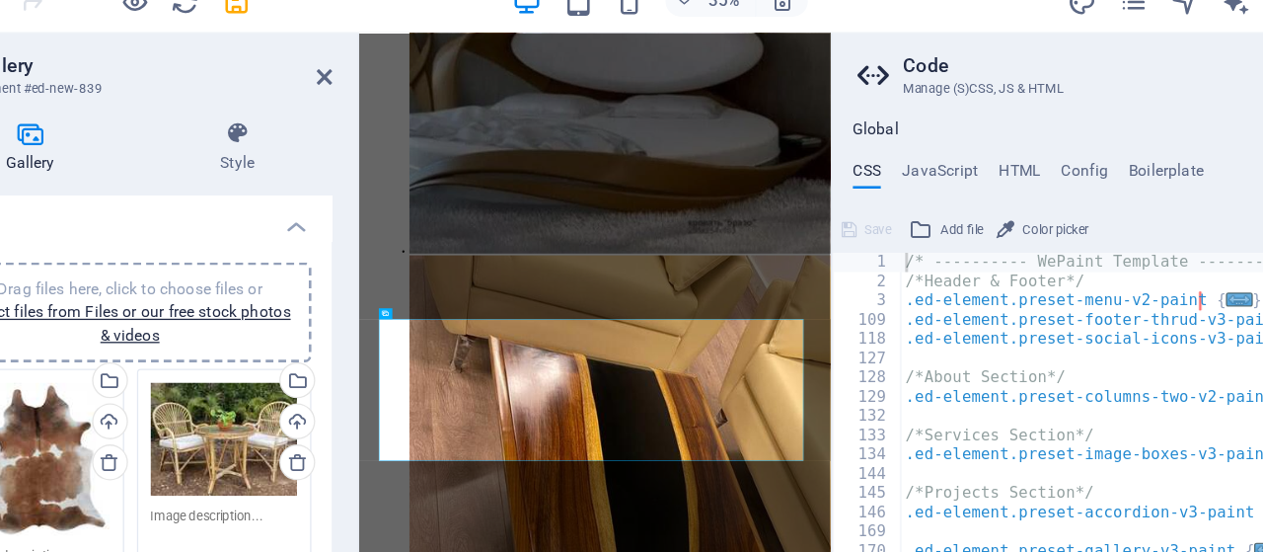
click at [1070, 113] on h3 "Manage (S)CSS, JS & HTML" at bounding box center [1026, 122] width 363 height 18
click at [405, 113] on icon at bounding box center [400, 113] width 12 height 16
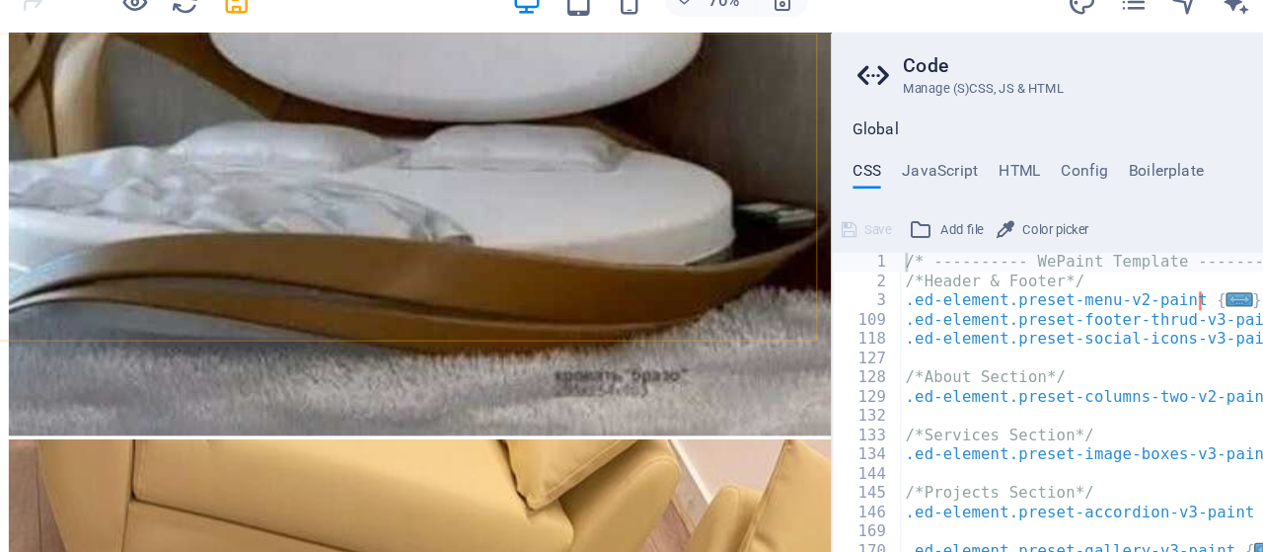
scroll to position [2049, 0]
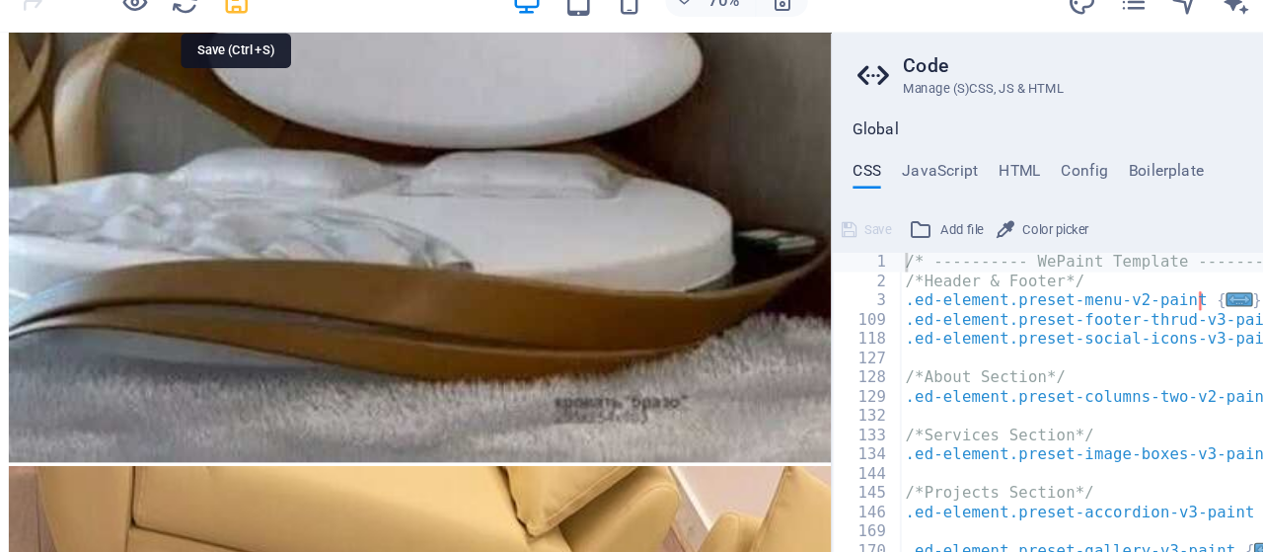
click at [334, 59] on icon "save" at bounding box center [333, 54] width 23 height 23
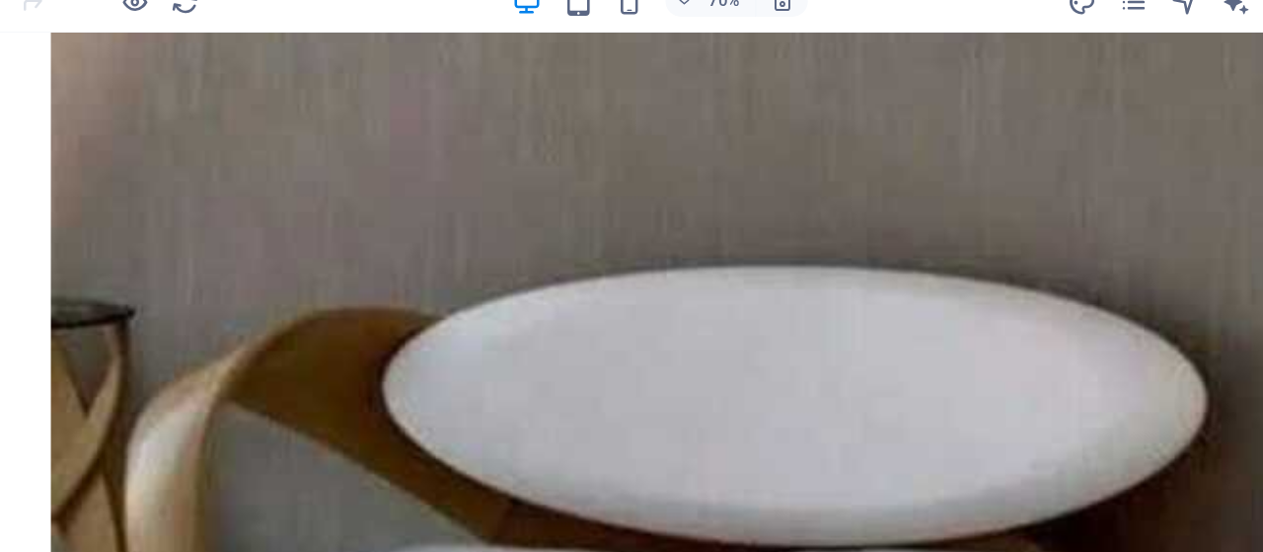
checkbox input "false"
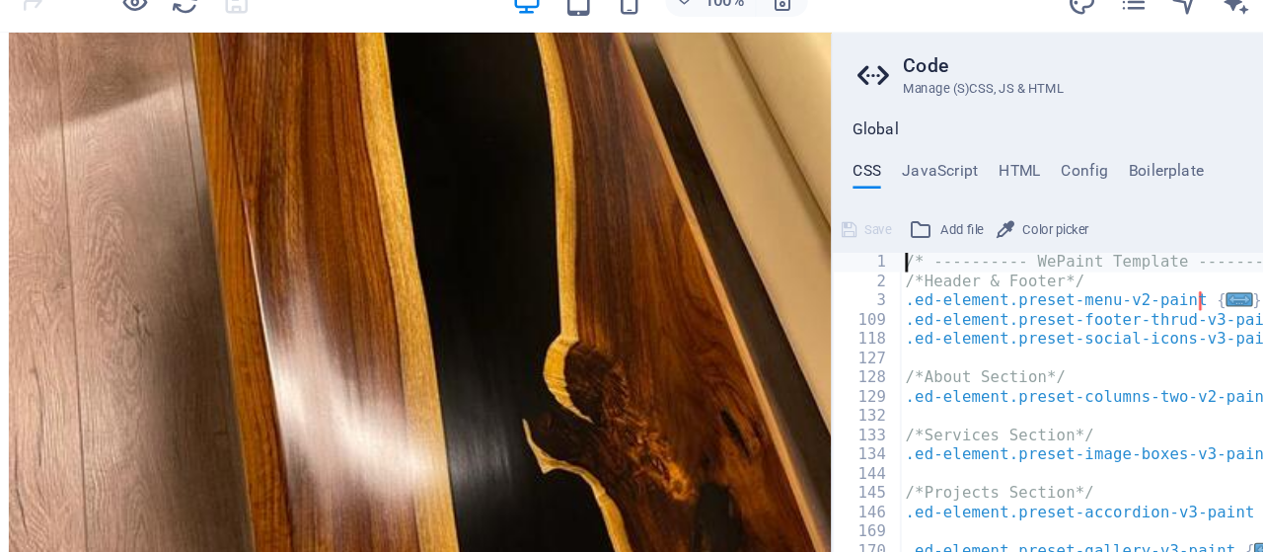
scroll to position [2627, 0]
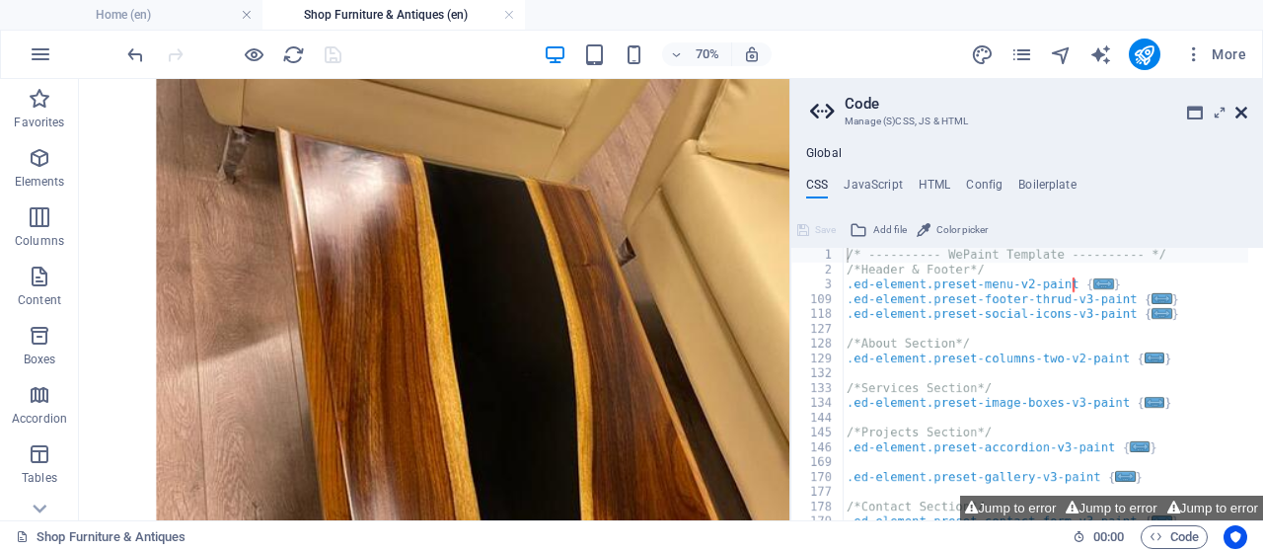
click at [1238, 111] on icon at bounding box center [1242, 113] width 12 height 16
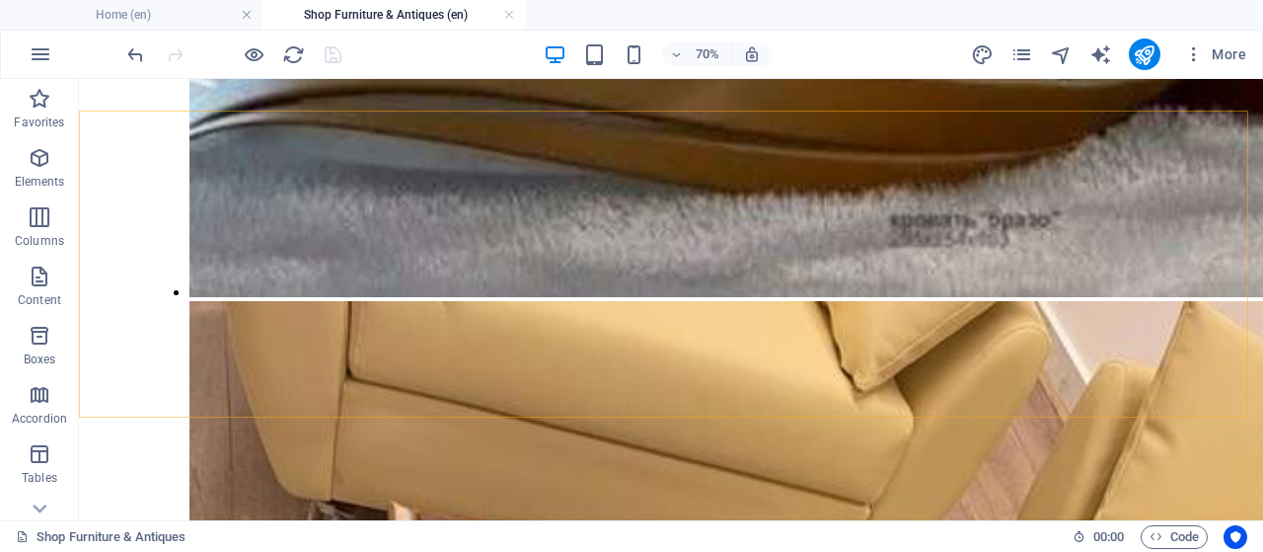
scroll to position [2933, 0]
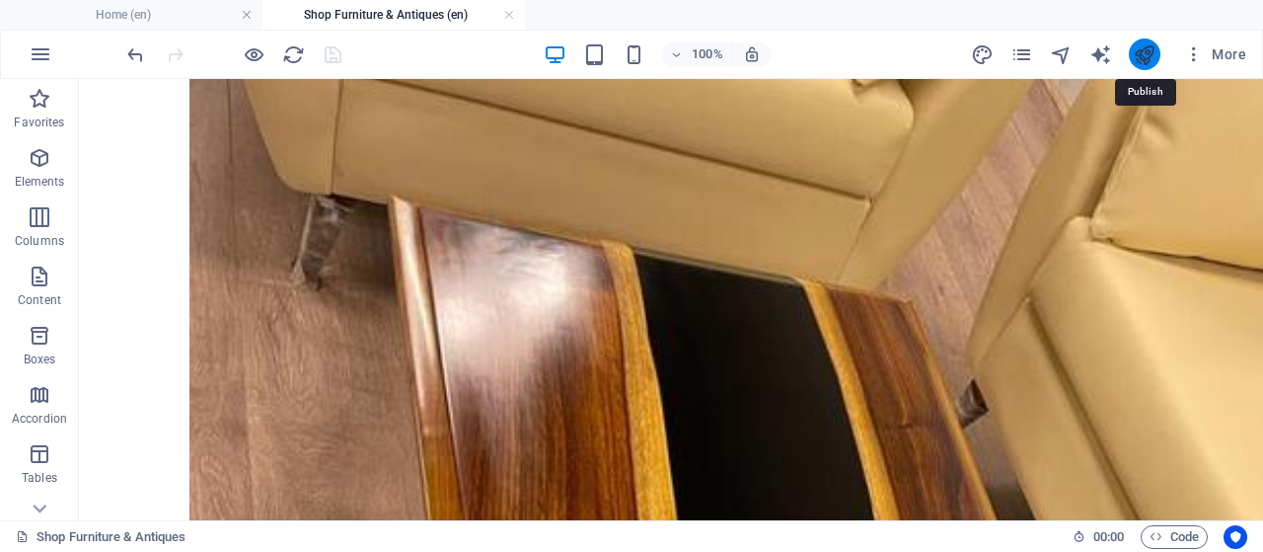
click at [1144, 54] on icon "publish" at bounding box center [1144, 54] width 23 height 23
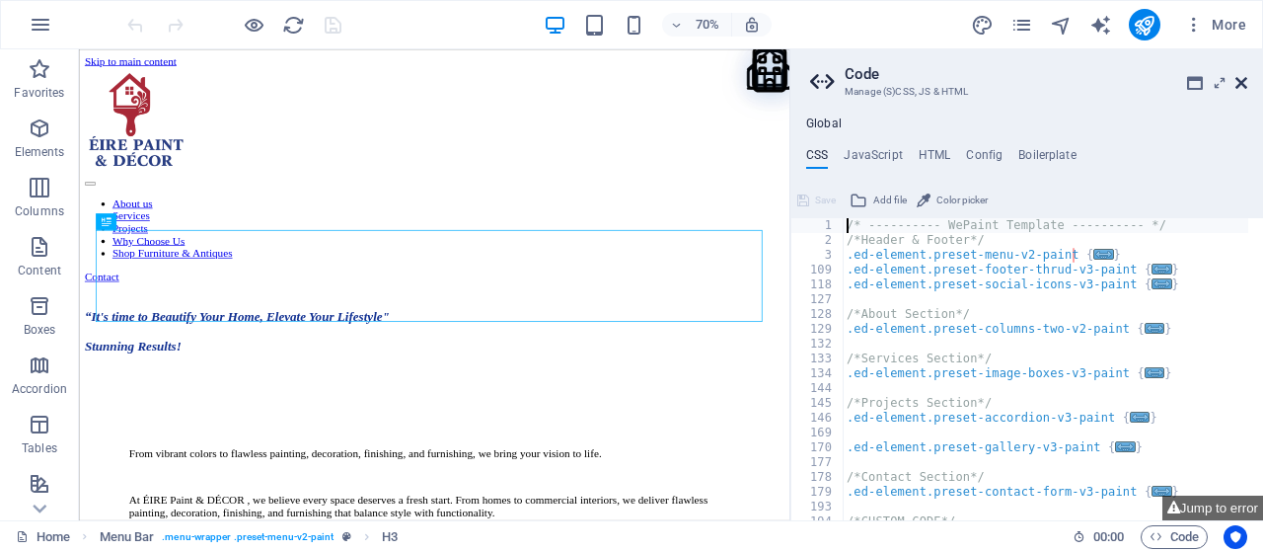
click at [1243, 84] on icon at bounding box center [1242, 83] width 12 height 16
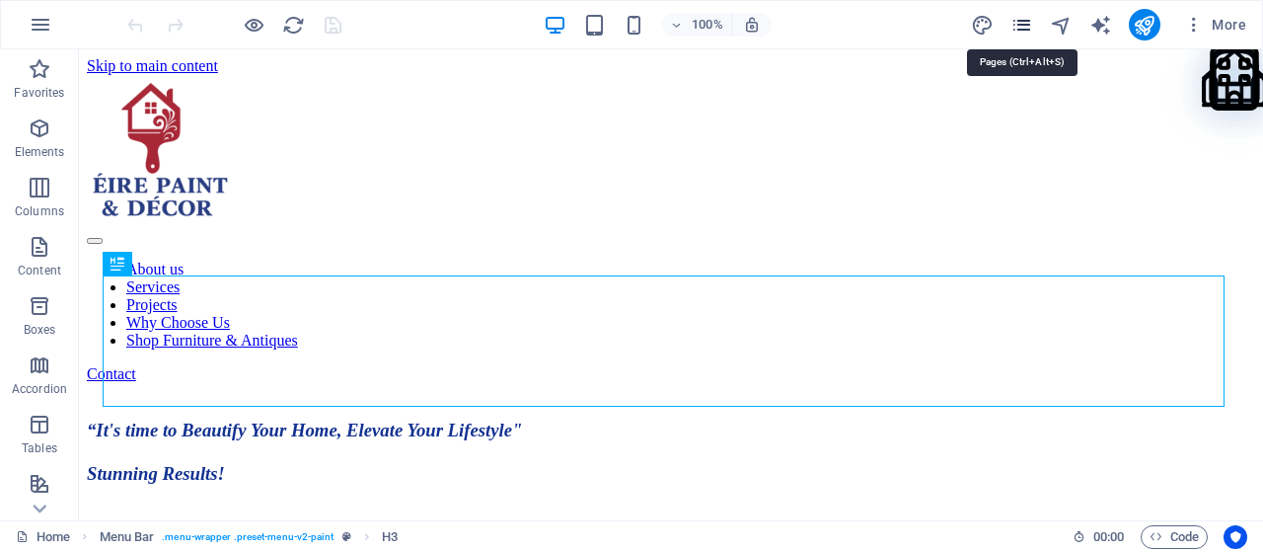
click at [1025, 27] on icon "pages" at bounding box center [1022, 25] width 23 height 23
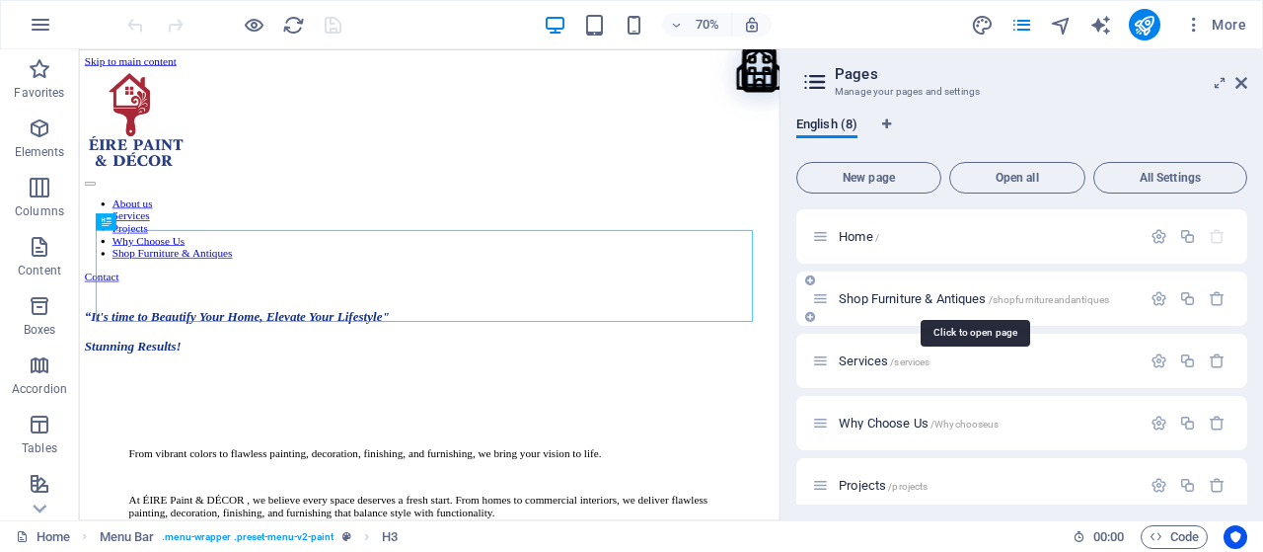
click at [941, 296] on span "Shop Furniture & Antiques /shopfurnitureandantiques" at bounding box center [974, 298] width 270 height 15
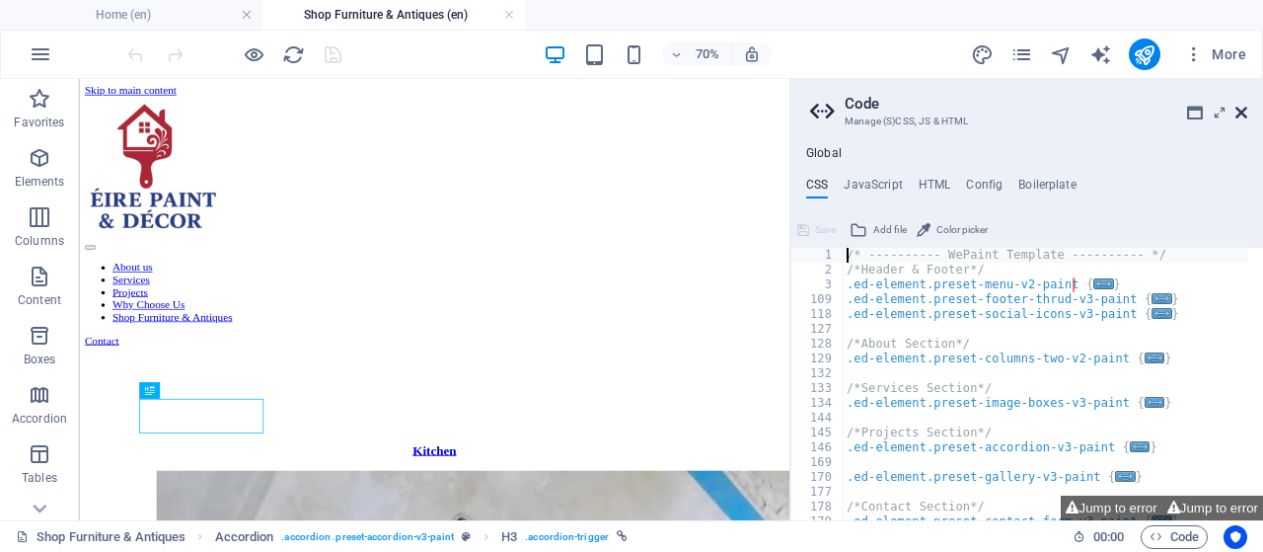
click at [1242, 106] on icon at bounding box center [1242, 113] width 12 height 16
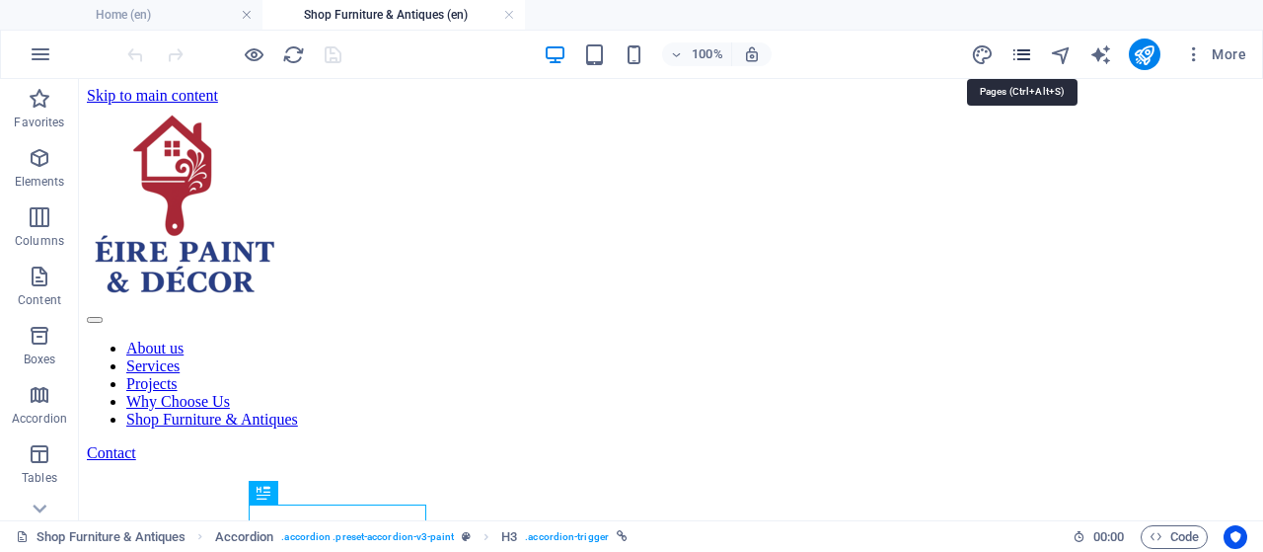
click at [1029, 52] on icon "pages" at bounding box center [1022, 54] width 23 height 23
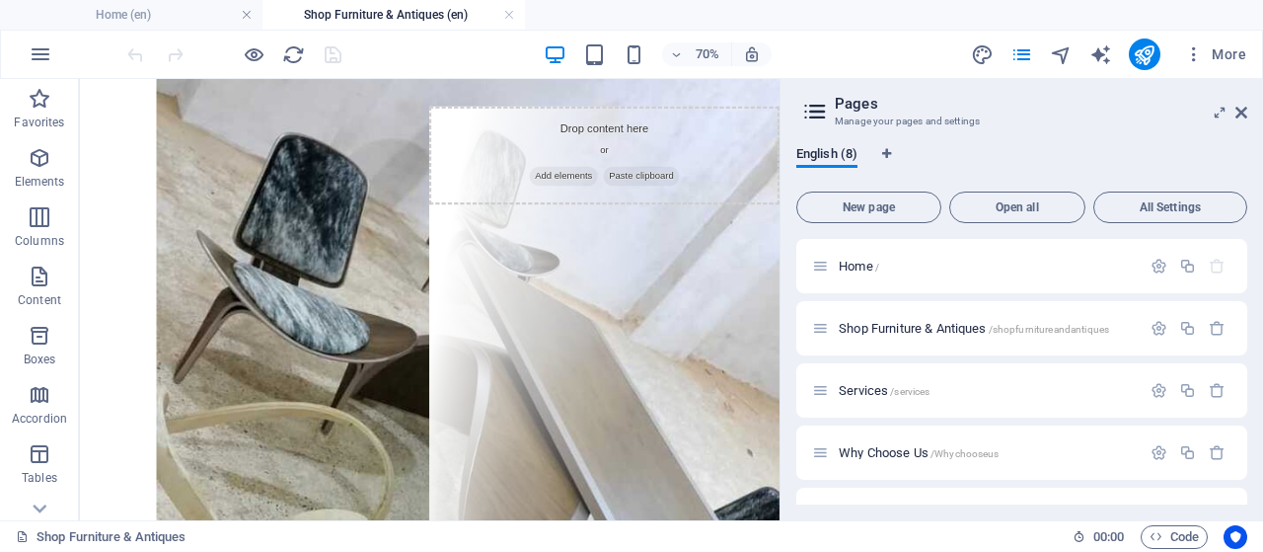
scroll to position [765, 0]
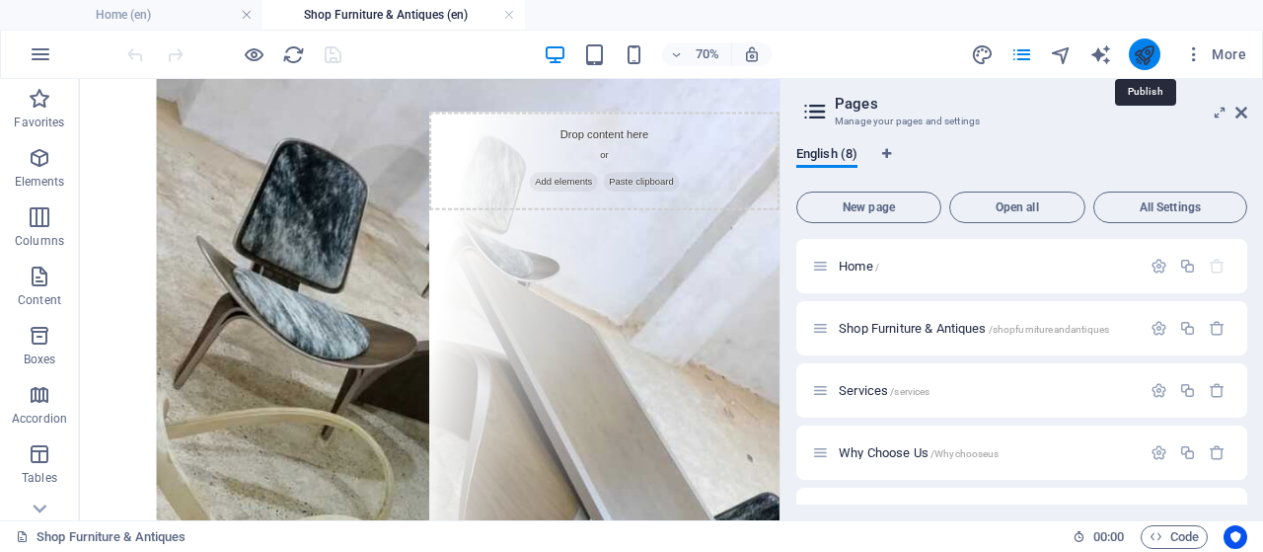
click at [1147, 52] on icon "publish" at bounding box center [1144, 54] width 23 height 23
